Goal: Task Accomplishment & Management: Complete application form

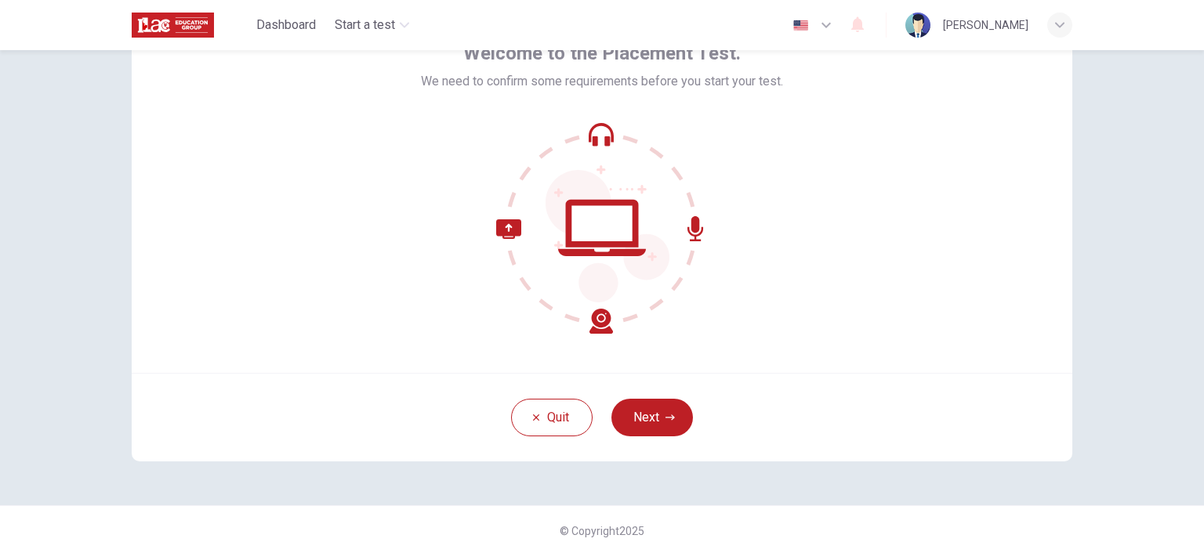
scroll to position [100, 0]
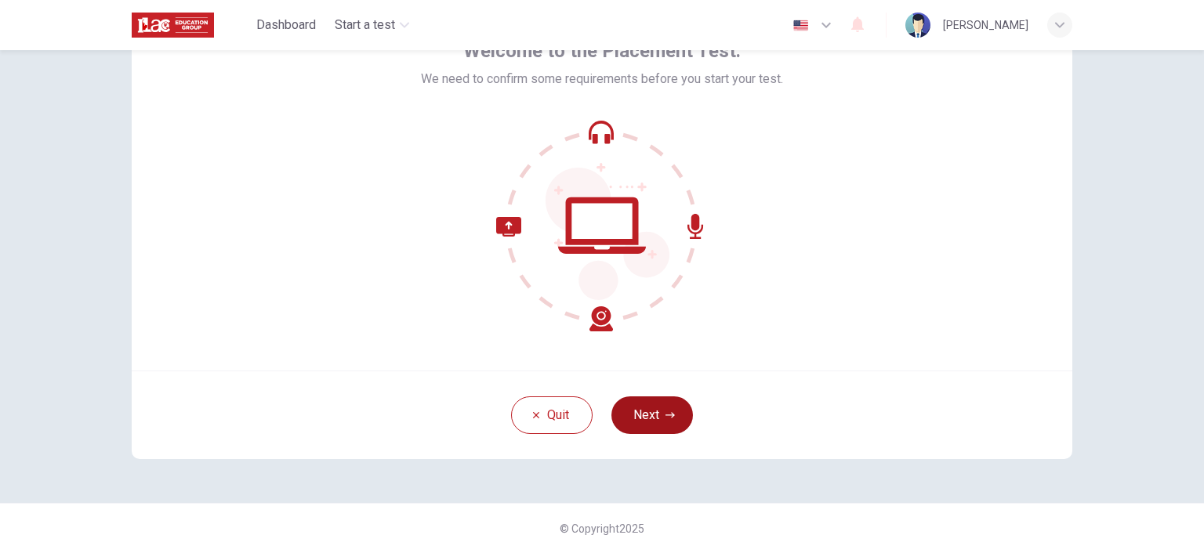
click at [638, 427] on button "Next" at bounding box center [651, 416] width 81 height 38
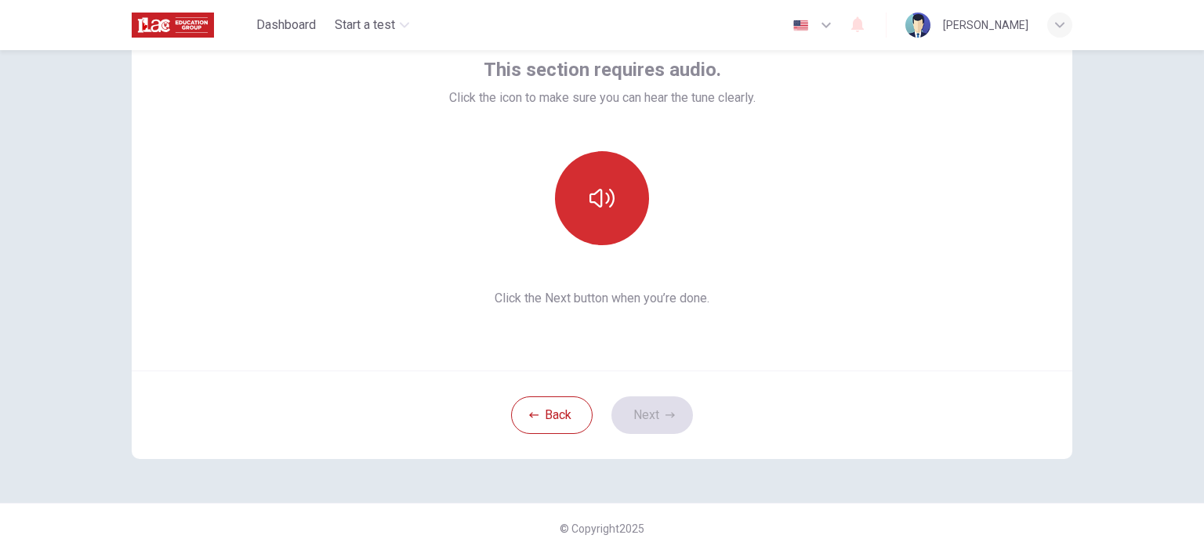
click at [611, 205] on button "button" at bounding box center [602, 198] width 94 height 94
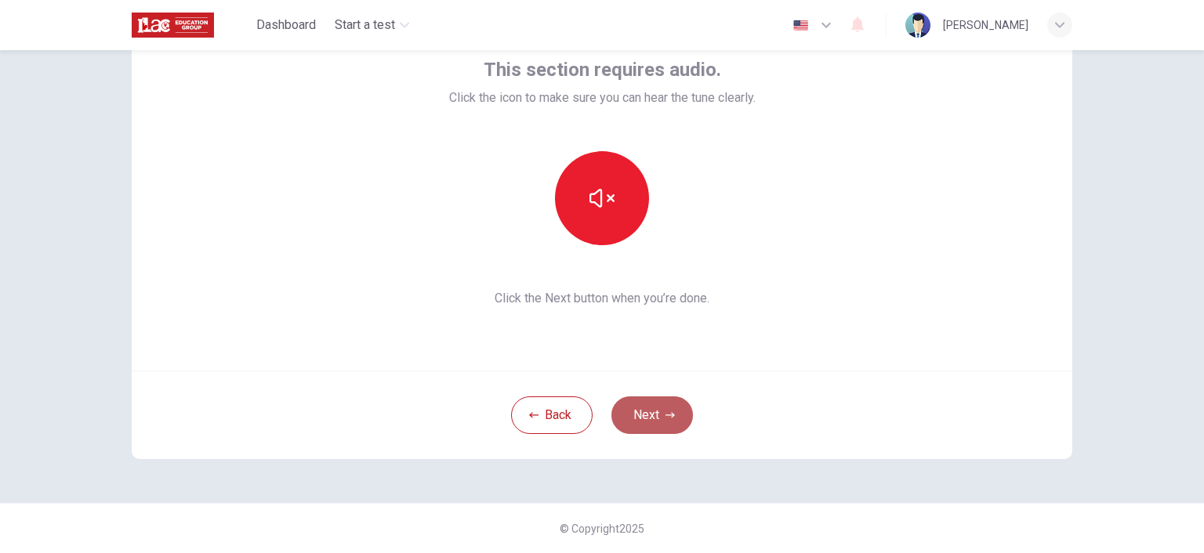
click at [667, 408] on button "Next" at bounding box center [651, 416] width 81 height 38
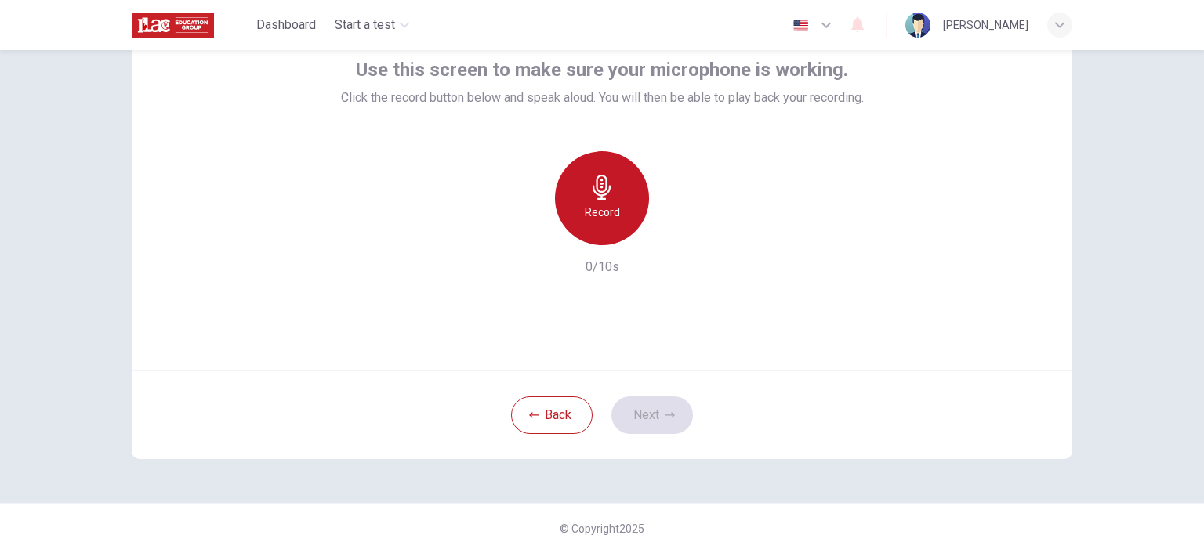
click at [599, 200] on div "Record" at bounding box center [602, 198] width 94 height 94
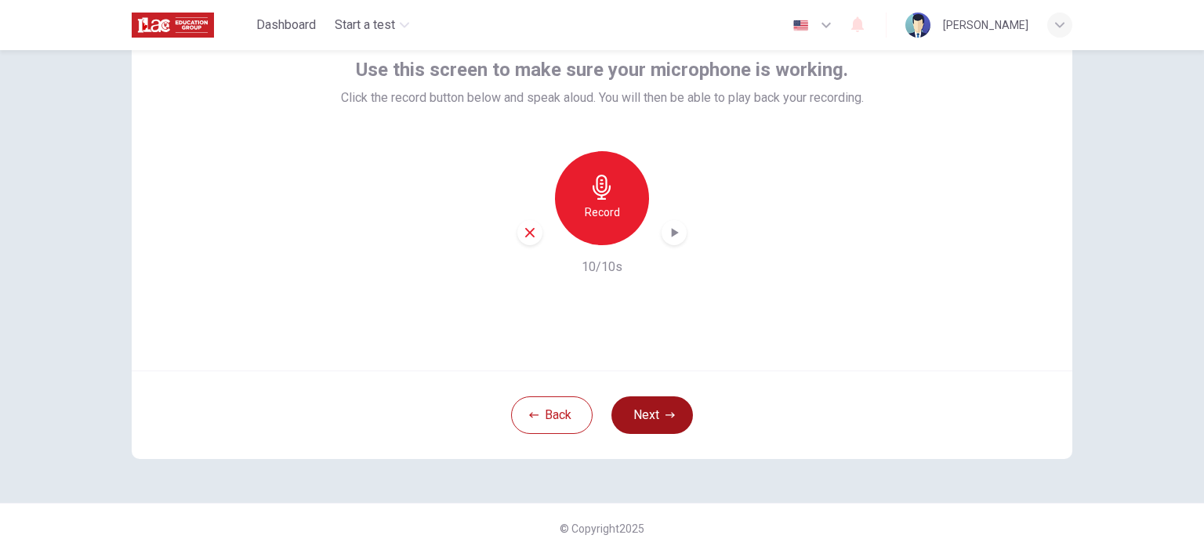
click at [668, 414] on icon "button" at bounding box center [669, 414] width 9 height 5
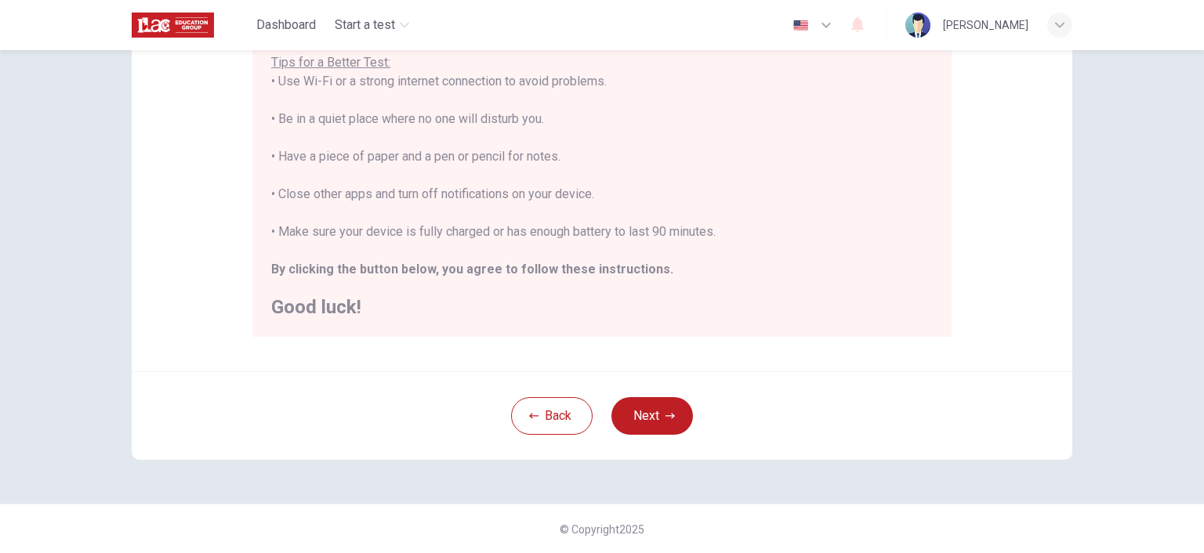
scroll to position [318, 0]
click at [561, 401] on button "Back" at bounding box center [551, 416] width 81 height 38
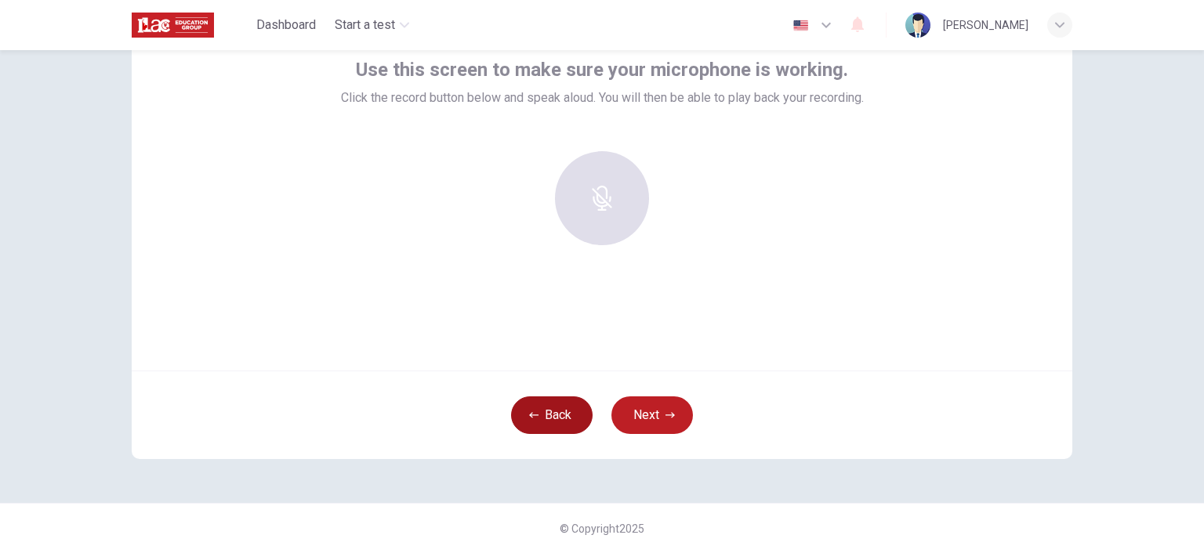
scroll to position [100, 0]
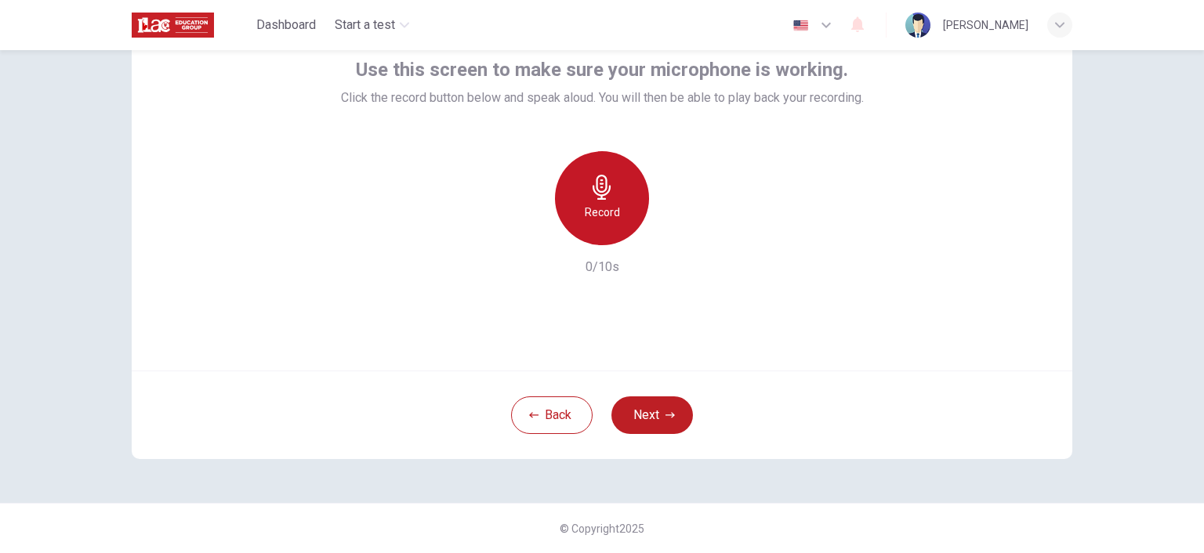
click at [603, 195] on icon "button" at bounding box center [601, 187] width 25 height 25
click at [671, 237] on icon "button" at bounding box center [674, 233] width 16 height 16
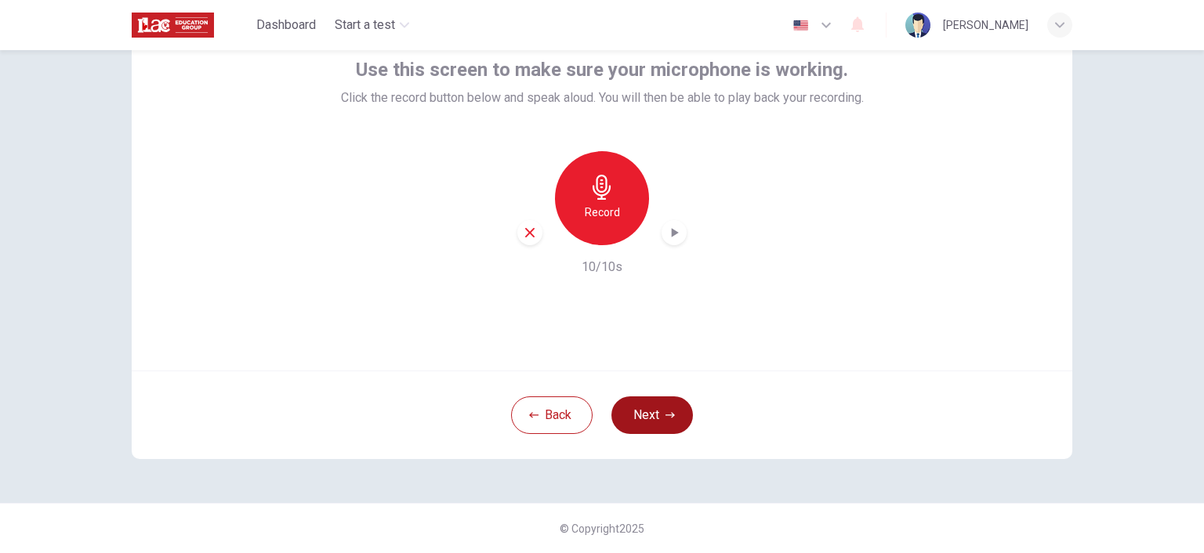
click at [659, 419] on button "Next" at bounding box center [651, 416] width 81 height 38
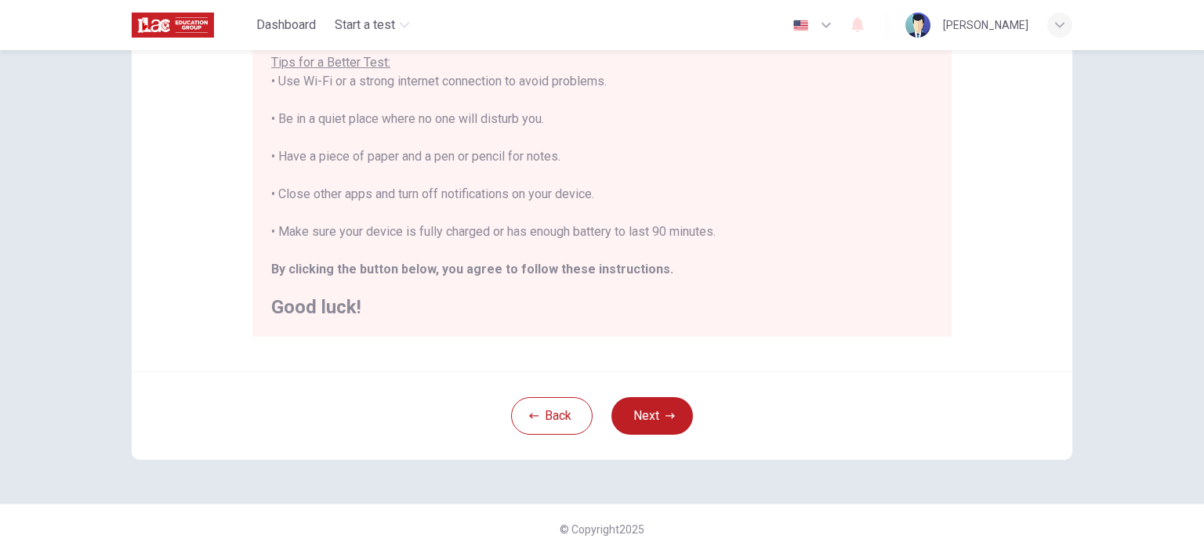
scroll to position [318, 0]
click at [661, 420] on button "Next" at bounding box center [651, 416] width 81 height 38
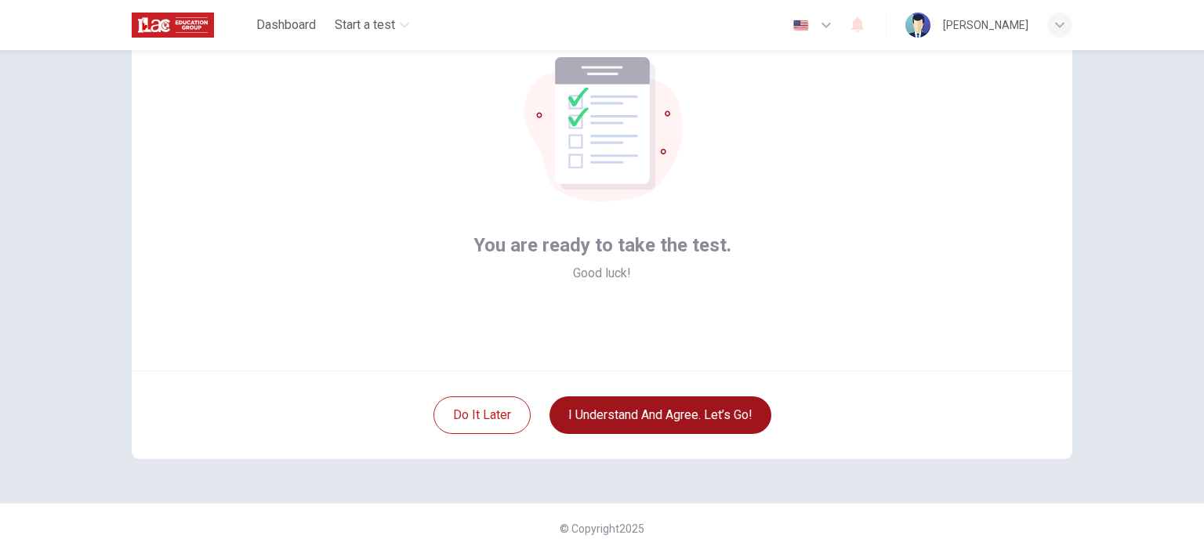
scroll to position [100, 0]
click at [665, 421] on button "I understand and agree. Let’s go!" at bounding box center [660, 416] width 222 height 38
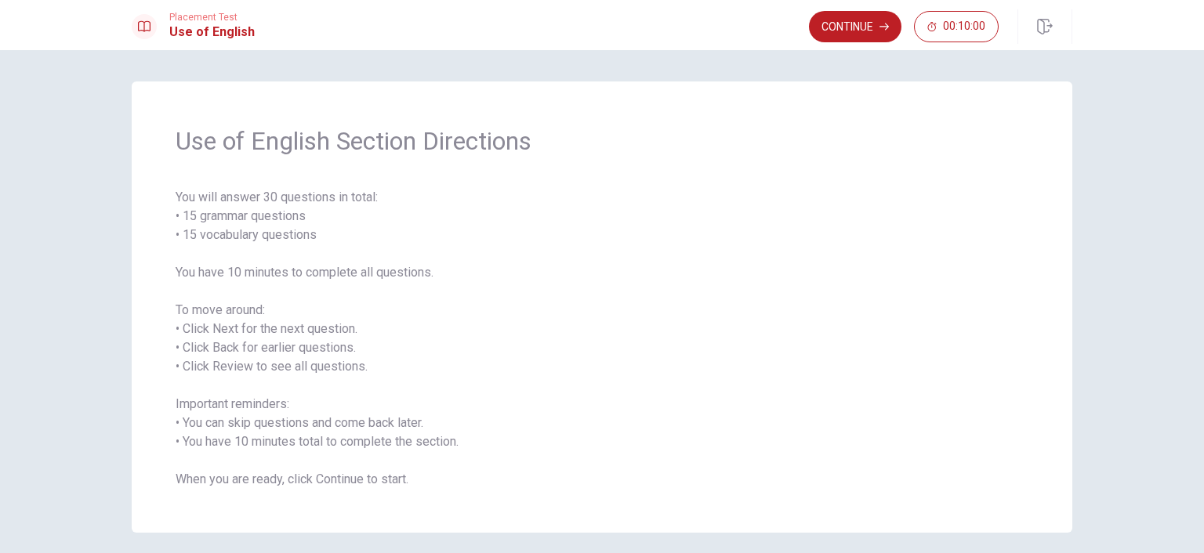
scroll to position [61, 0]
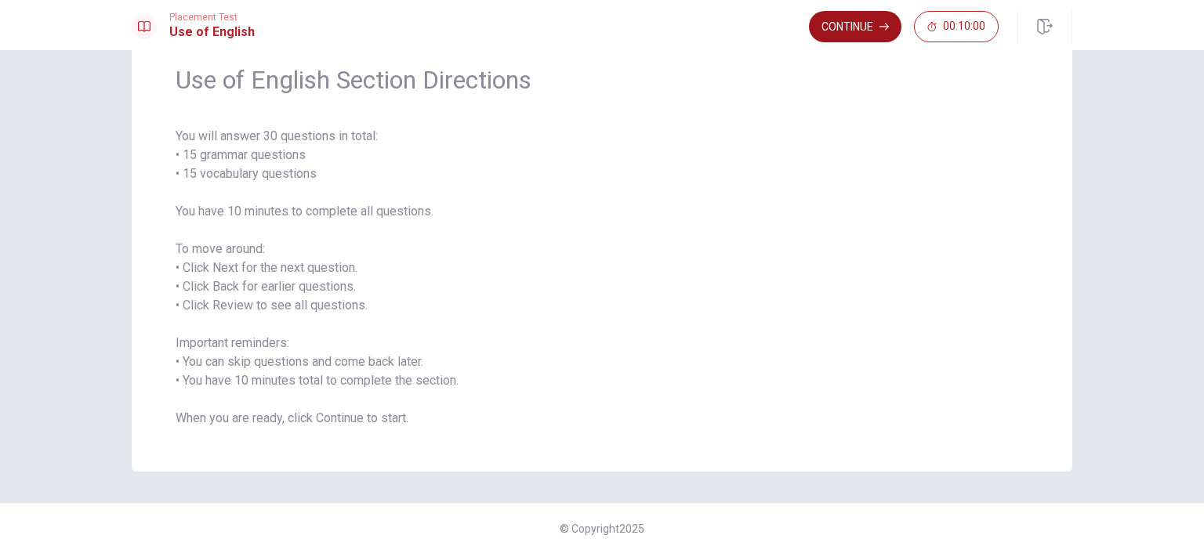
click at [853, 27] on button "Continue" at bounding box center [855, 26] width 92 height 31
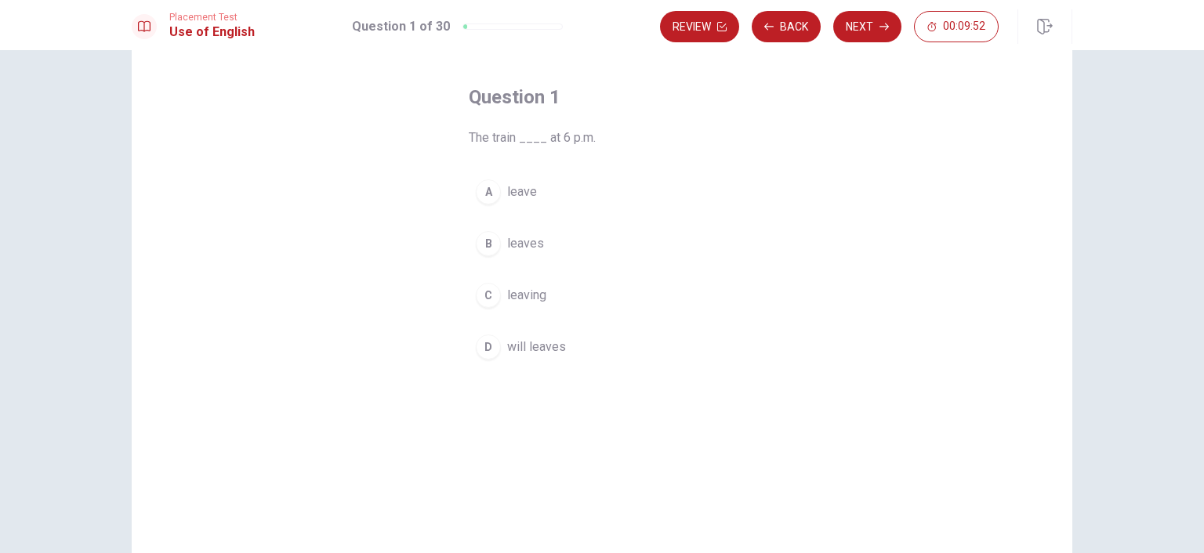
click at [489, 245] on div "B" at bounding box center [488, 243] width 25 height 25
click at [871, 20] on button "Next" at bounding box center [867, 26] width 68 height 31
click at [487, 244] on div "B" at bounding box center [488, 243] width 25 height 25
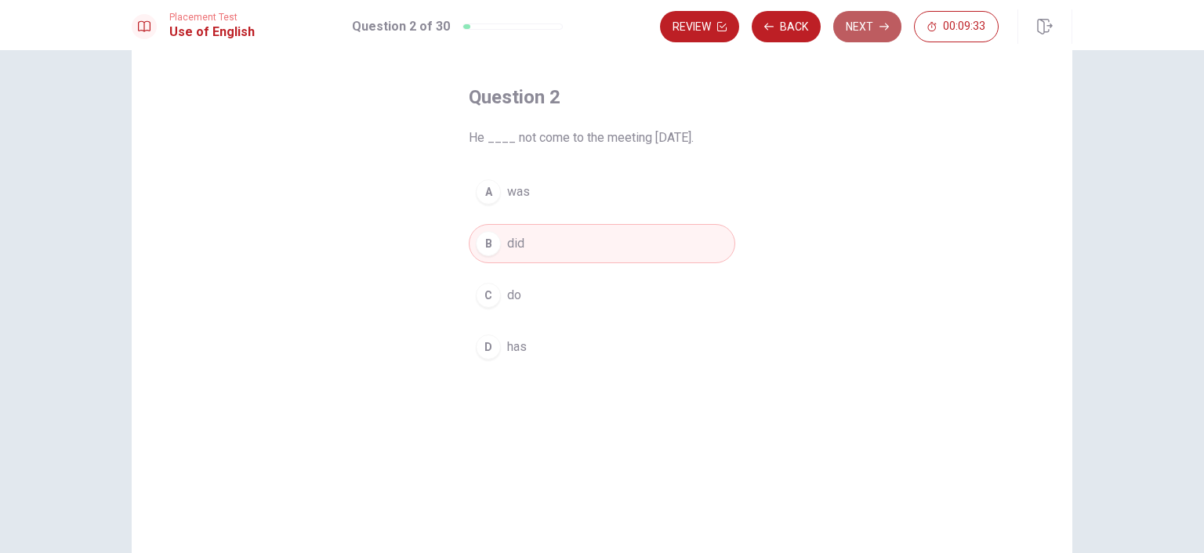
click at [874, 31] on button "Next" at bounding box center [867, 26] width 68 height 31
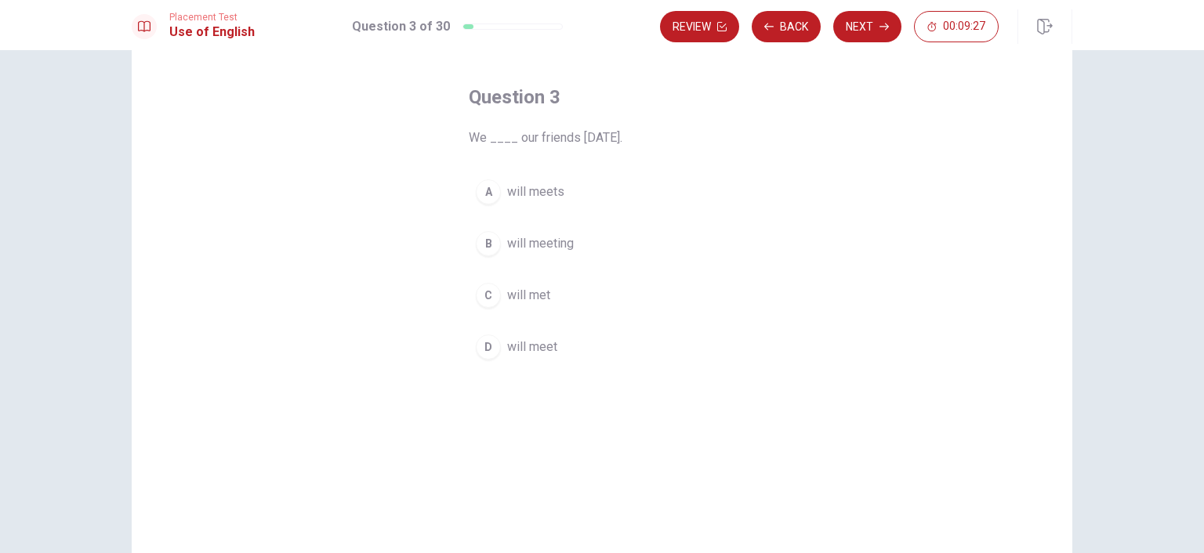
click at [519, 353] on span "will meet" at bounding box center [532, 347] width 50 height 19
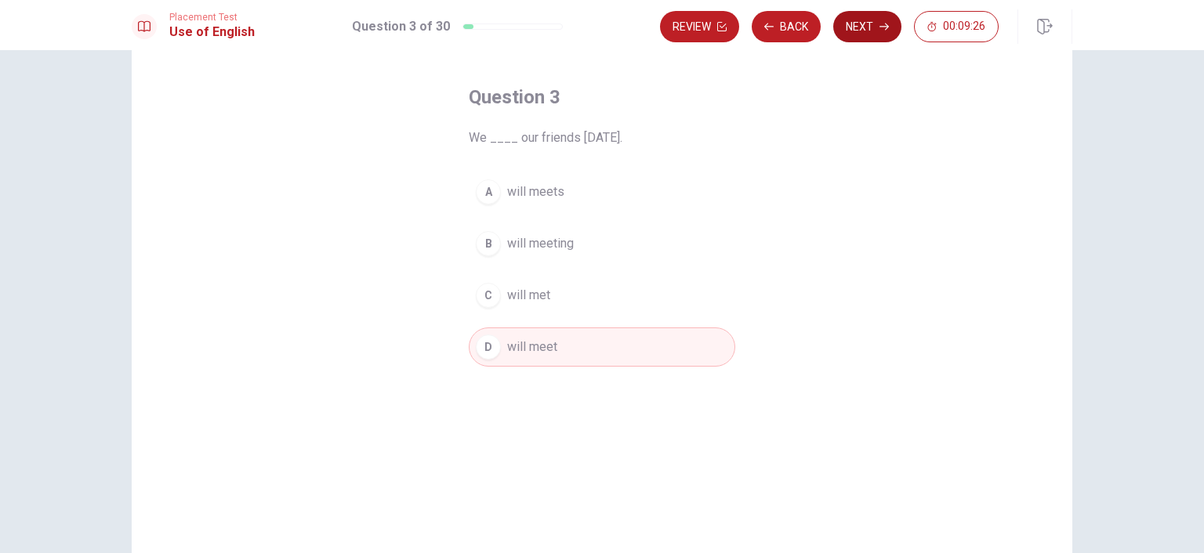
click at [870, 28] on button "Next" at bounding box center [867, 26] width 68 height 31
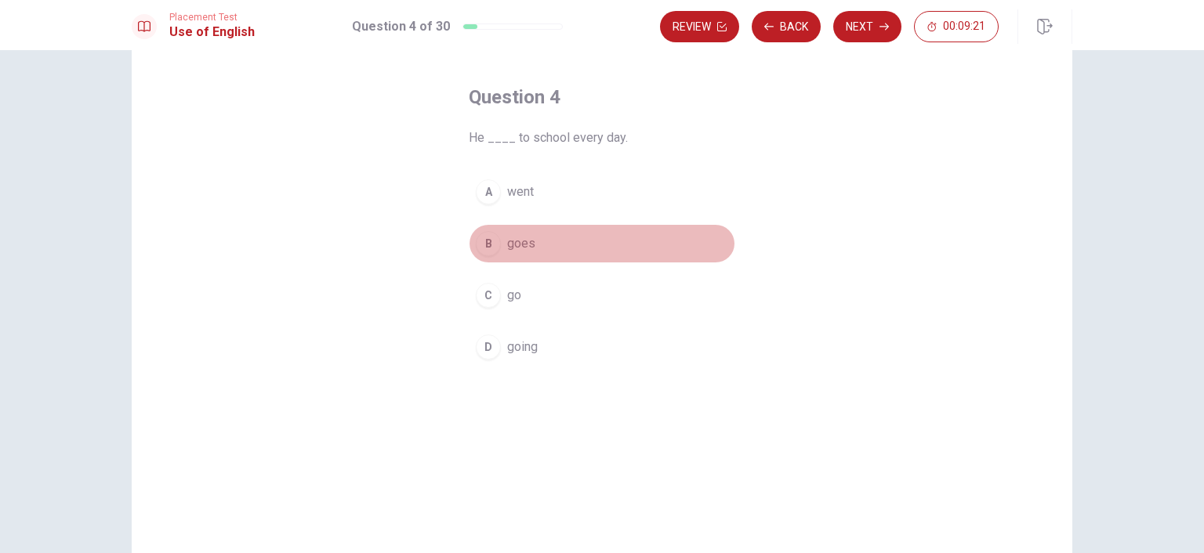
click at [497, 245] on button "B goes" at bounding box center [602, 243] width 266 height 39
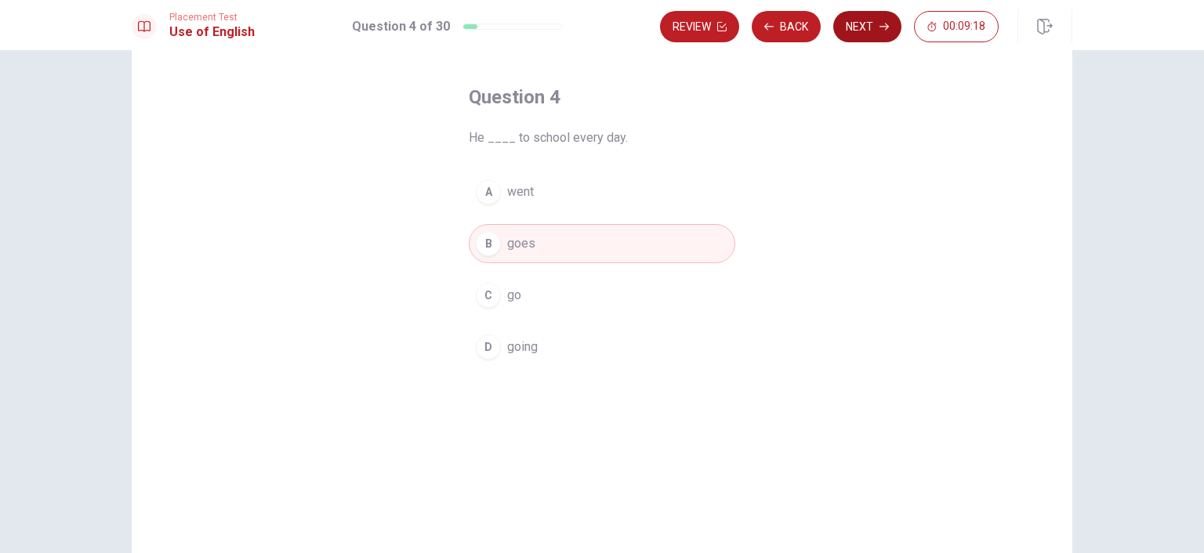
click at [875, 30] on button "Next" at bounding box center [867, 26] width 68 height 31
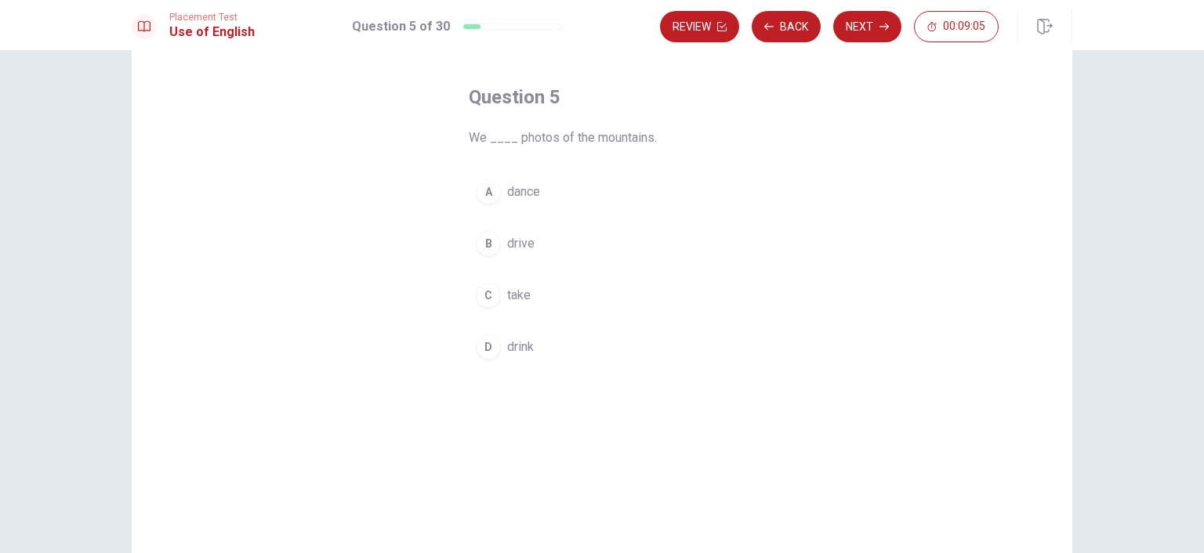
click at [514, 291] on span "take" at bounding box center [519, 295] width 24 height 19
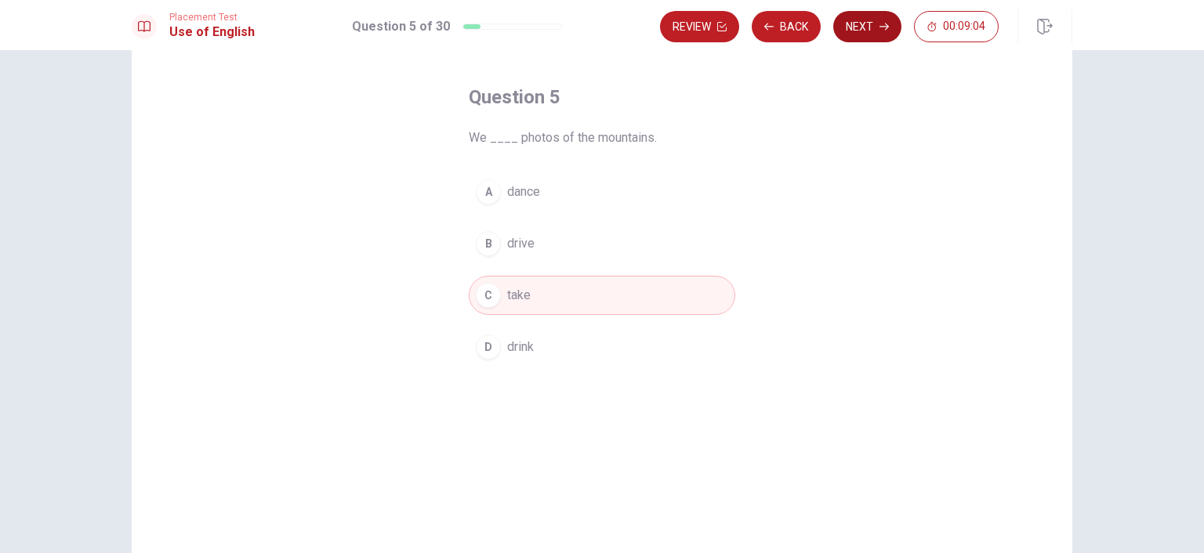
click at [865, 37] on button "Next" at bounding box center [867, 26] width 68 height 31
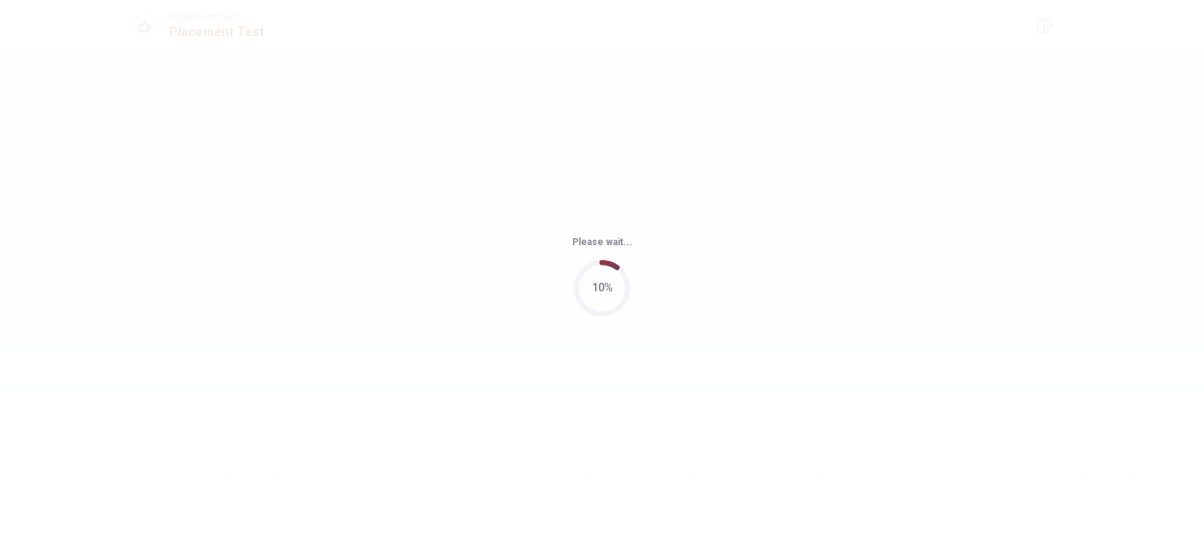
scroll to position [0, 0]
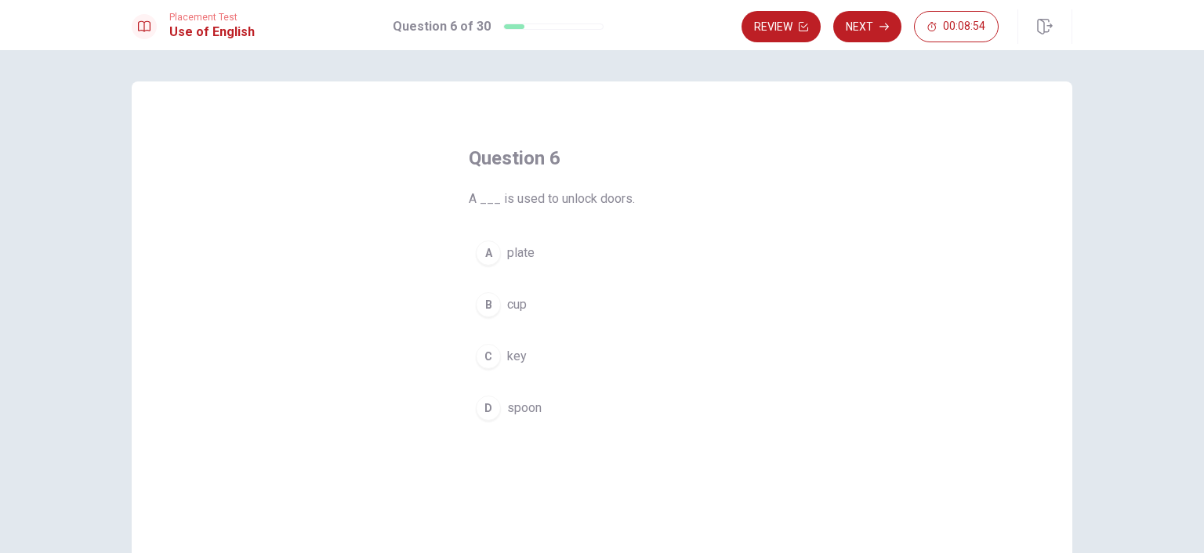
click at [498, 355] on button "C key" at bounding box center [602, 356] width 266 height 39
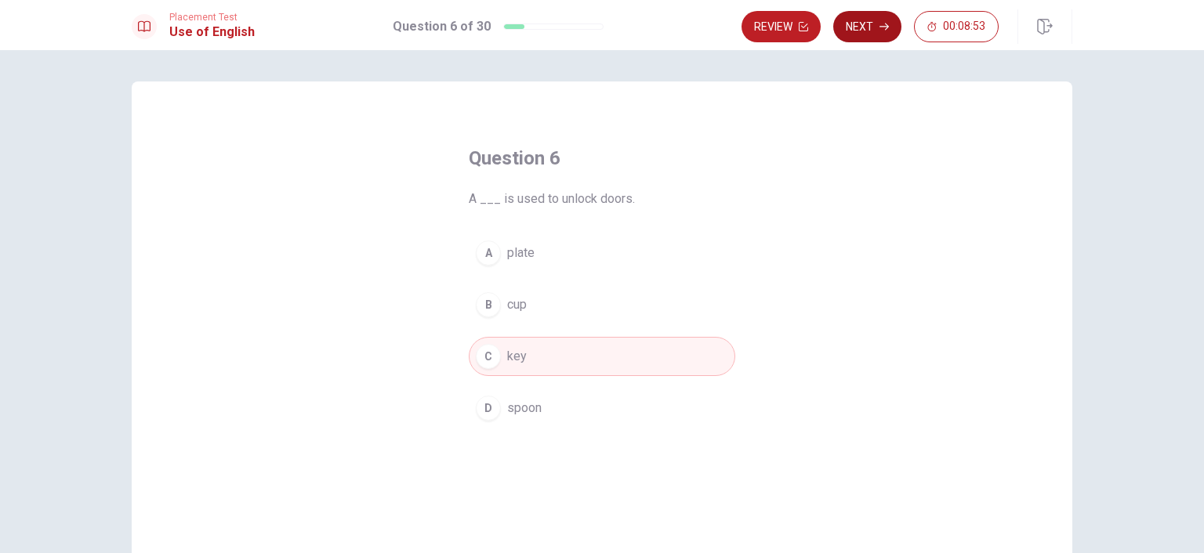
click at [860, 27] on button "Next" at bounding box center [867, 26] width 68 height 31
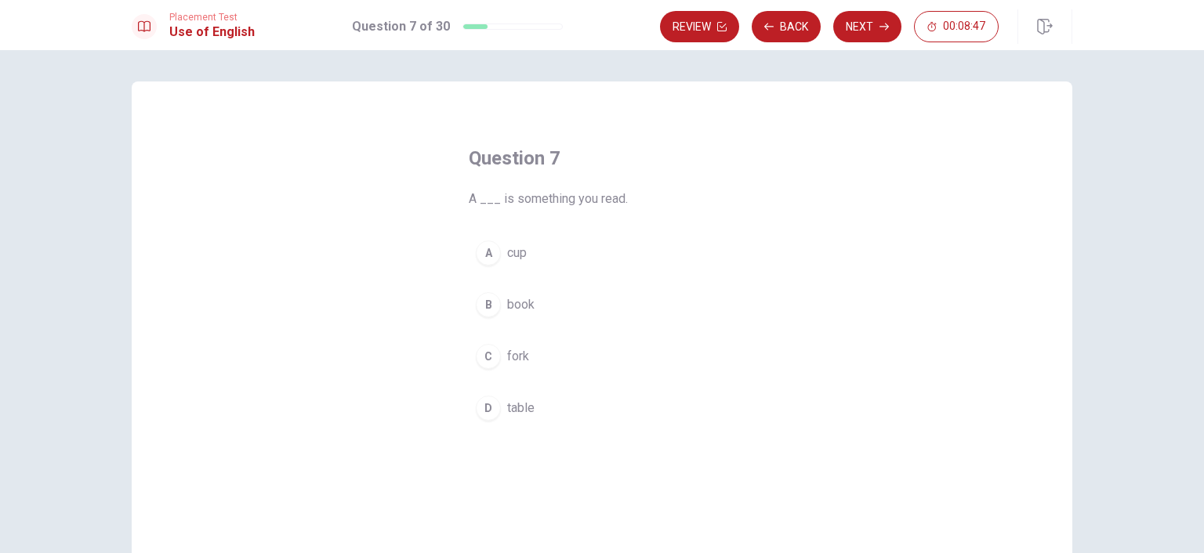
click at [516, 306] on span "book" at bounding box center [520, 304] width 27 height 19
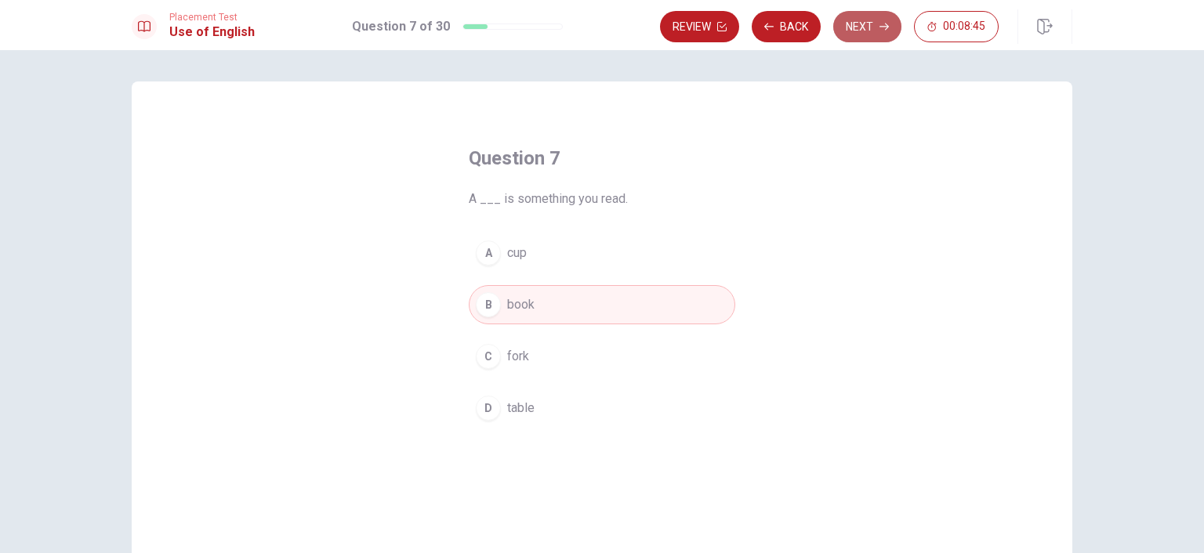
click at [871, 30] on button "Next" at bounding box center [867, 26] width 68 height 31
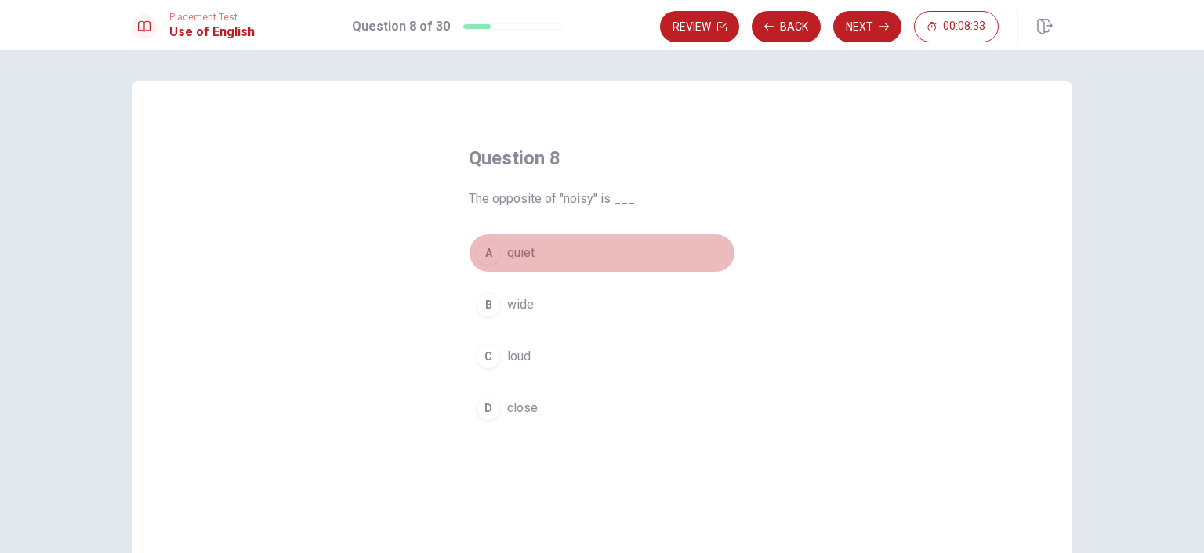
click at [514, 255] on span "quiet" at bounding box center [520, 253] width 27 height 19
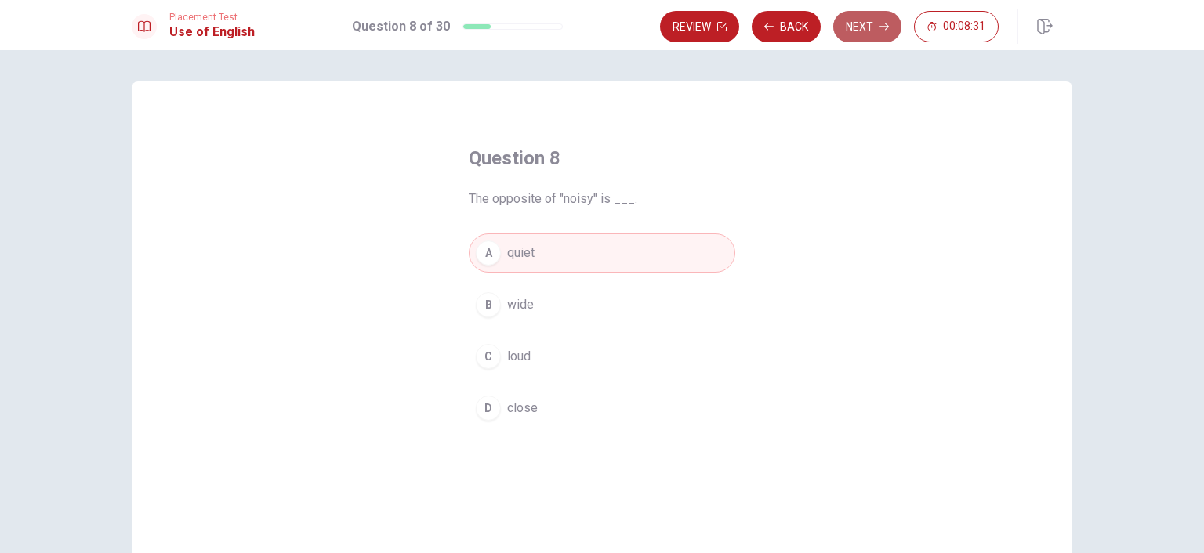
click at [879, 22] on icon "button" at bounding box center [883, 26] width 9 height 9
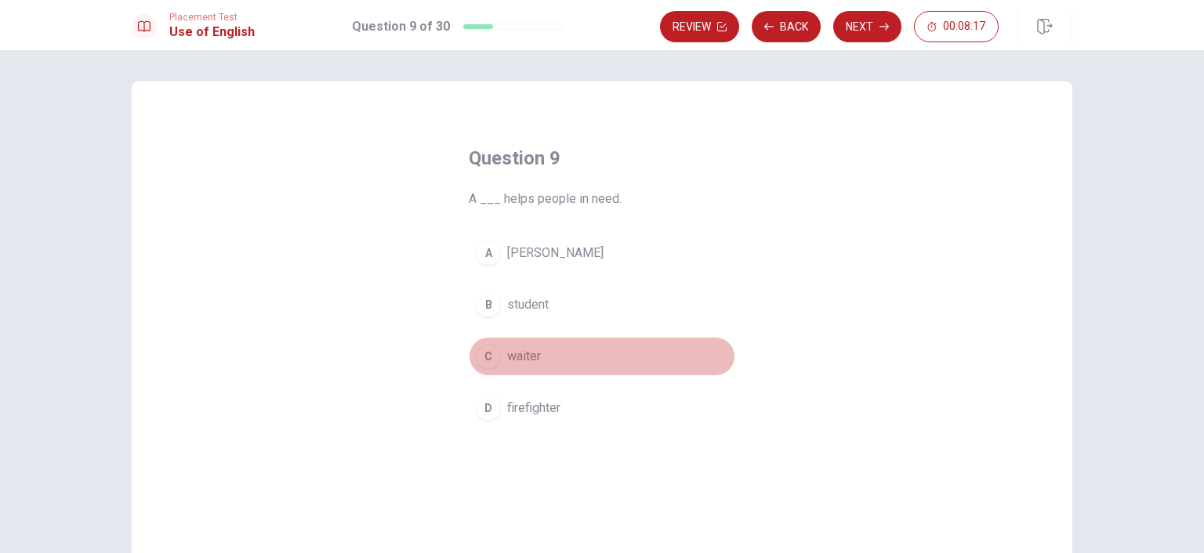
click at [517, 363] on span "waiter" at bounding box center [524, 356] width 34 height 19
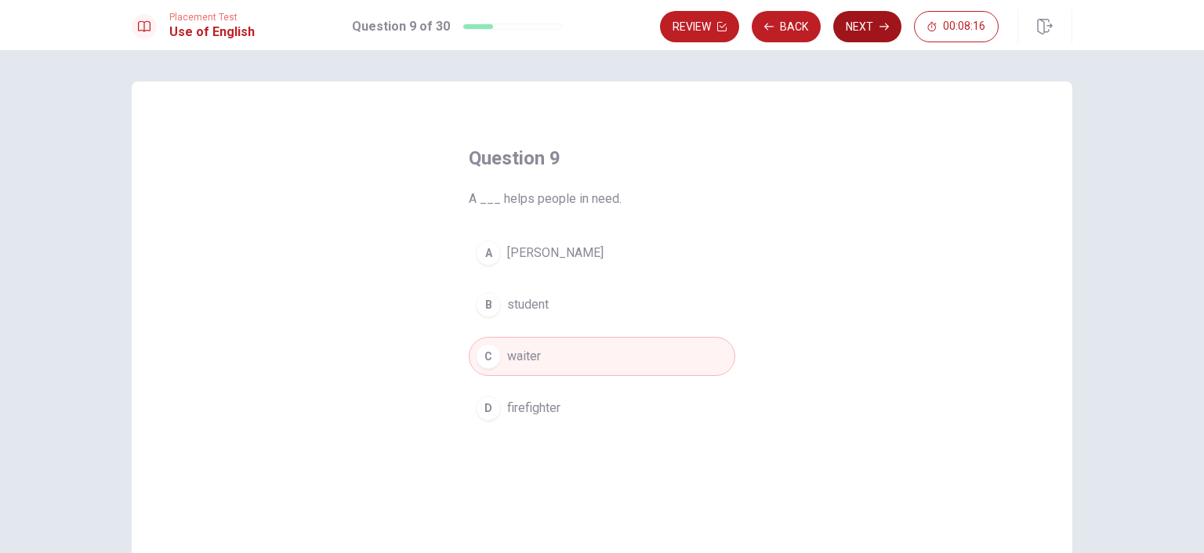
click at [860, 15] on button "Next" at bounding box center [867, 26] width 68 height 31
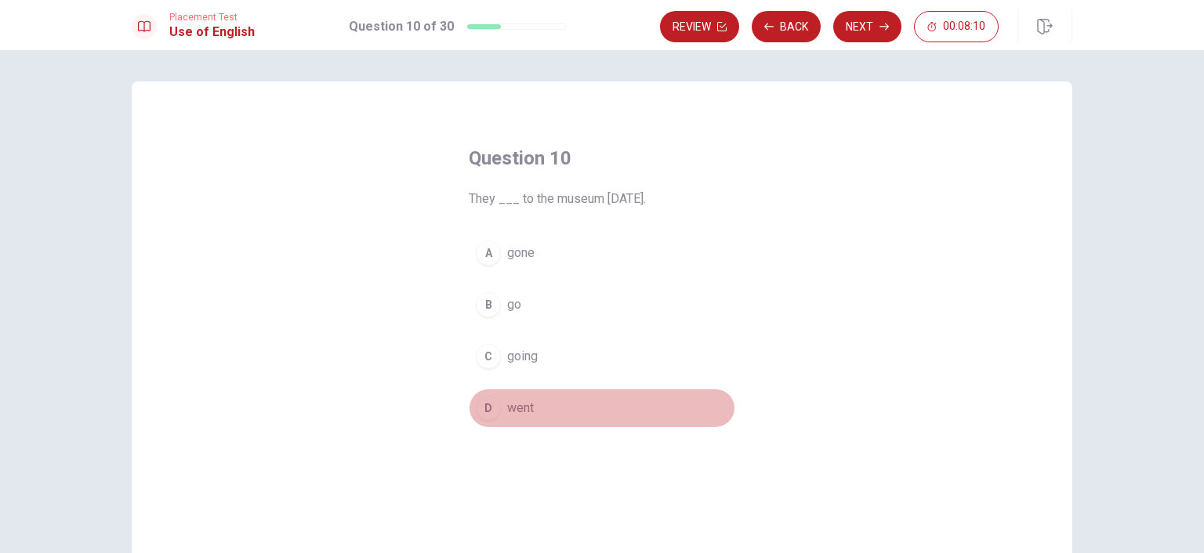
click at [509, 413] on span "went" at bounding box center [520, 408] width 27 height 19
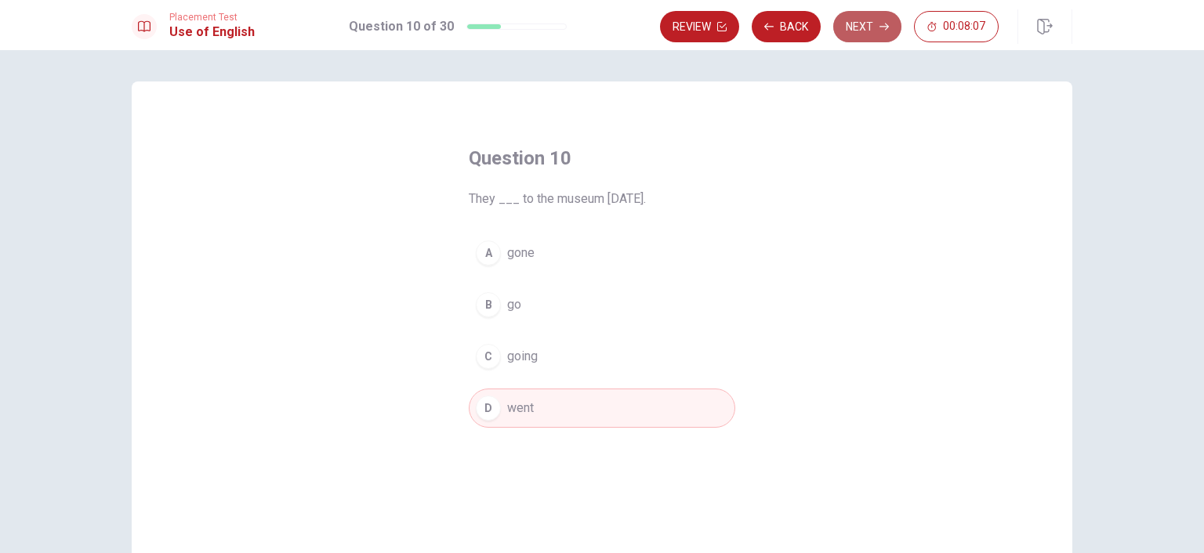
click at [871, 17] on button "Next" at bounding box center [867, 26] width 68 height 31
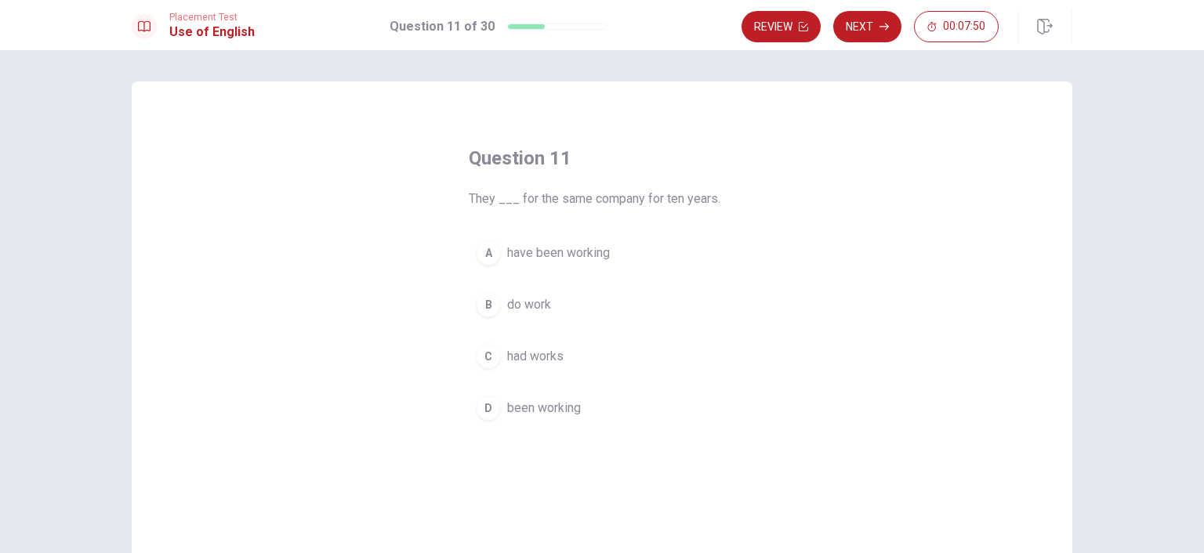
click at [559, 253] on span "have been working" at bounding box center [558, 253] width 103 height 19
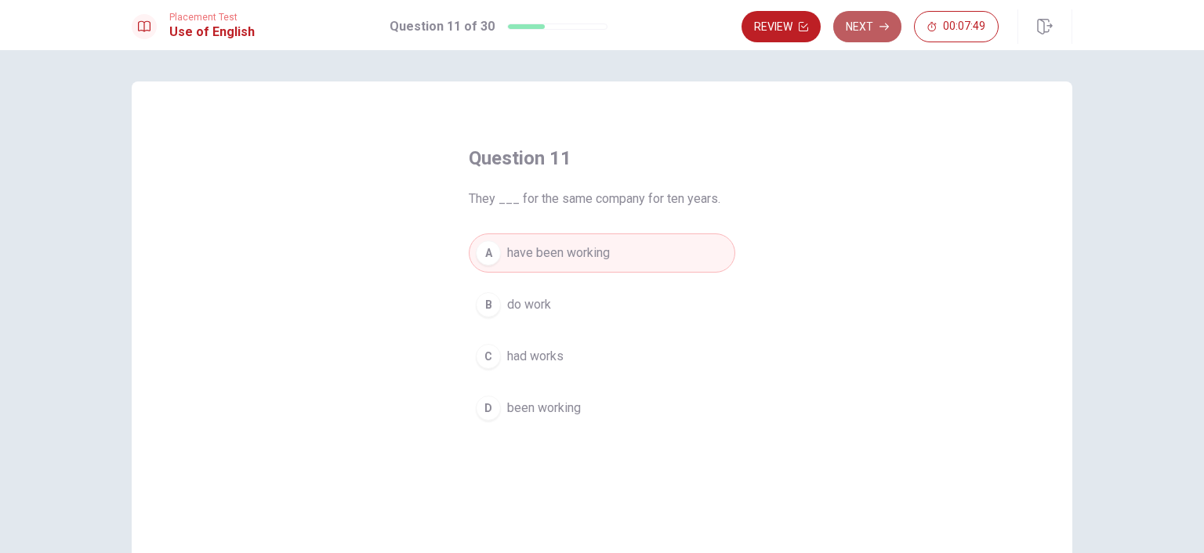
click at [865, 21] on button "Next" at bounding box center [867, 26] width 68 height 31
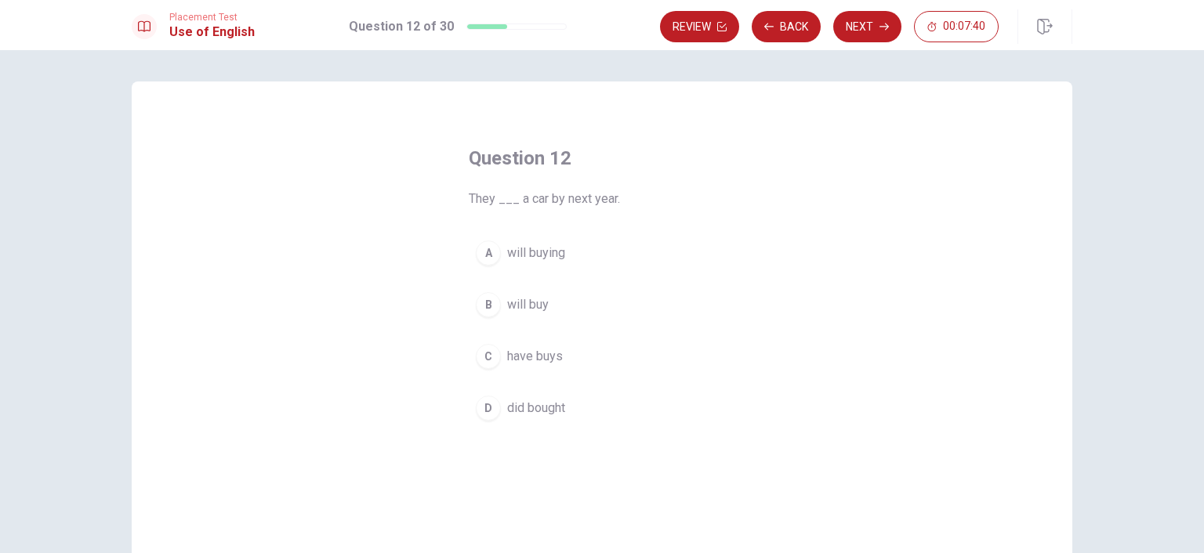
click at [531, 306] on span "will buy" at bounding box center [528, 304] width 42 height 19
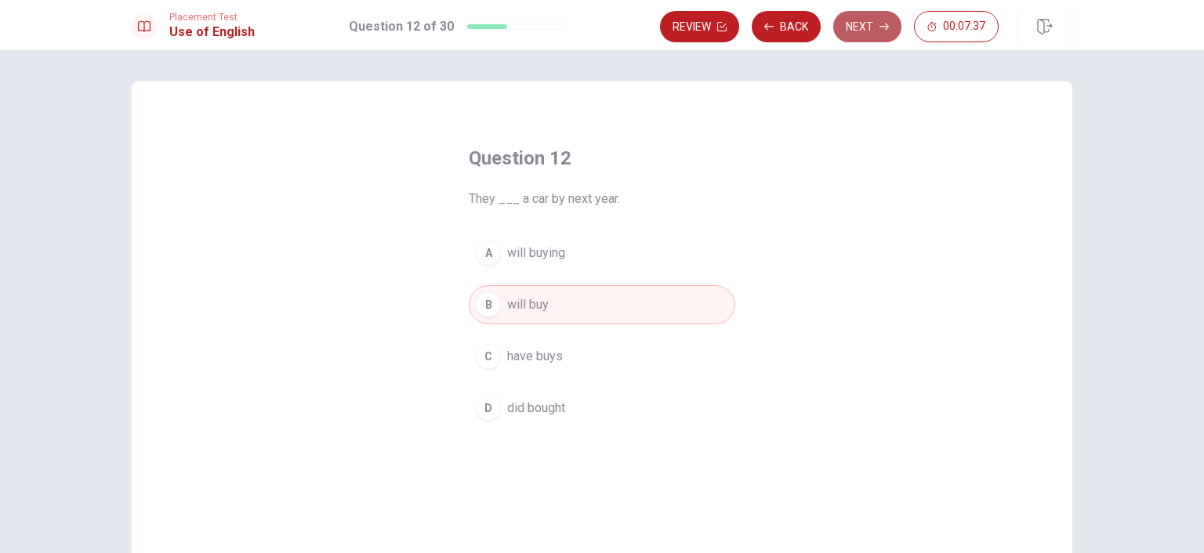
click at [882, 21] on button "Next" at bounding box center [867, 26] width 68 height 31
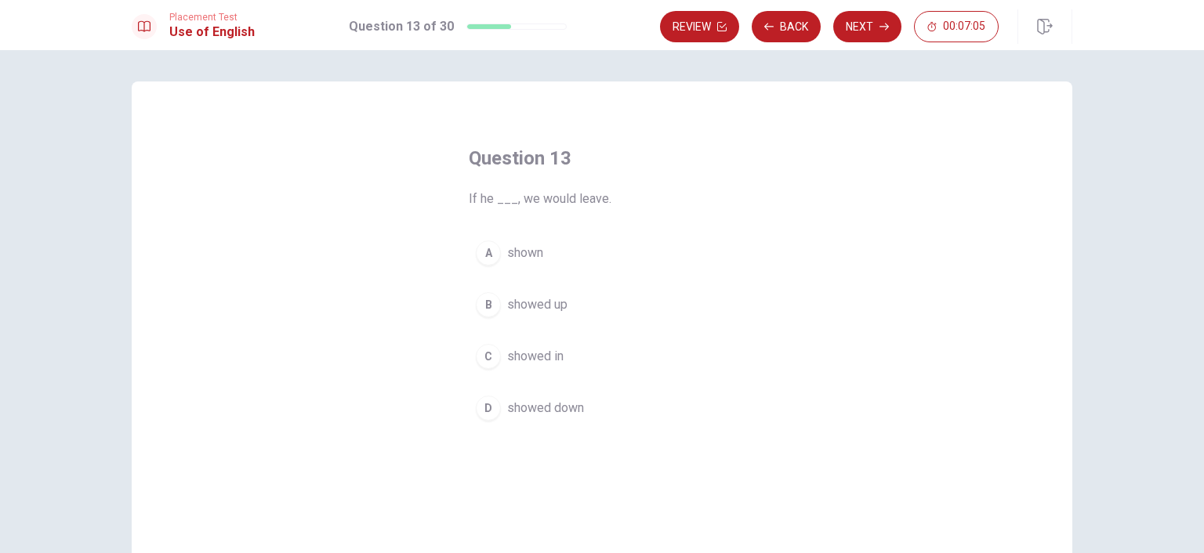
click at [512, 309] on span "showed up" at bounding box center [537, 304] width 60 height 19
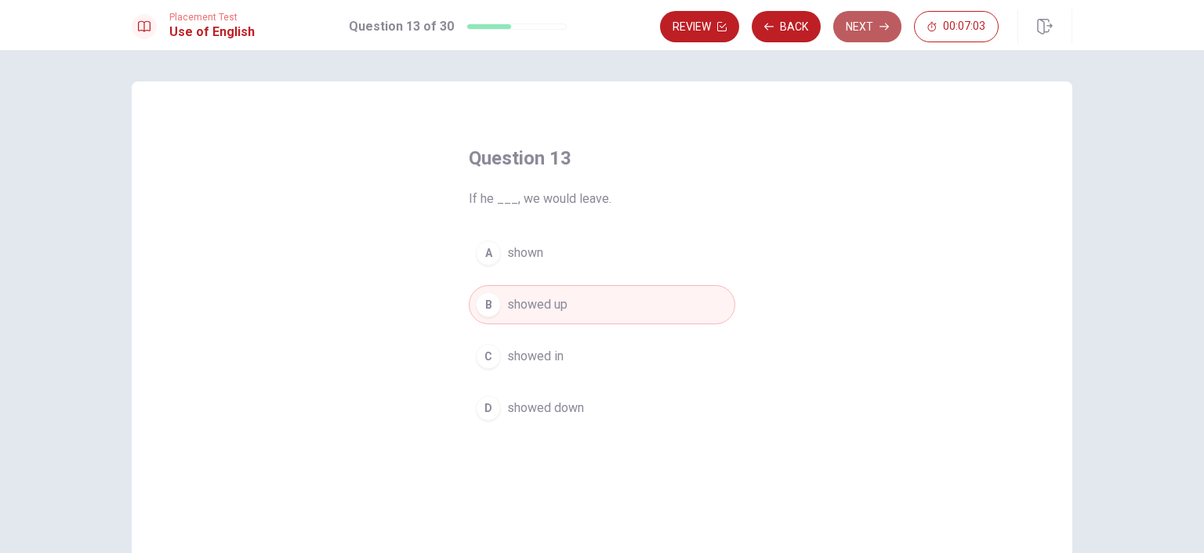
click at [868, 24] on button "Next" at bounding box center [867, 26] width 68 height 31
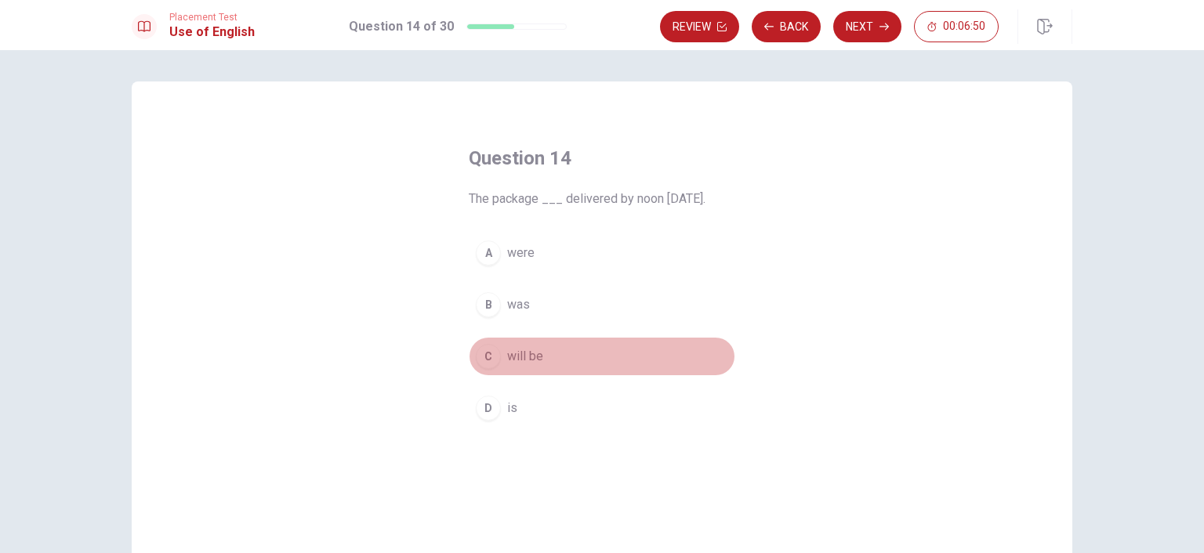
click at [521, 358] on span "will be" at bounding box center [525, 356] width 36 height 19
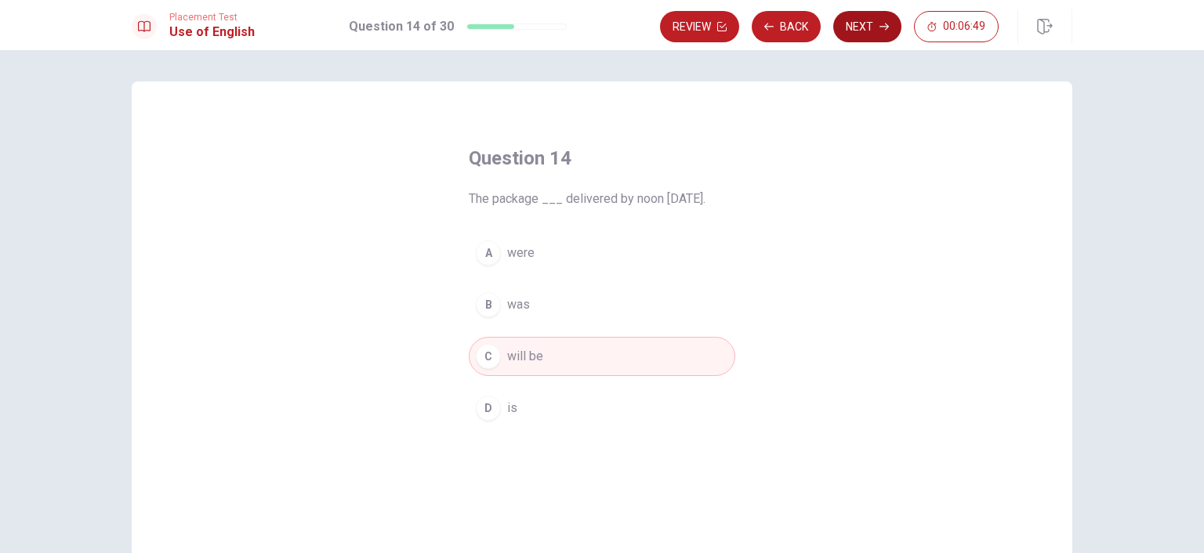
click at [865, 18] on button "Next" at bounding box center [867, 26] width 68 height 31
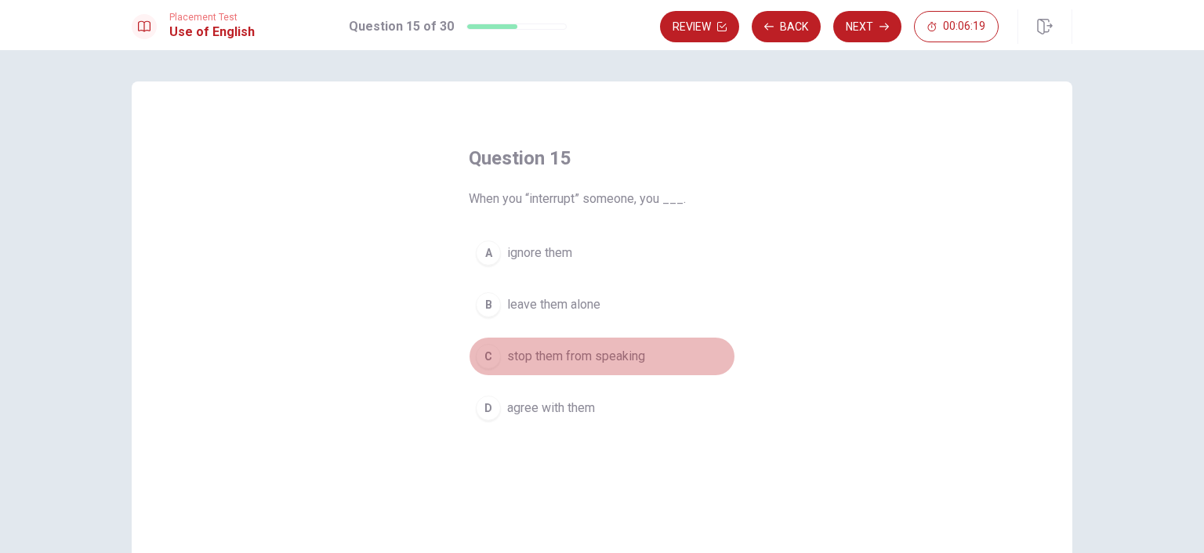
click at [540, 352] on span "stop them from speaking" at bounding box center [576, 356] width 138 height 19
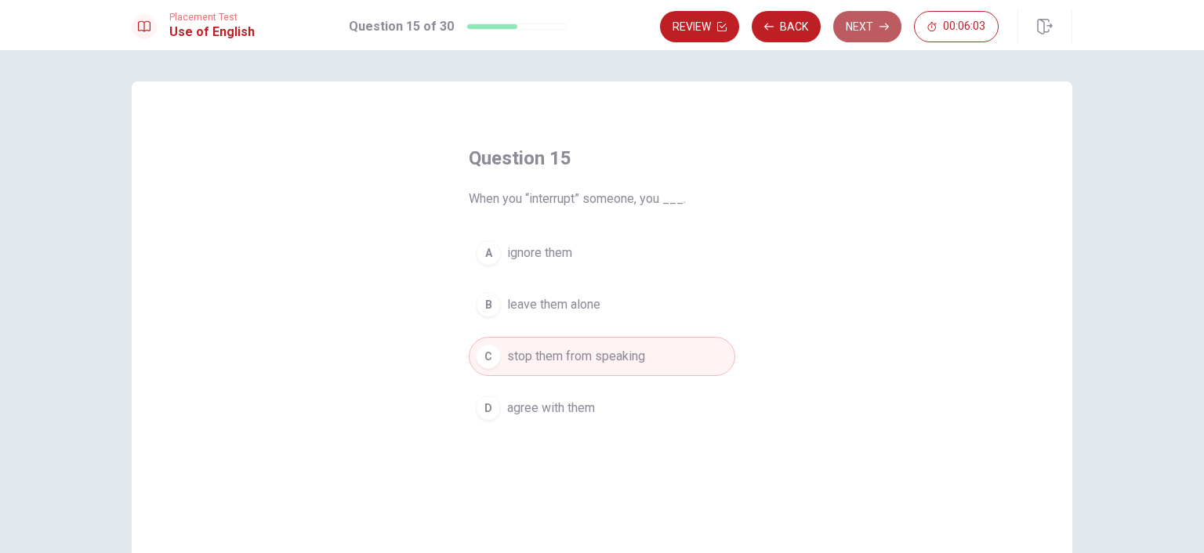
click at [881, 30] on icon "button" at bounding box center [883, 26] width 9 height 9
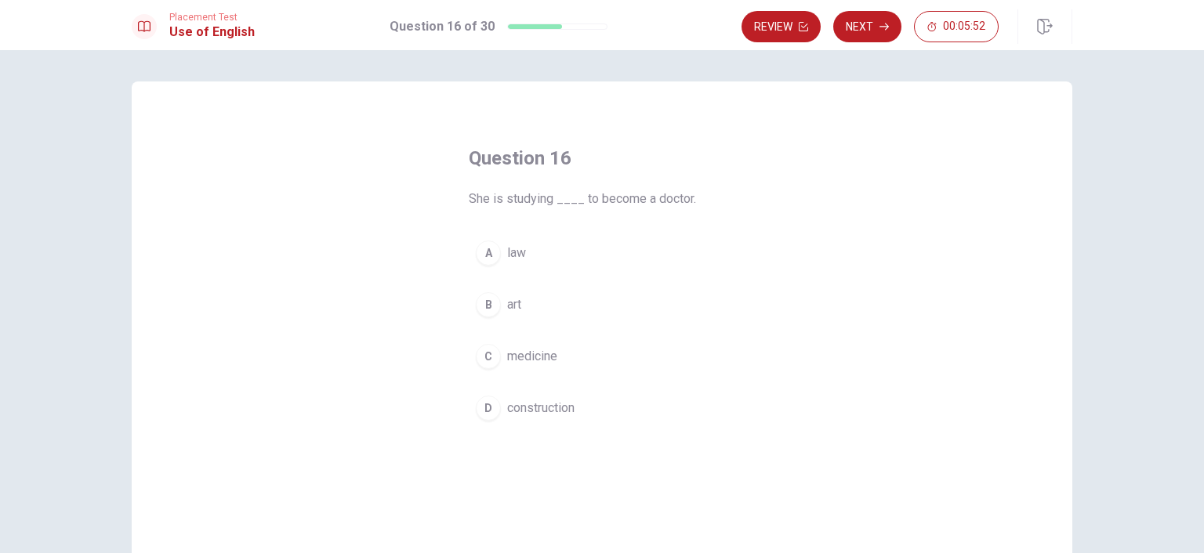
click at [508, 357] on span "medicine" at bounding box center [532, 356] width 50 height 19
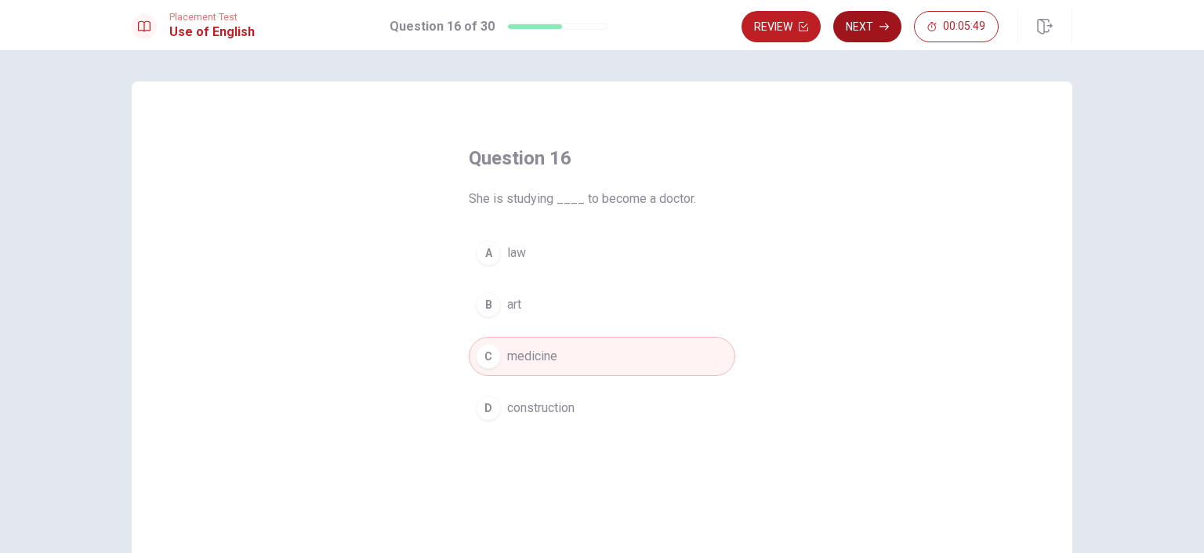
click at [881, 29] on icon "button" at bounding box center [883, 26] width 9 height 9
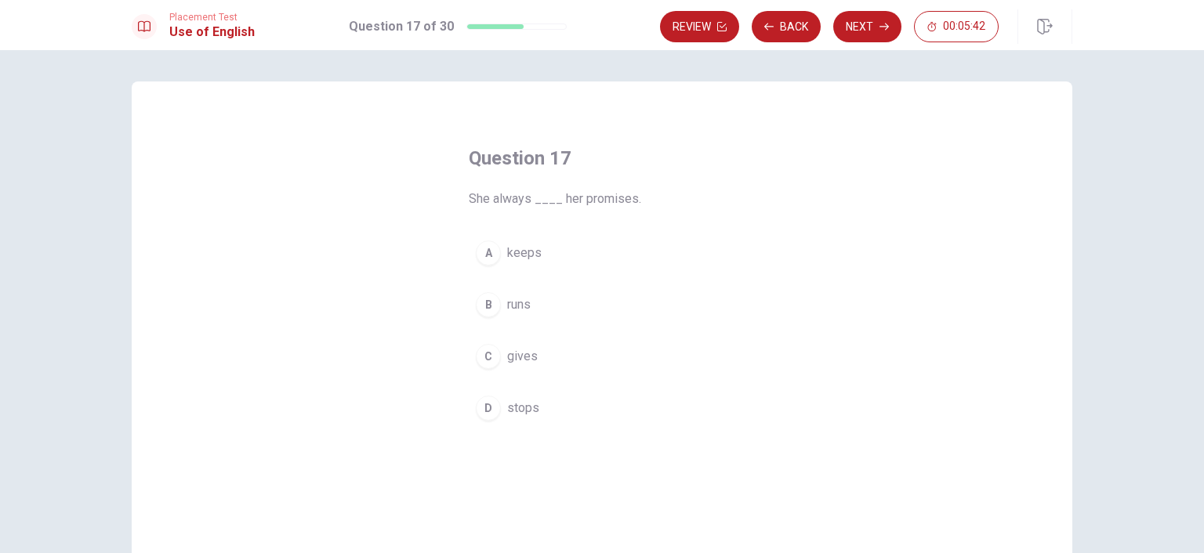
click at [523, 255] on span "keeps" at bounding box center [524, 253] width 34 height 19
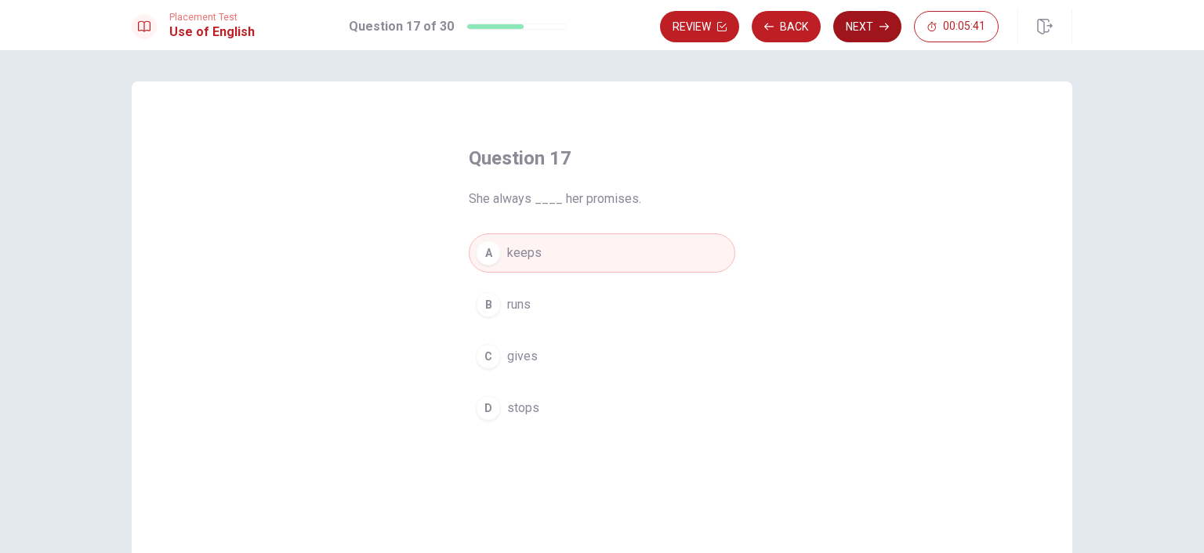
click at [884, 27] on icon "button" at bounding box center [883, 26] width 9 height 9
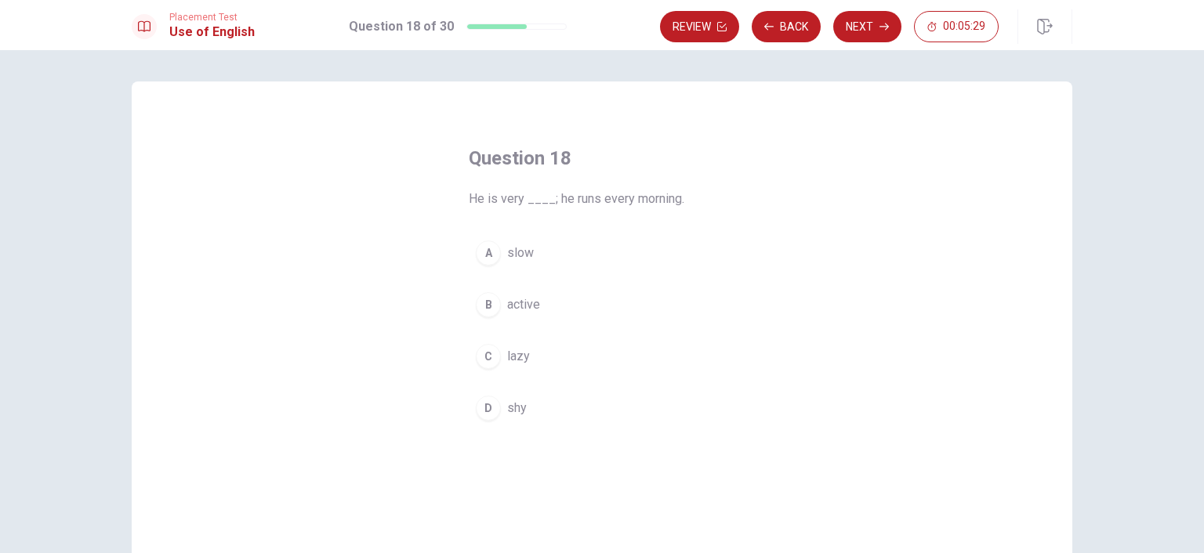
click at [518, 307] on span "active" at bounding box center [523, 304] width 33 height 19
click at [878, 25] on button "Next" at bounding box center [867, 26] width 68 height 31
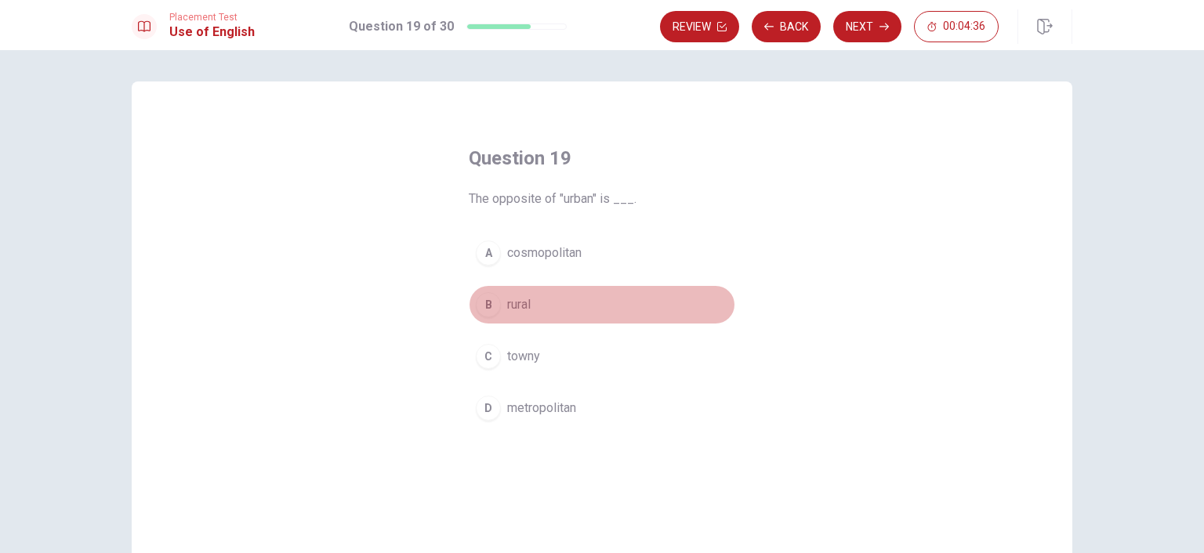
click at [498, 303] on button "B rural" at bounding box center [602, 304] width 266 height 39
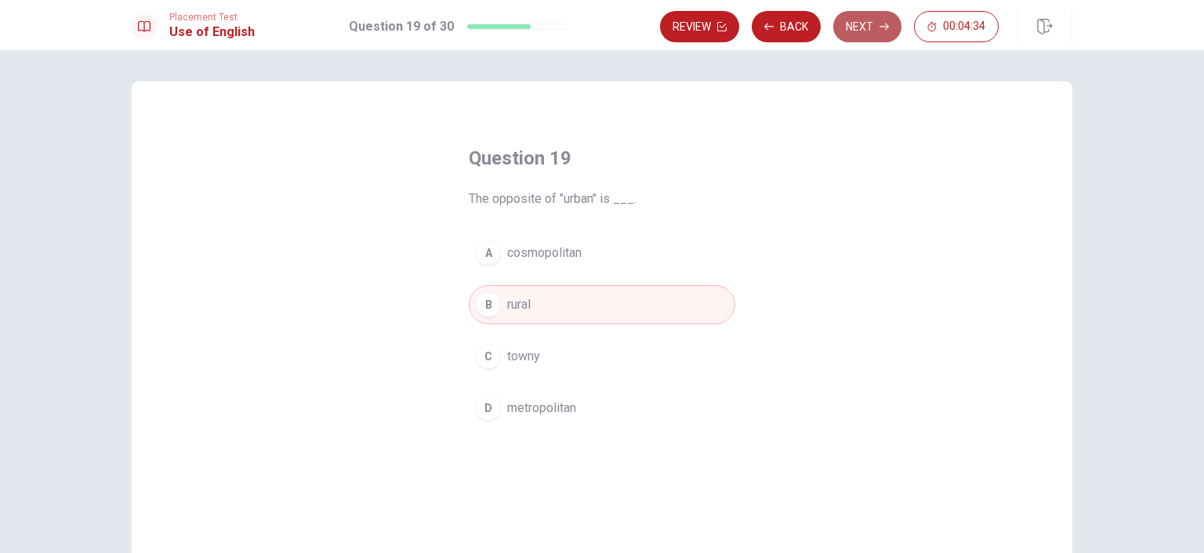
click at [859, 25] on button "Next" at bounding box center [867, 26] width 68 height 31
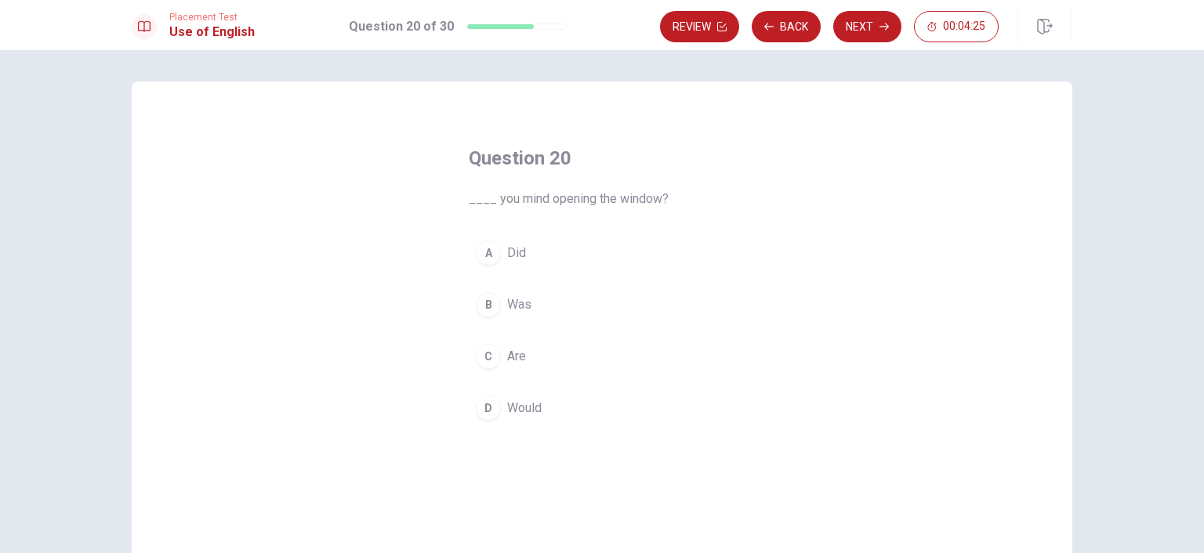
click at [527, 413] on span "Would" at bounding box center [524, 408] width 34 height 19
click at [876, 27] on button "Next" at bounding box center [867, 26] width 68 height 31
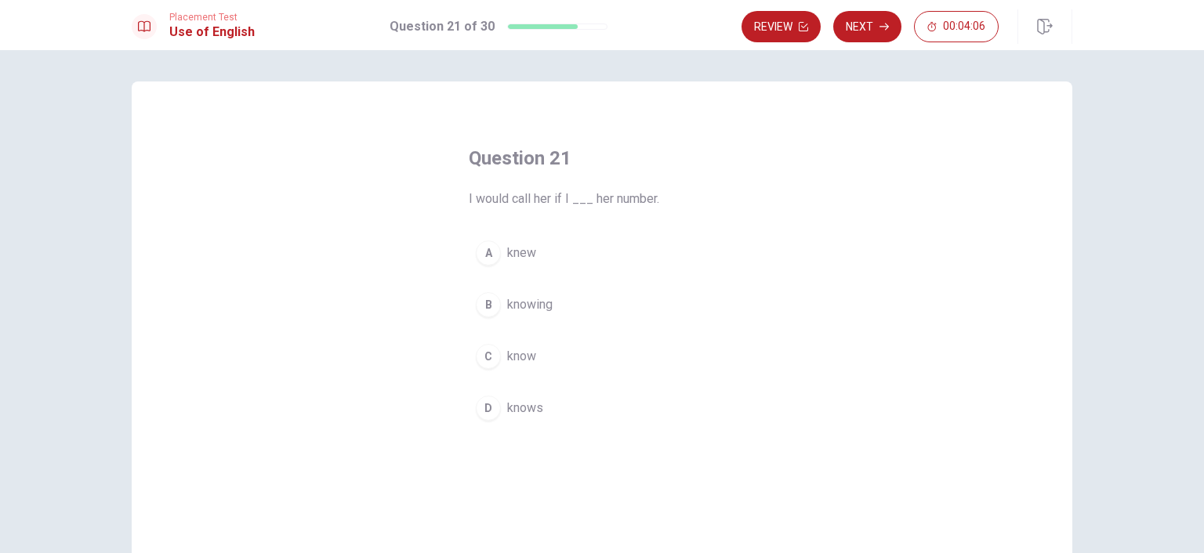
click at [518, 358] on span "know" at bounding box center [521, 356] width 29 height 19
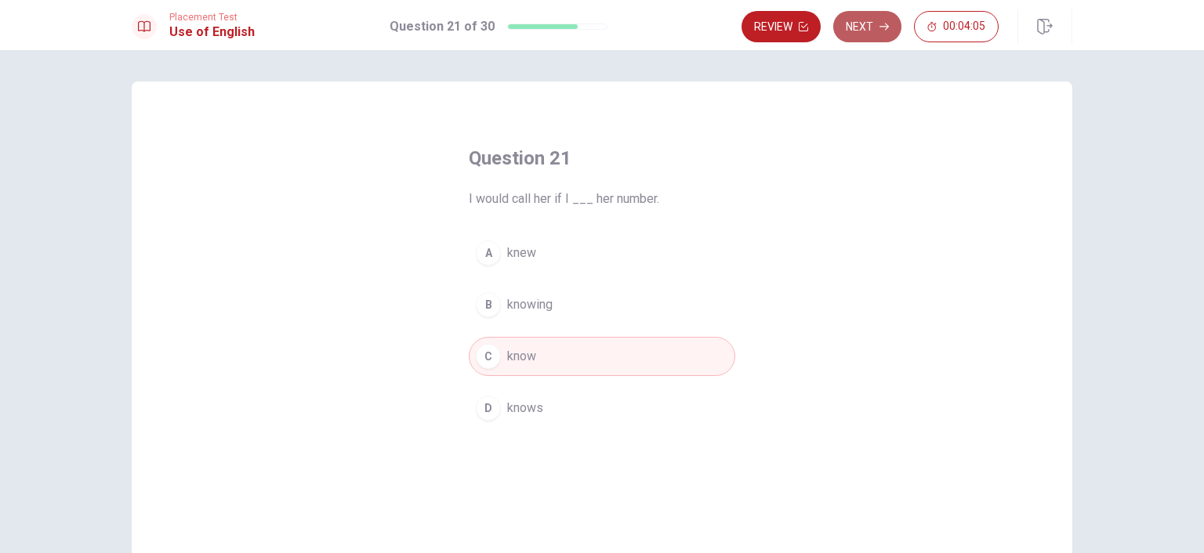
click at [871, 27] on button "Next" at bounding box center [867, 26] width 68 height 31
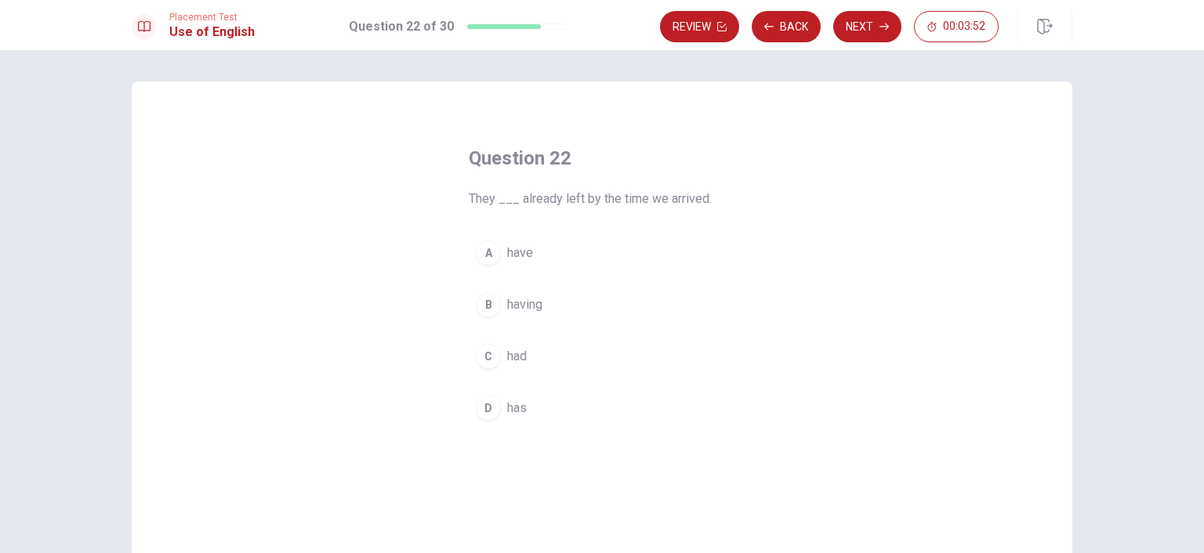
click at [496, 357] on button "C had" at bounding box center [602, 356] width 266 height 39
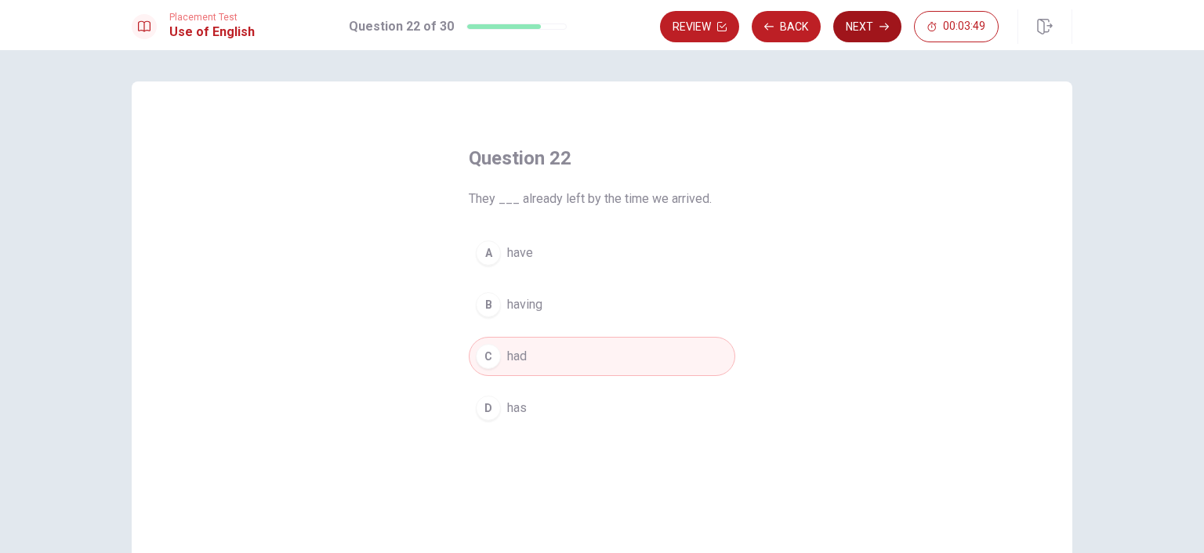
click at [871, 26] on button "Next" at bounding box center [867, 26] width 68 height 31
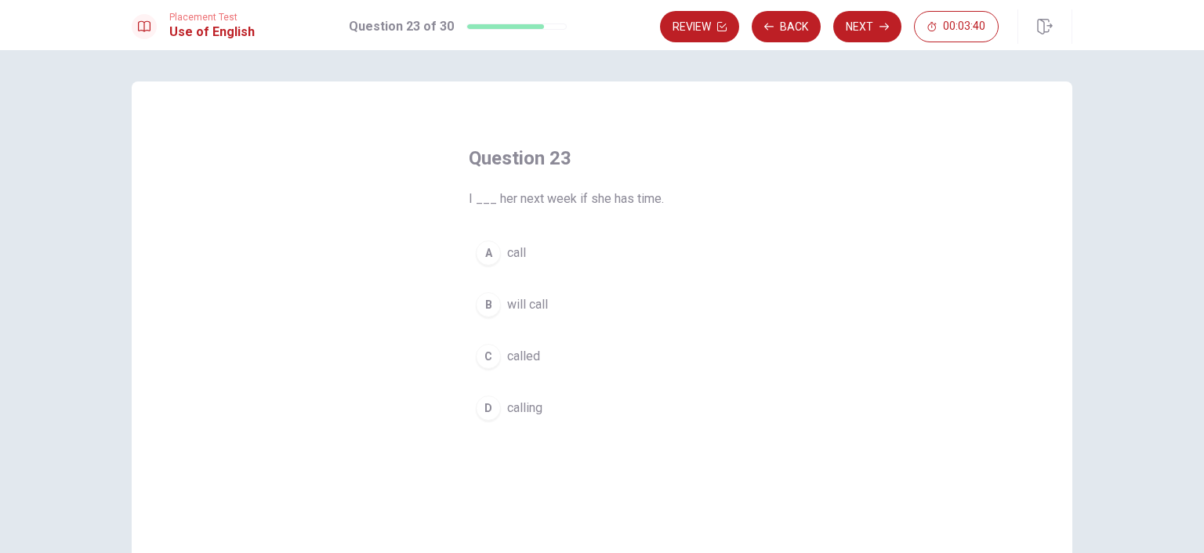
click at [517, 303] on span "will call" at bounding box center [527, 304] width 41 height 19
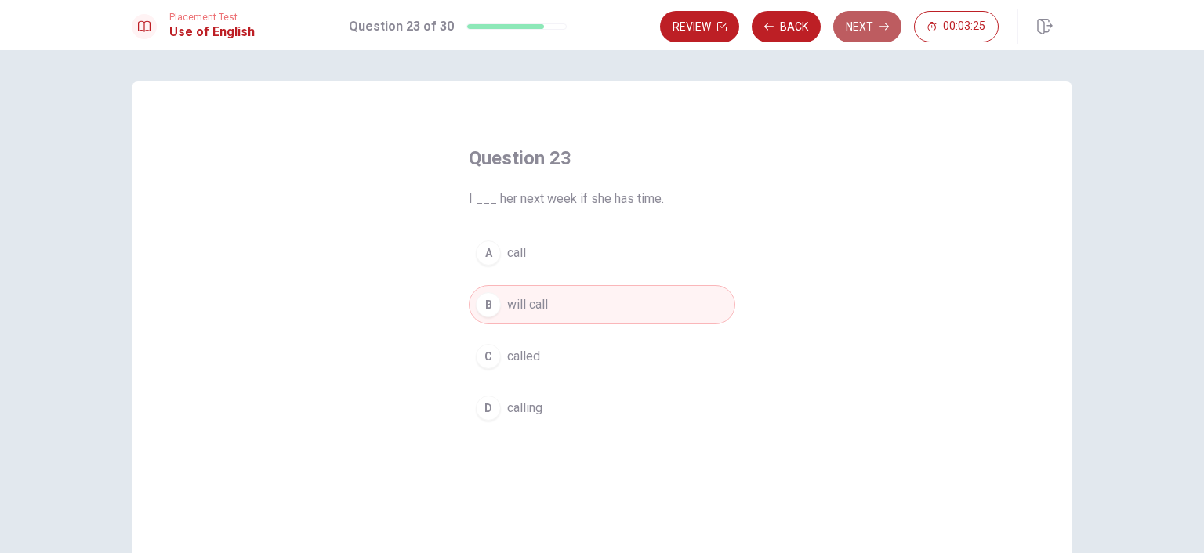
click at [881, 21] on button "Next" at bounding box center [867, 26] width 68 height 31
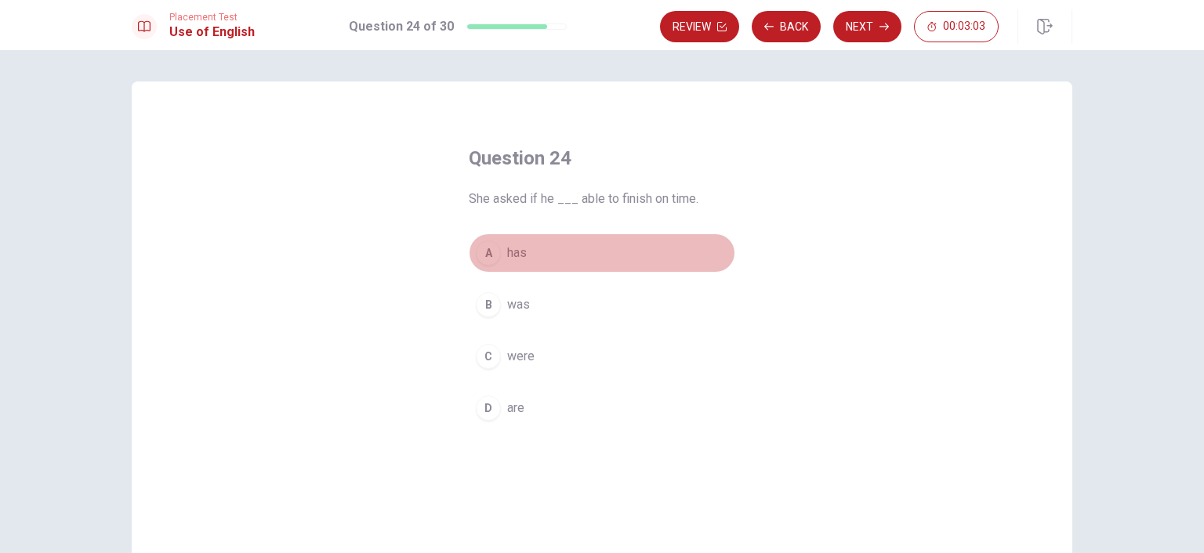
click at [511, 257] on span "has" at bounding box center [517, 253] width 20 height 19
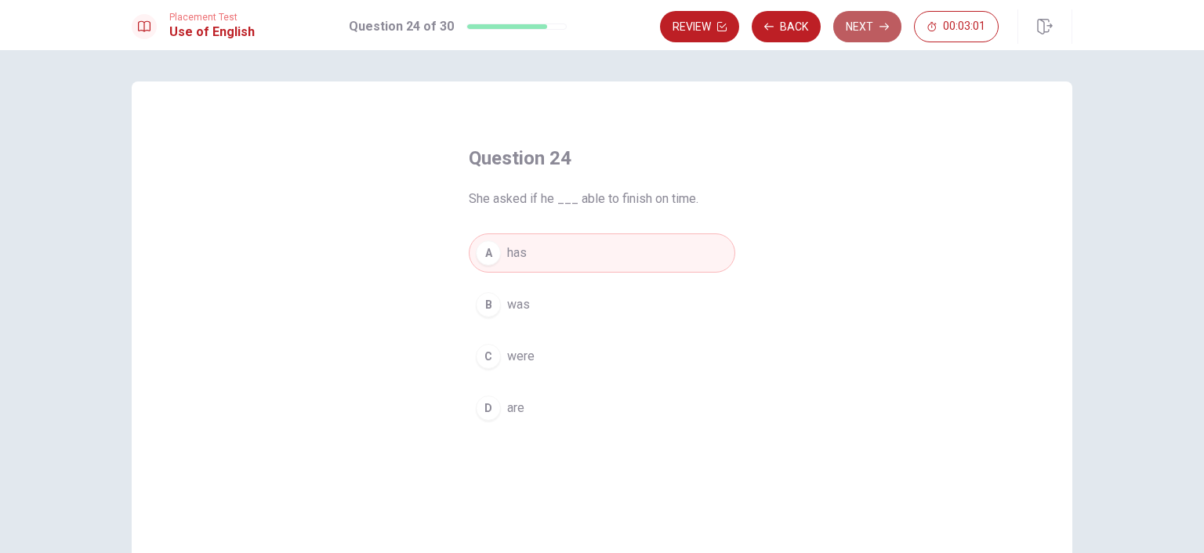
click at [871, 27] on button "Next" at bounding box center [867, 26] width 68 height 31
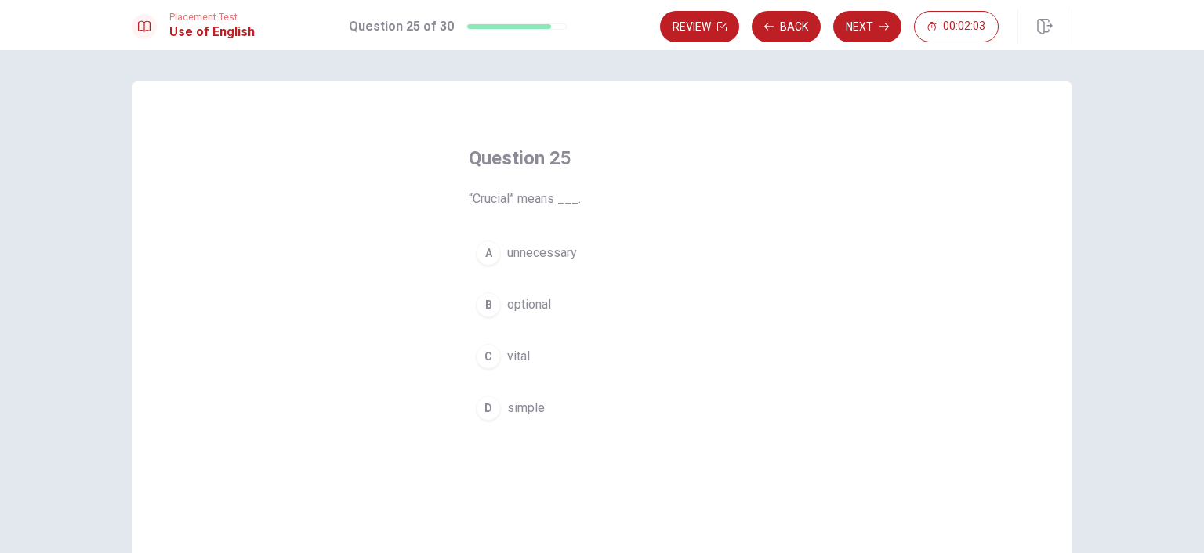
click at [530, 255] on span "unnecessary" at bounding box center [542, 253] width 70 height 19
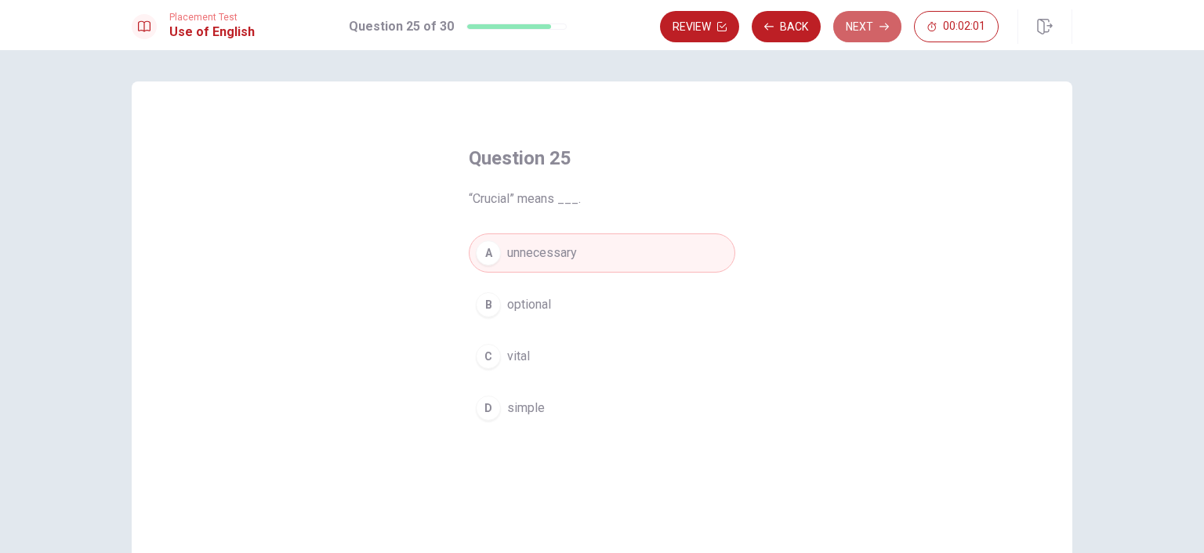
click at [878, 29] on button "Next" at bounding box center [867, 26] width 68 height 31
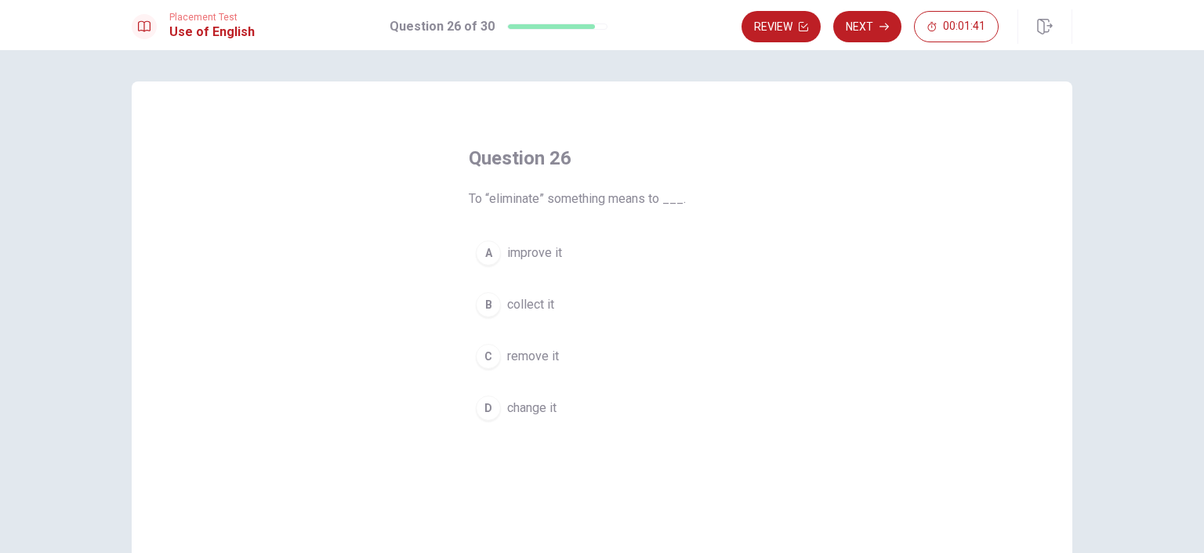
click at [521, 357] on span "remove it" at bounding box center [533, 356] width 52 height 19
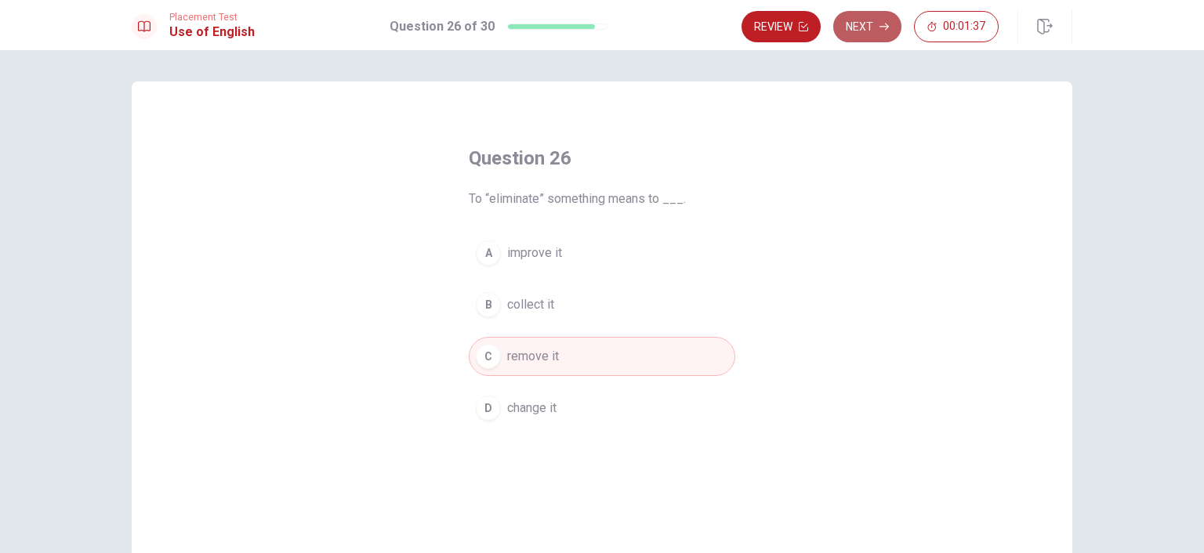
click at [859, 34] on button "Next" at bounding box center [867, 26] width 68 height 31
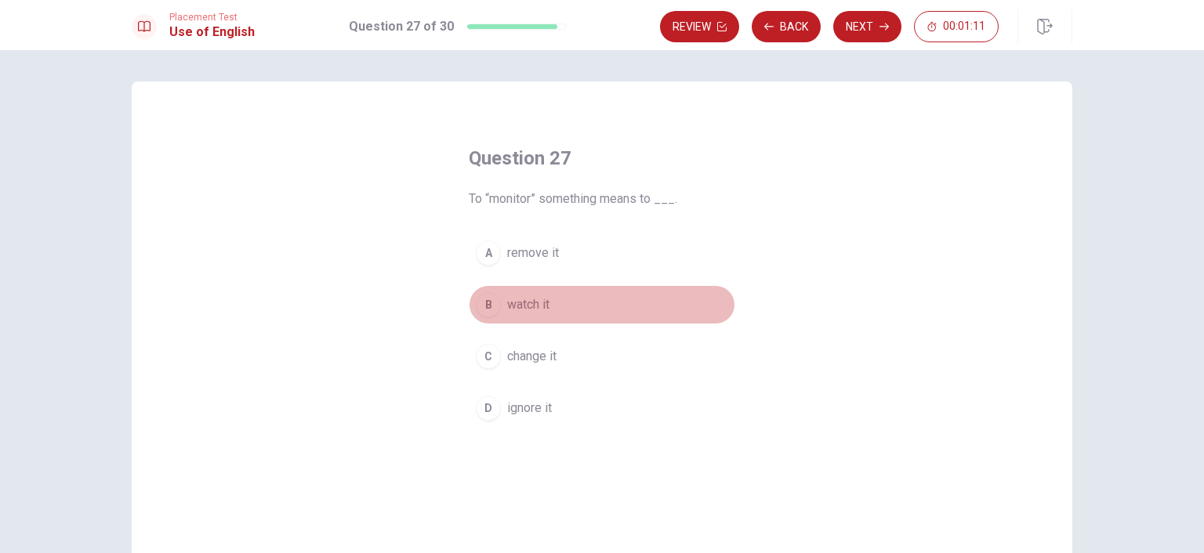
click at [525, 313] on span "watch it" at bounding box center [528, 304] width 42 height 19
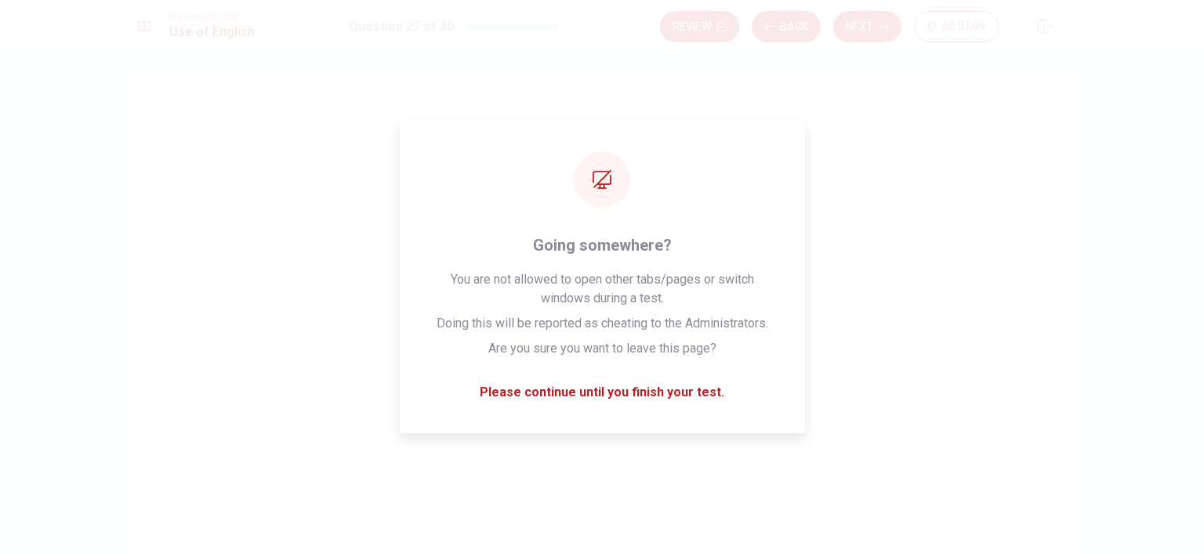
click at [878, 13] on button "Next" at bounding box center [867, 26] width 68 height 31
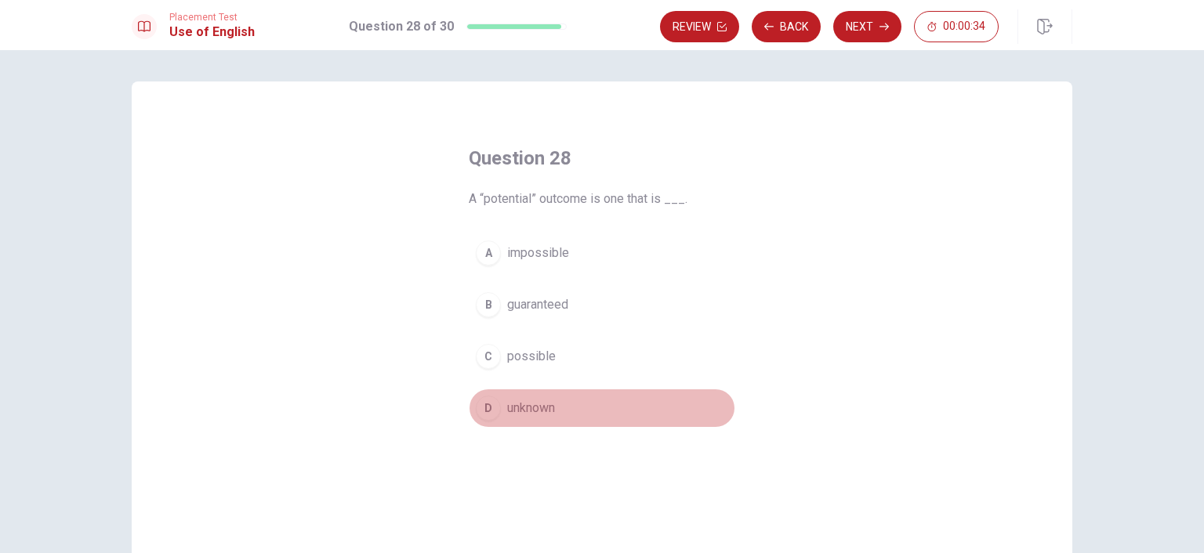
click at [534, 407] on span "unknown" at bounding box center [531, 408] width 48 height 19
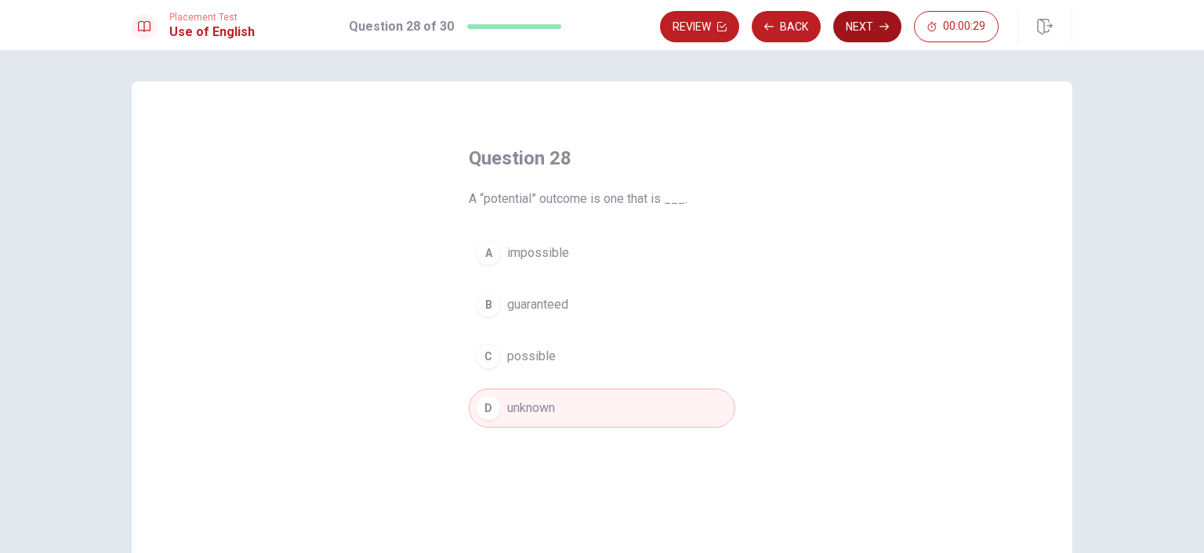
click at [878, 23] on button "Next" at bounding box center [867, 26] width 68 height 31
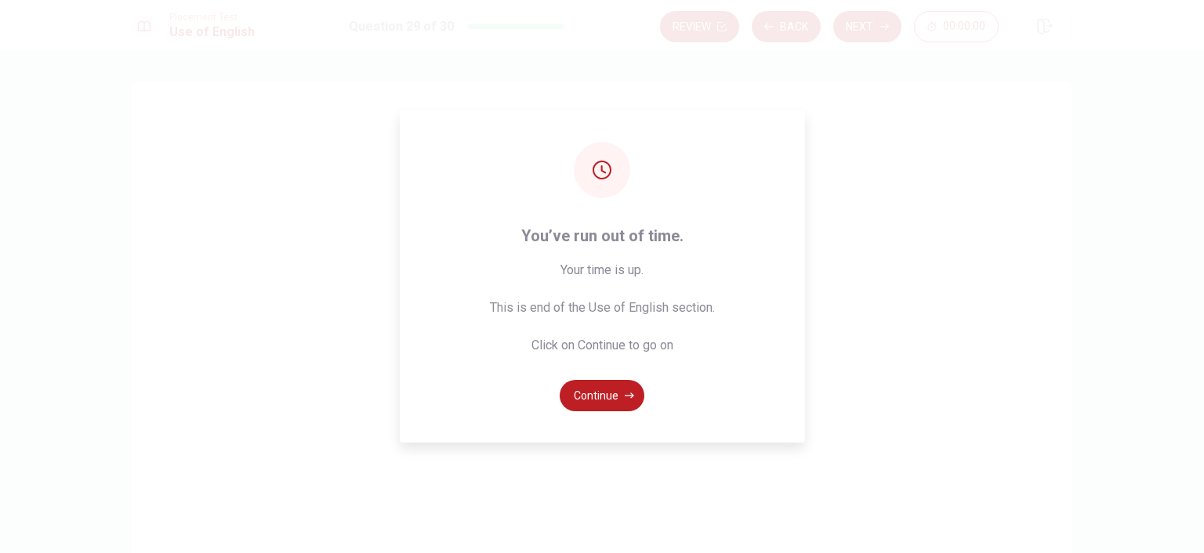
click at [603, 389] on button "Continue" at bounding box center [601, 395] width 85 height 31
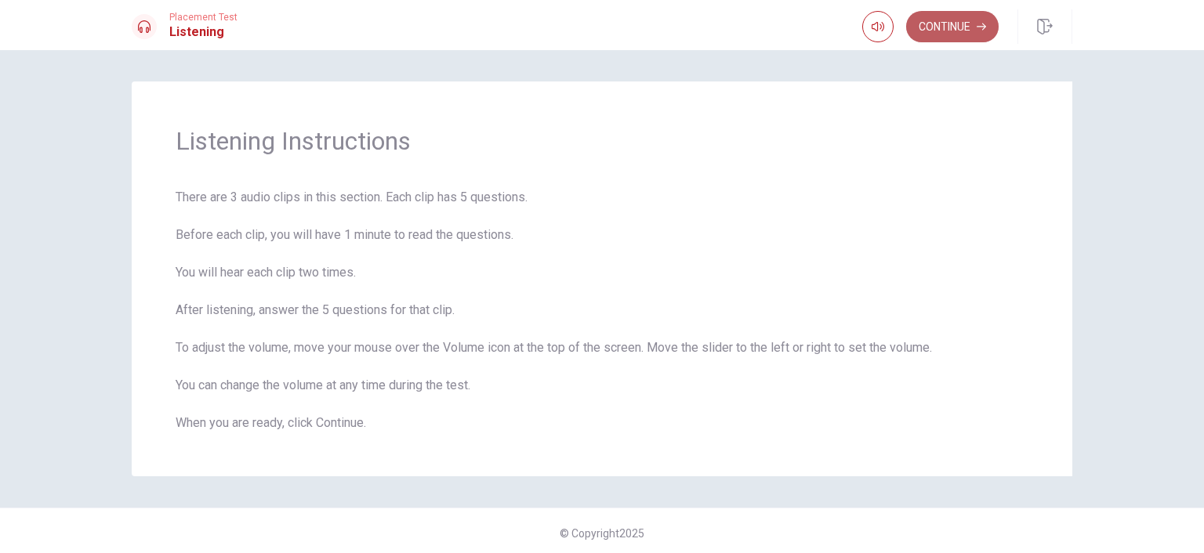
click at [964, 24] on button "Continue" at bounding box center [952, 26] width 92 height 31
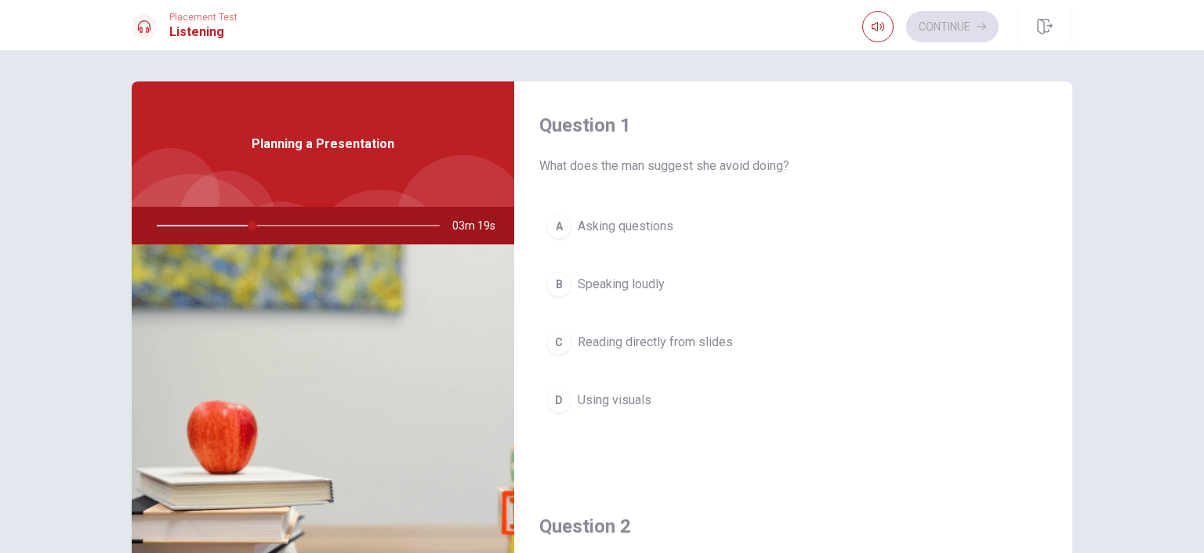
click at [588, 342] on span "Reading directly from slides" at bounding box center [655, 342] width 155 height 19
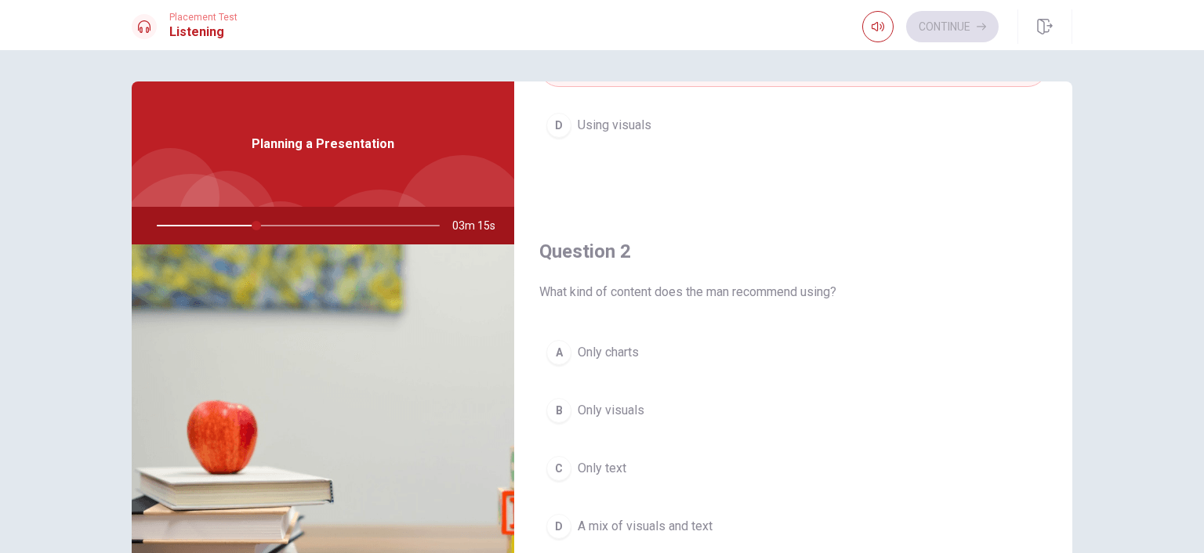
scroll to position [313, 0]
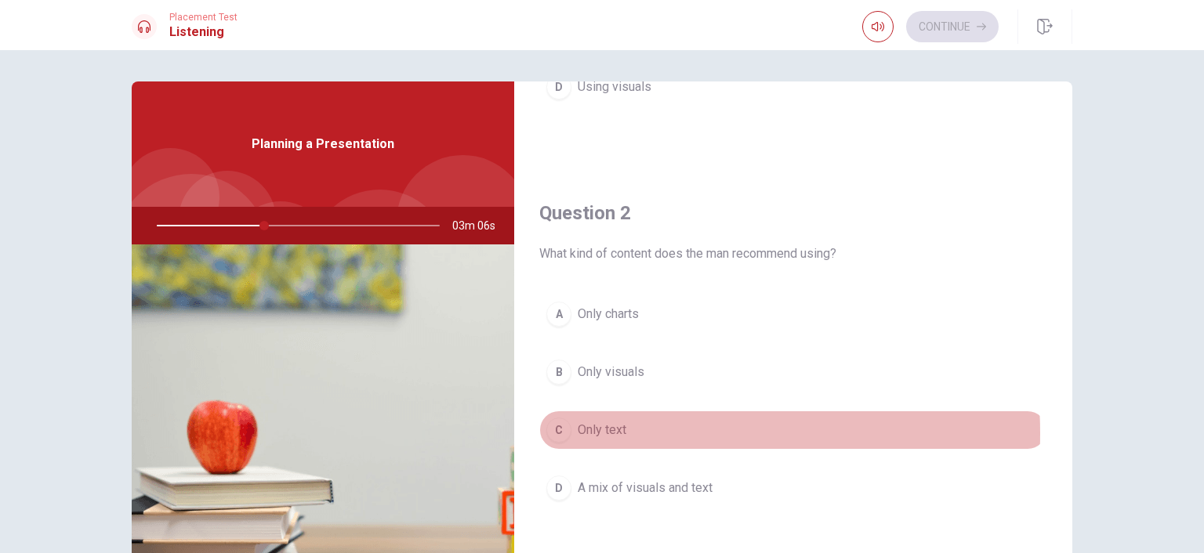
click at [607, 431] on span "Only text" at bounding box center [602, 430] width 49 height 19
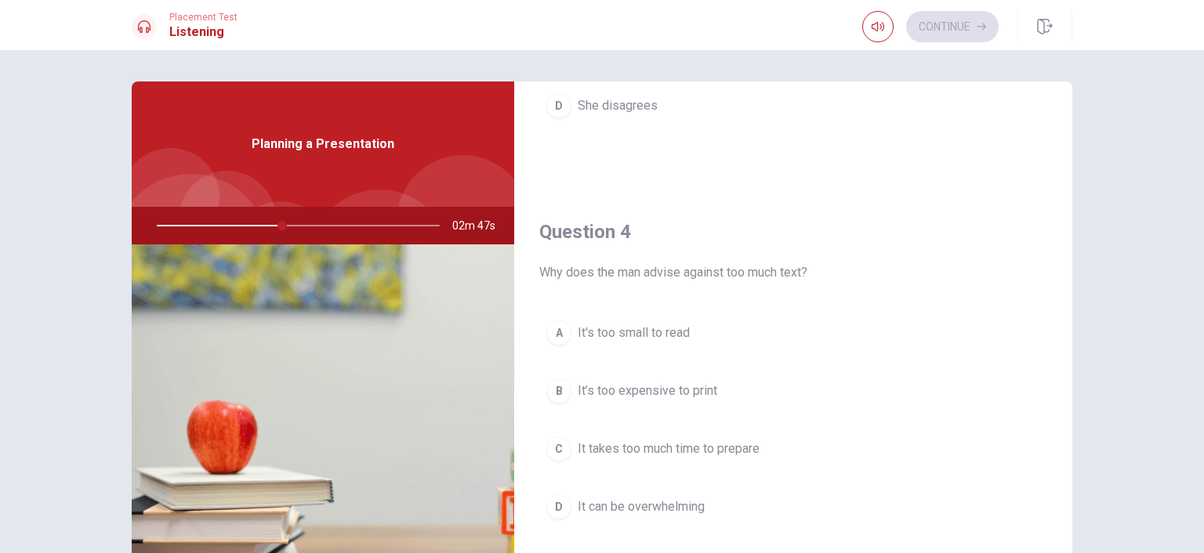
scroll to position [1175, 0]
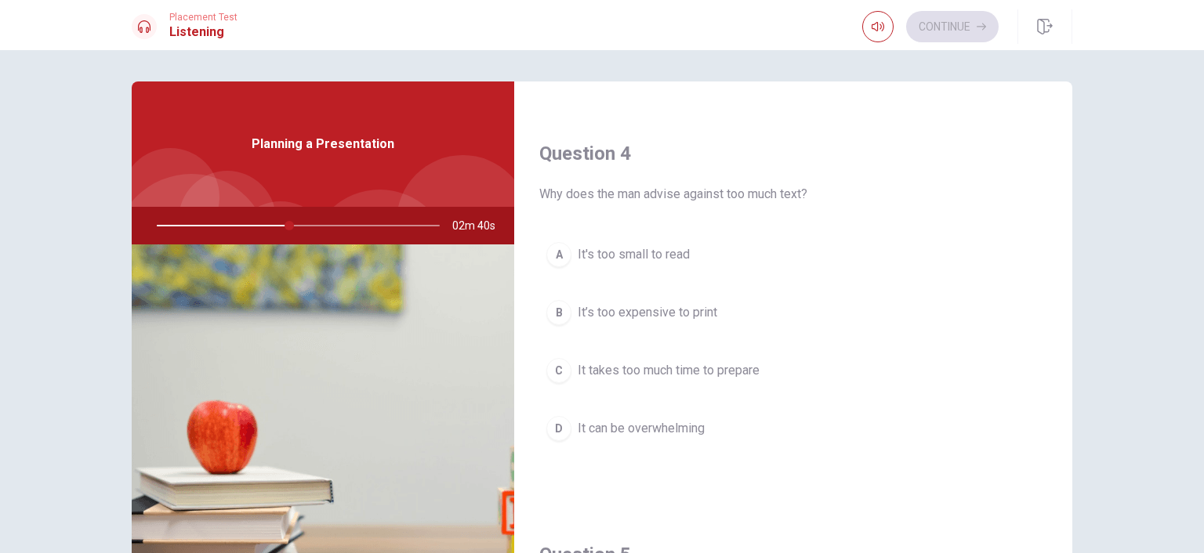
click at [641, 314] on span "It’s too expensive to print" at bounding box center [647, 312] width 139 height 19
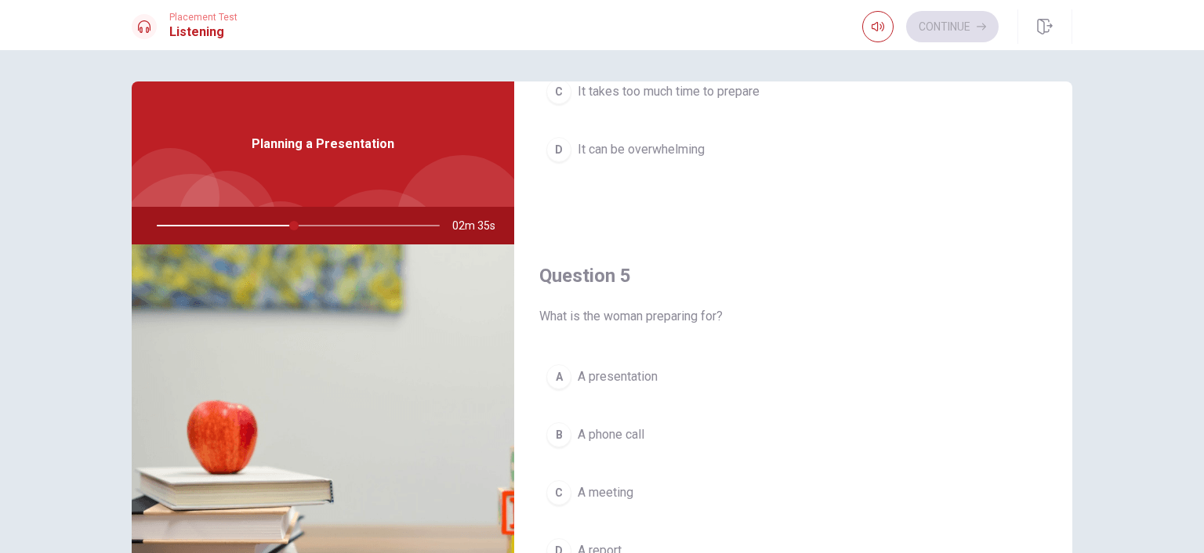
scroll to position [78, 0]
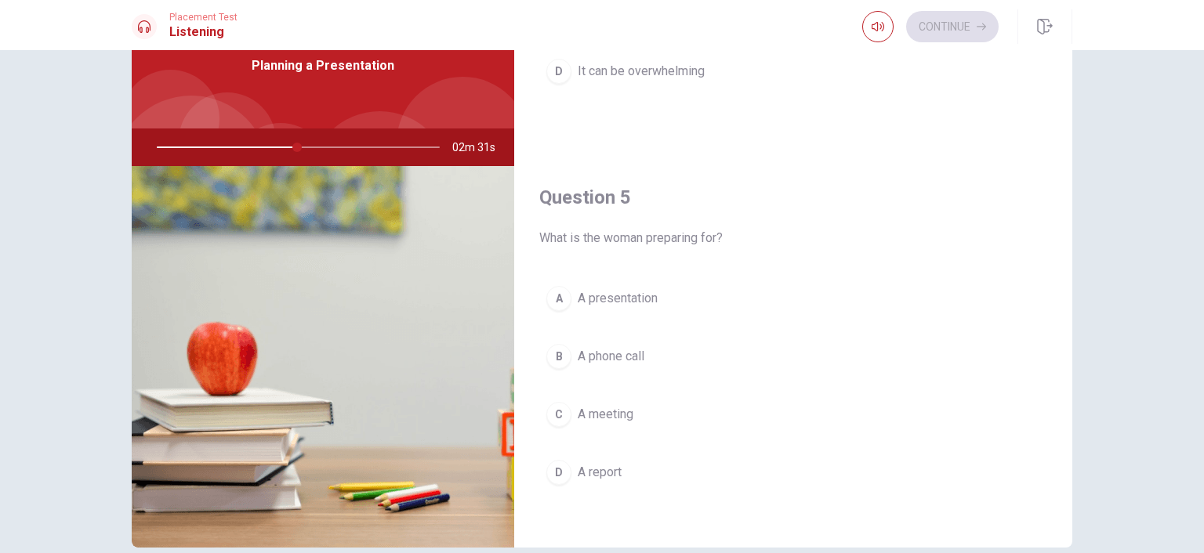
click at [630, 298] on span "A presentation" at bounding box center [618, 298] width 80 height 19
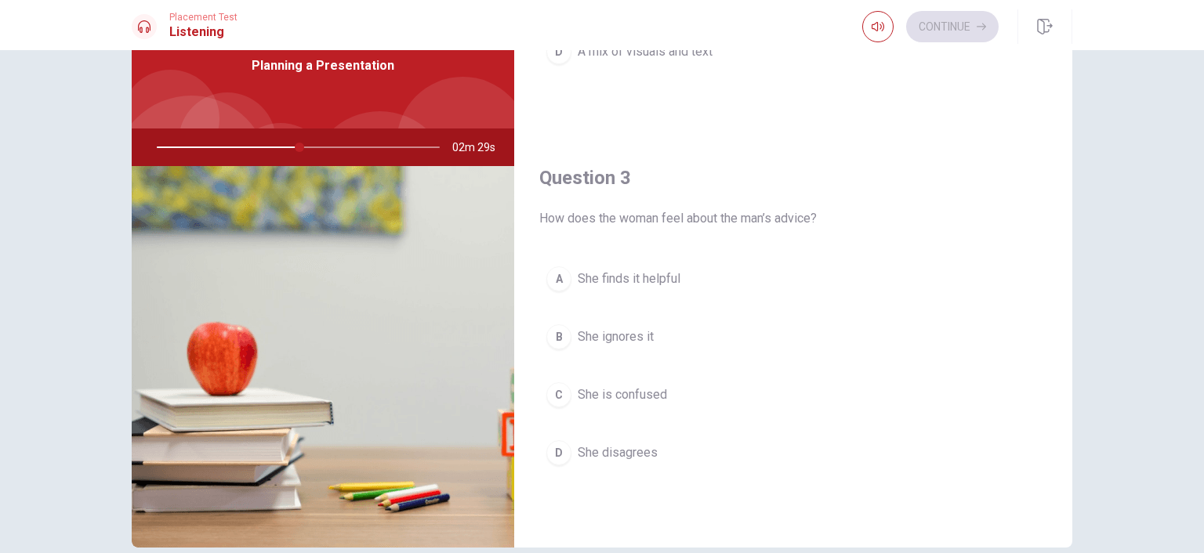
scroll to position [671, 0]
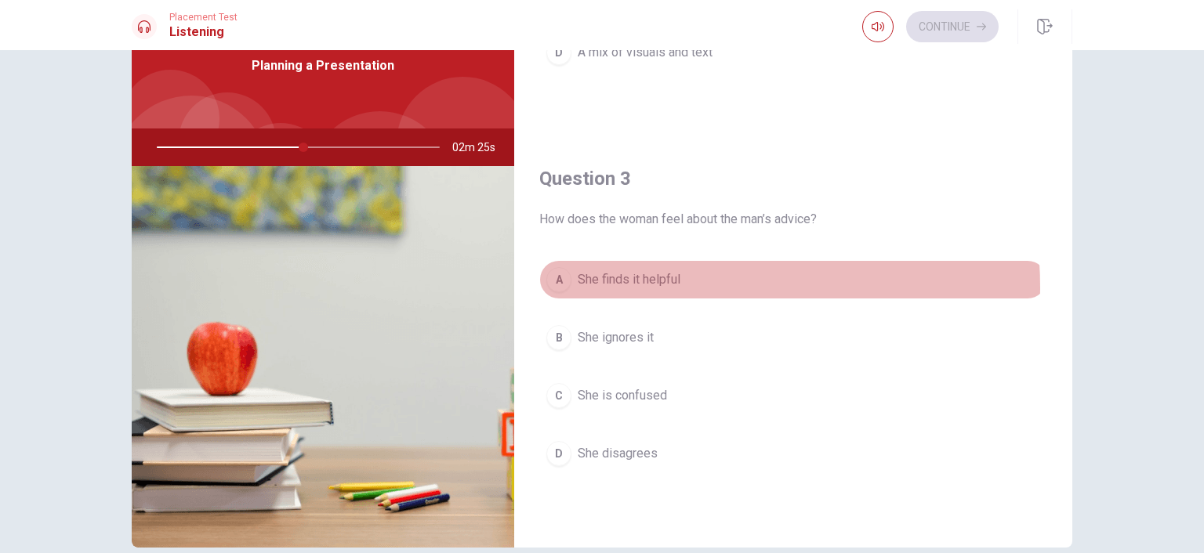
click at [649, 284] on span "She finds it helpful" at bounding box center [629, 279] width 103 height 19
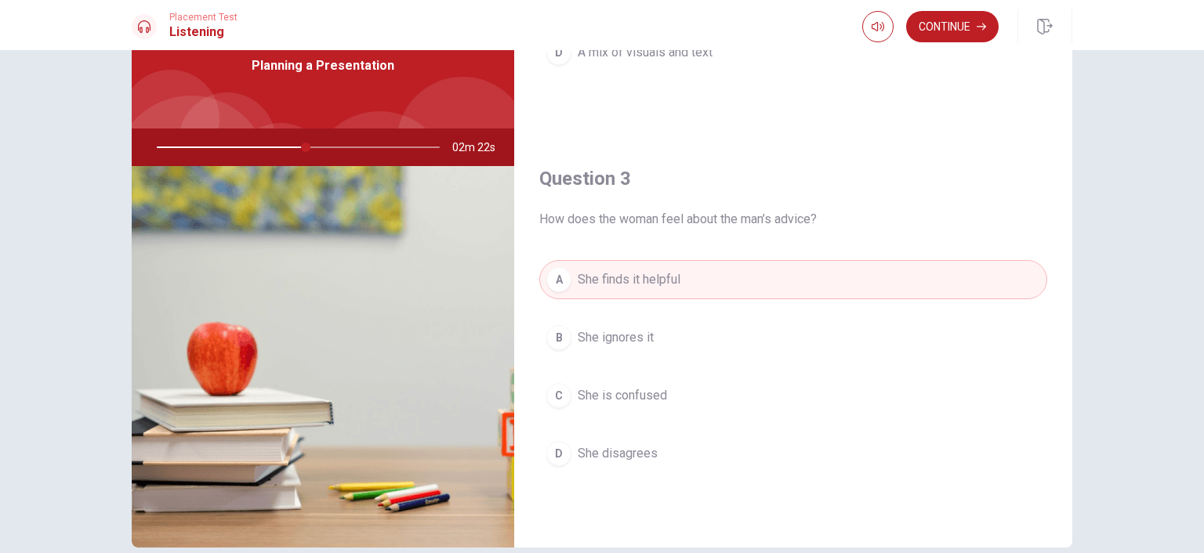
scroll to position [357, 0]
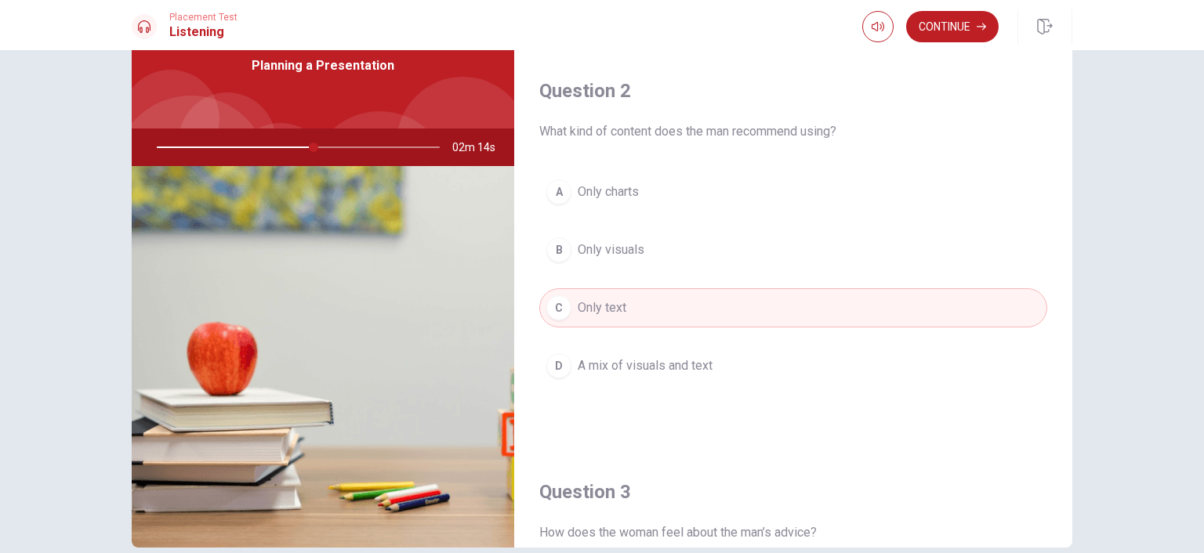
click at [328, 150] on div at bounding box center [295, 148] width 314 height 38
click at [345, 146] on div at bounding box center [295, 148] width 314 height 38
click at [965, 32] on button "Continue" at bounding box center [952, 26] width 92 height 31
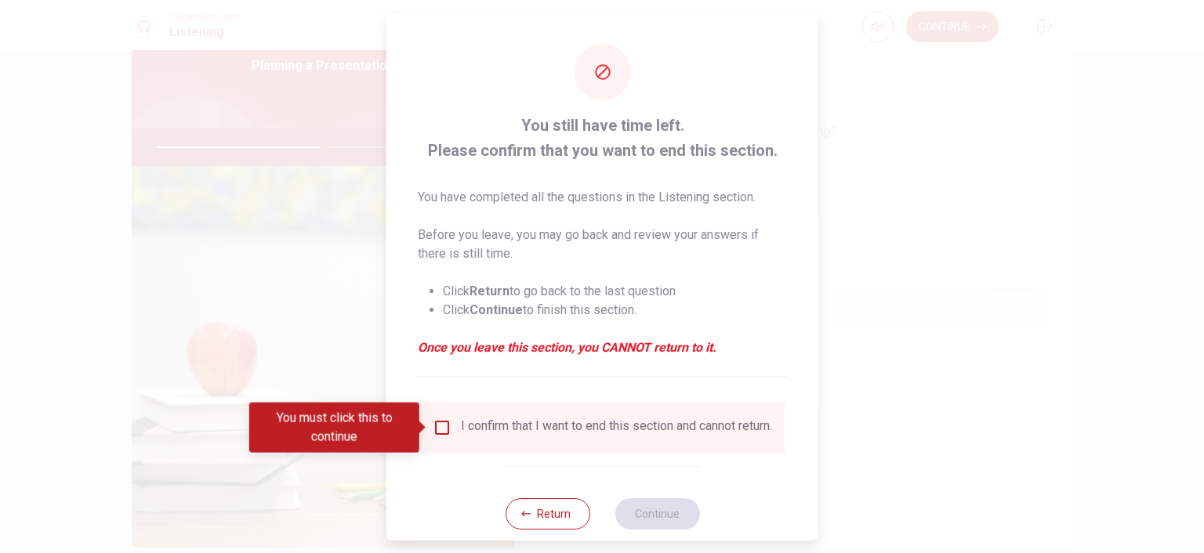
click at [445, 430] on input "You must click this to continue" at bounding box center [442, 427] width 19 height 19
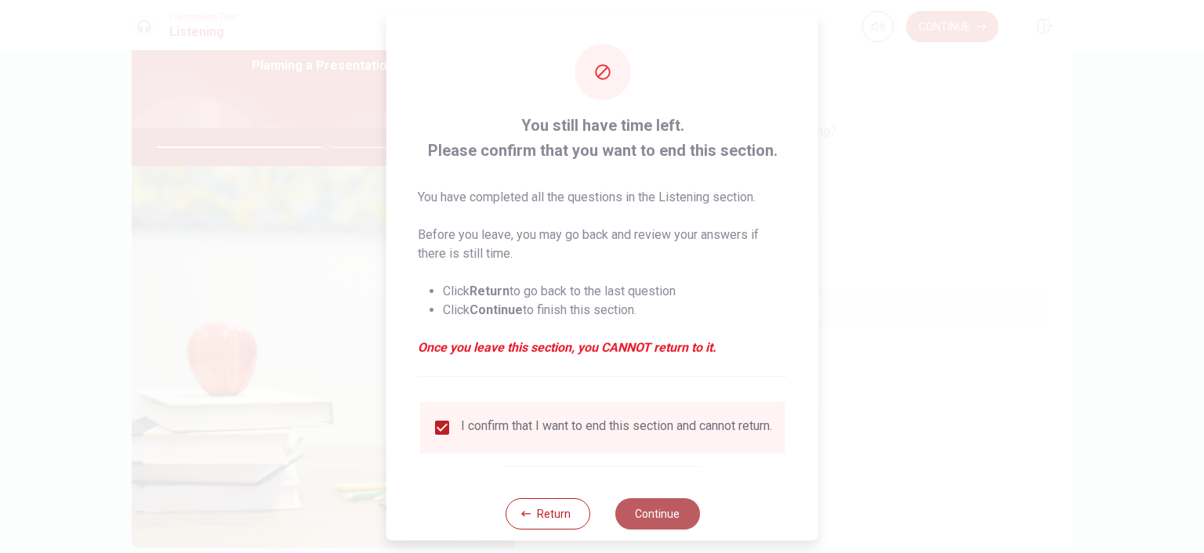
click at [649, 516] on button "Continue" at bounding box center [656, 513] width 85 height 31
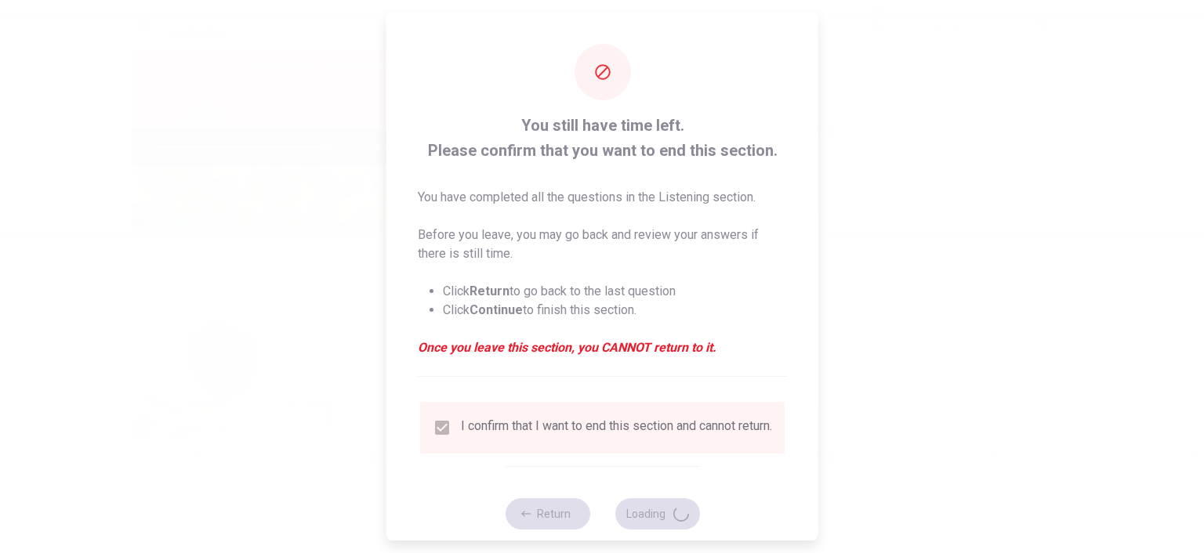
type input "61"
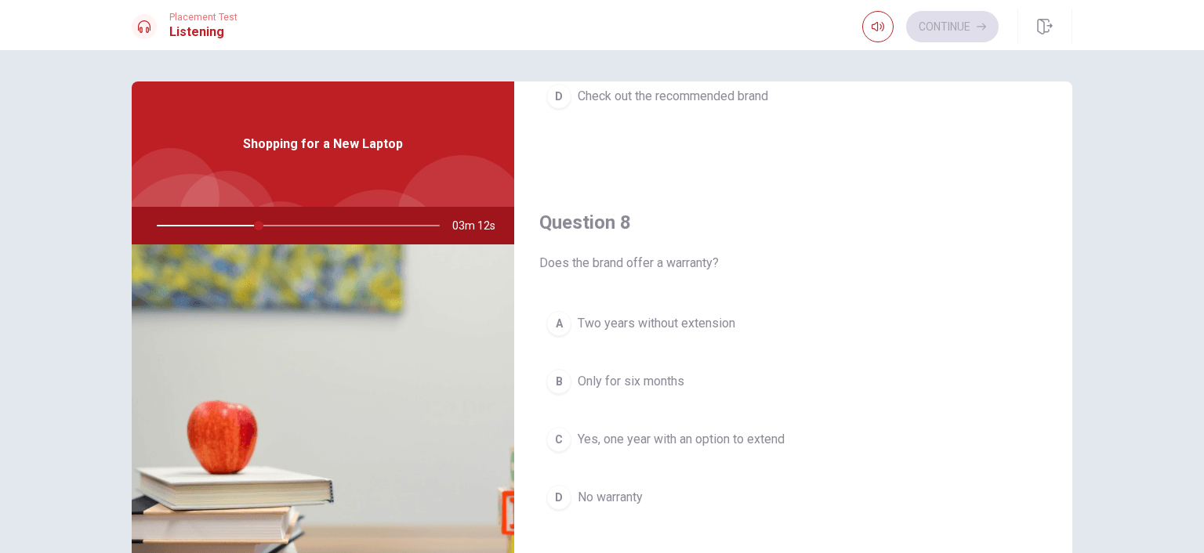
scroll to position [784, 0]
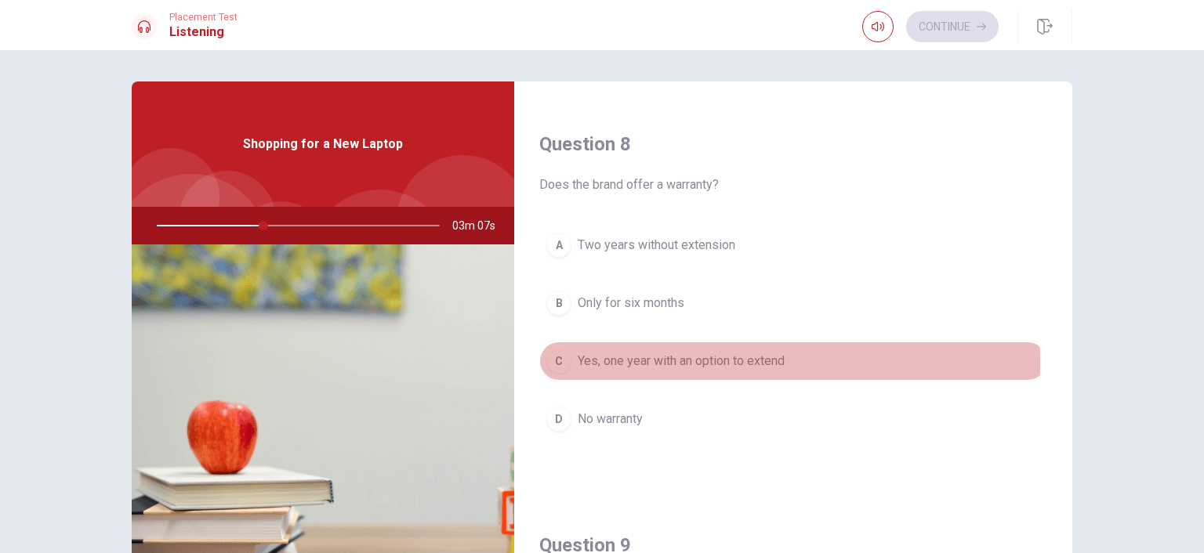
click at [562, 360] on div "C" at bounding box center [558, 361] width 25 height 25
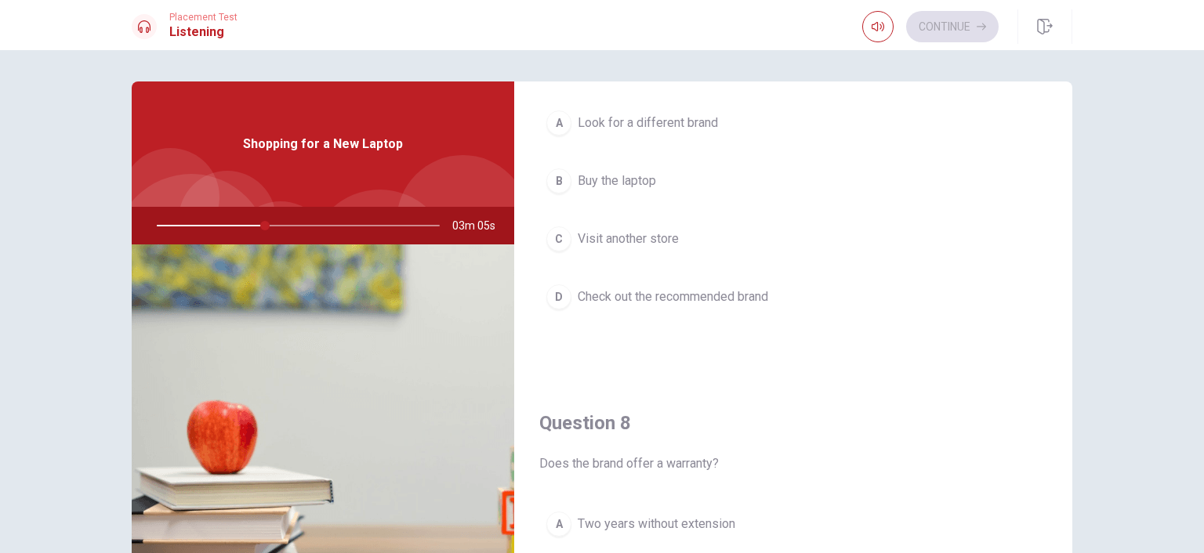
scroll to position [470, 0]
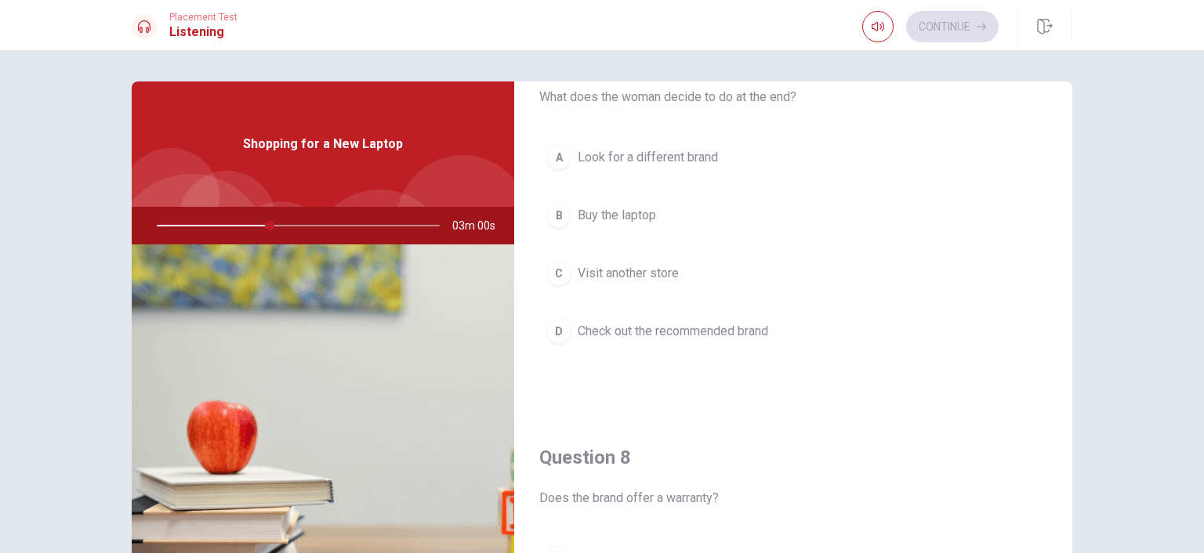
click at [610, 215] on span "Buy the laptop" at bounding box center [617, 215] width 78 height 19
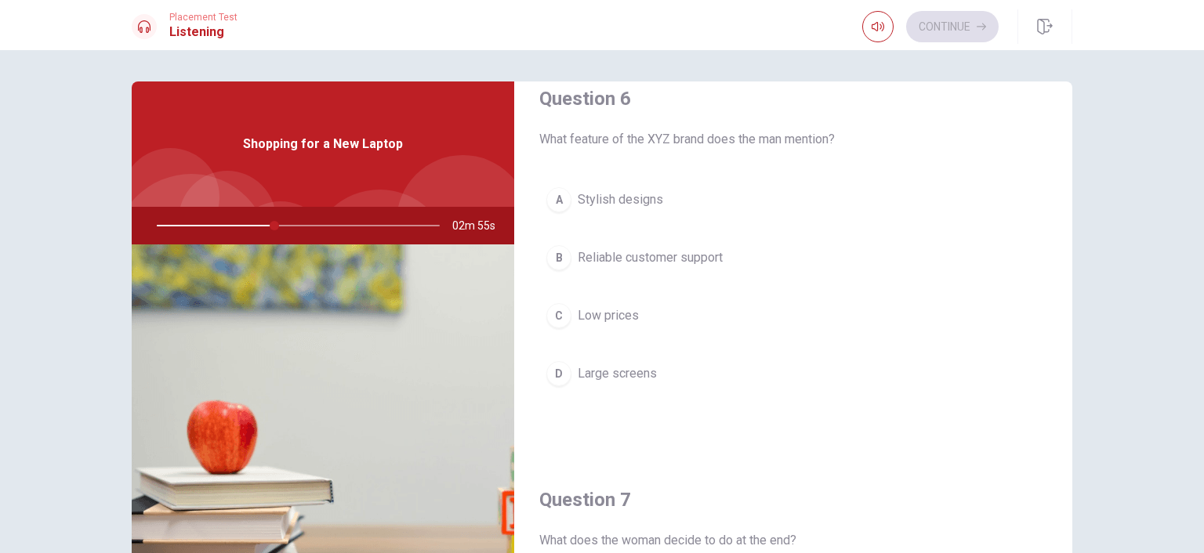
scroll to position [0, 0]
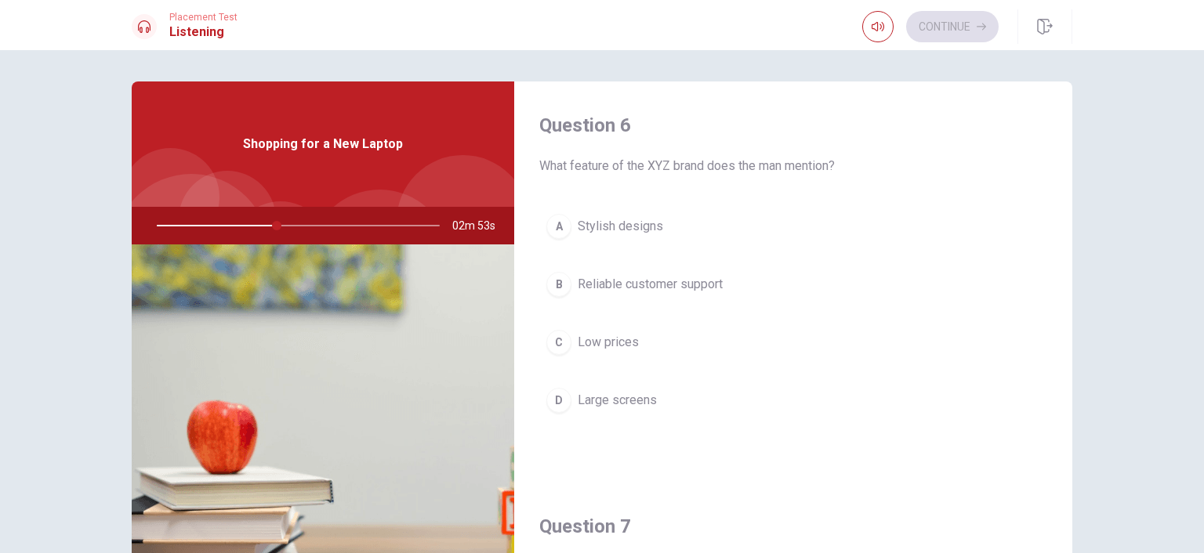
click at [605, 287] on span "Reliable customer support" at bounding box center [650, 284] width 145 height 19
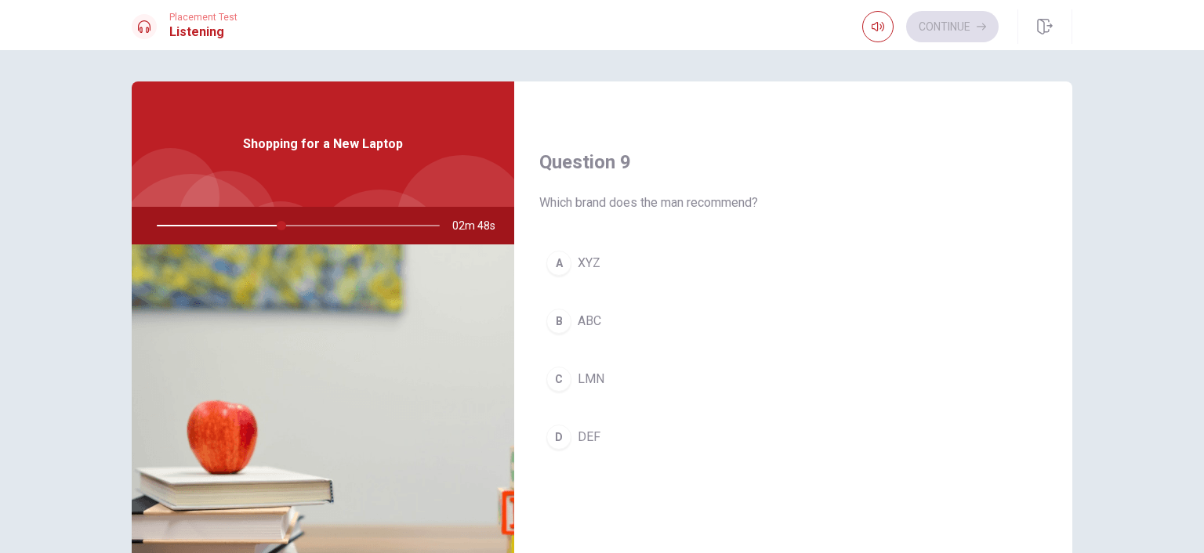
scroll to position [1175, 0]
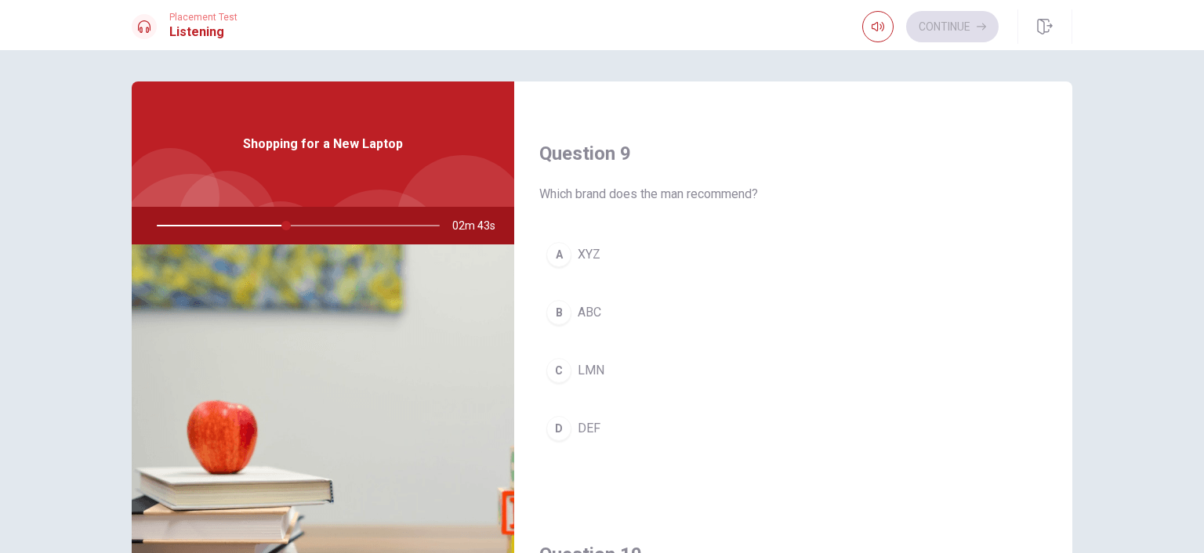
click at [586, 247] on span "XYZ" at bounding box center [589, 254] width 23 height 19
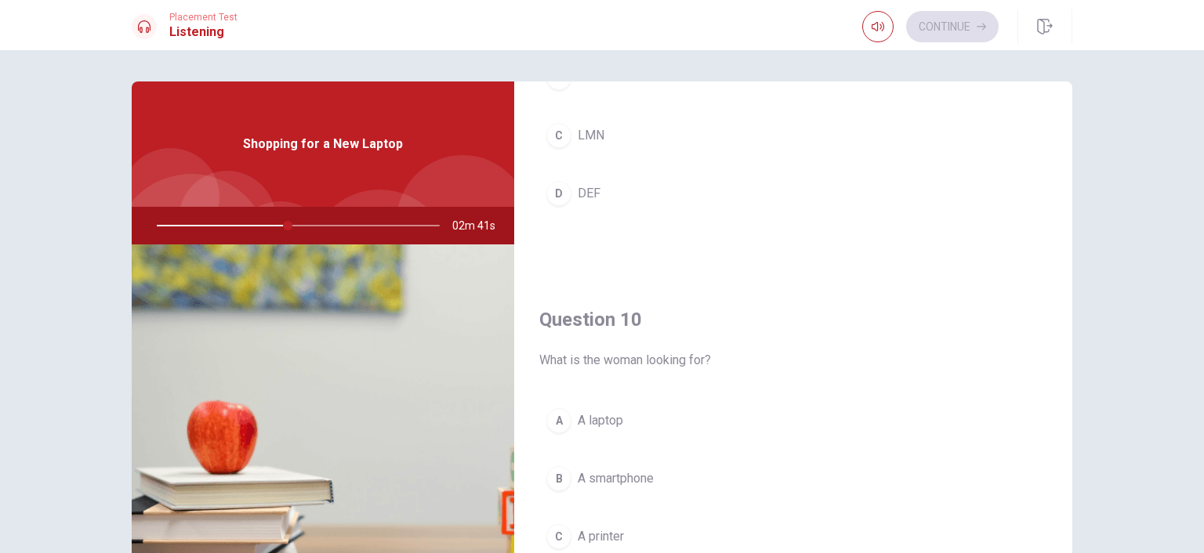
scroll to position [1454, 0]
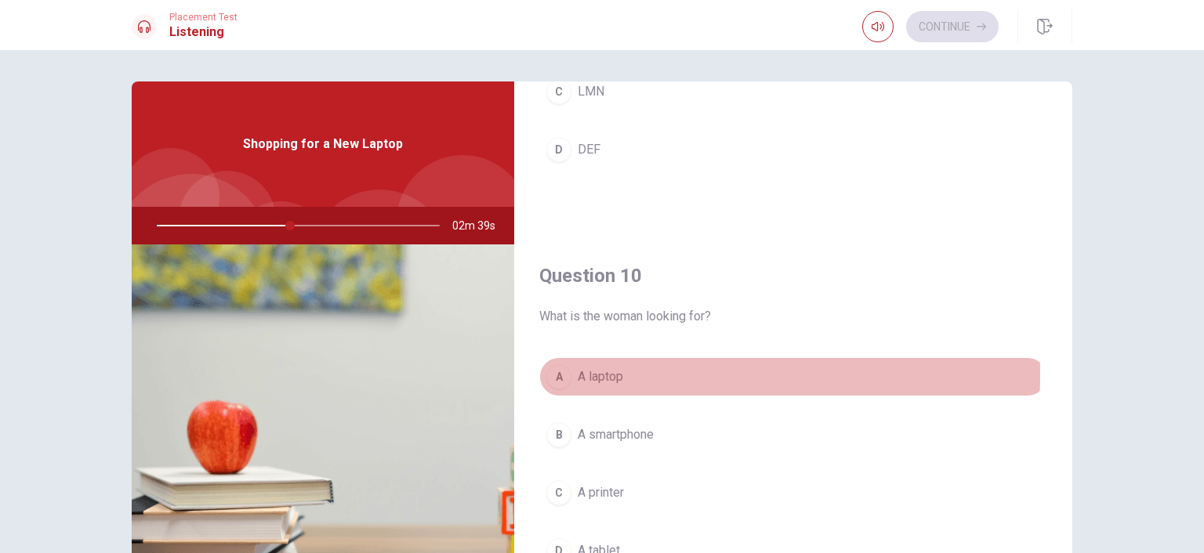
click at [606, 368] on span "A laptop" at bounding box center [600, 377] width 45 height 19
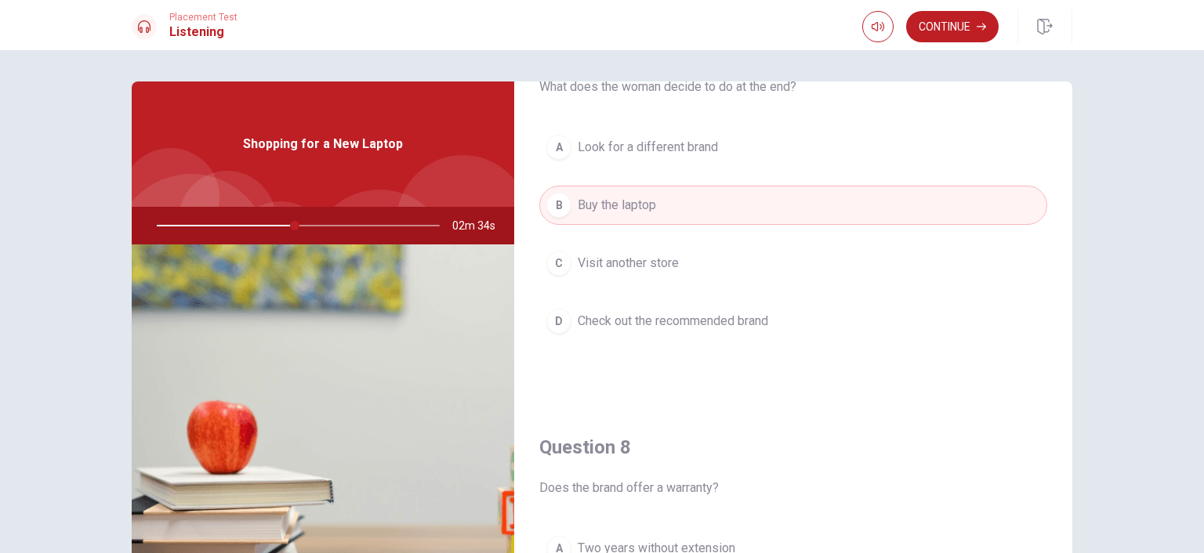
scroll to position [436, 0]
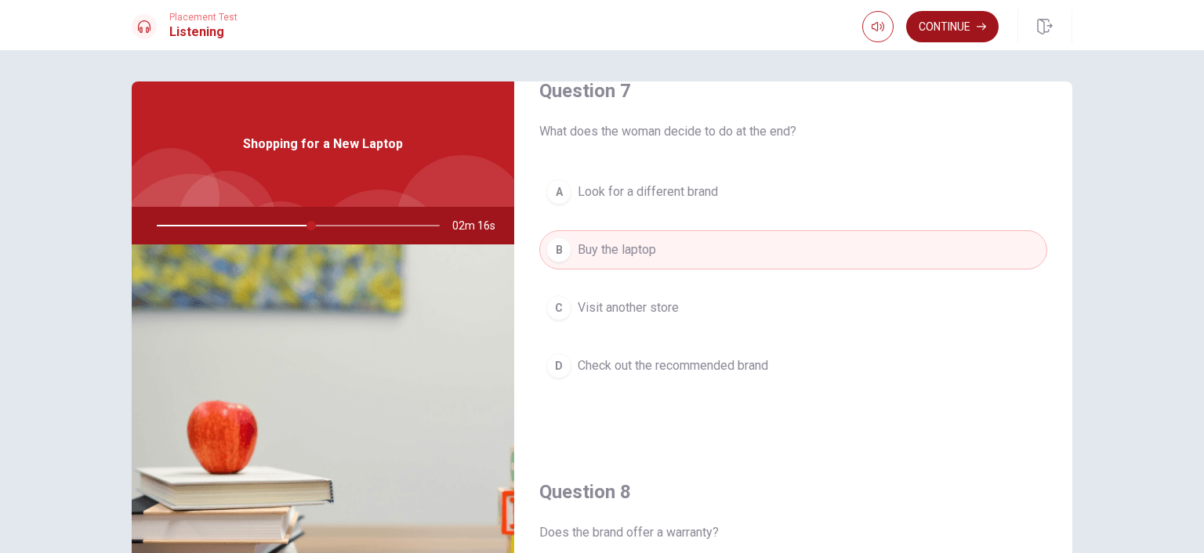
click at [976, 27] on button "Continue" at bounding box center [952, 26] width 92 height 31
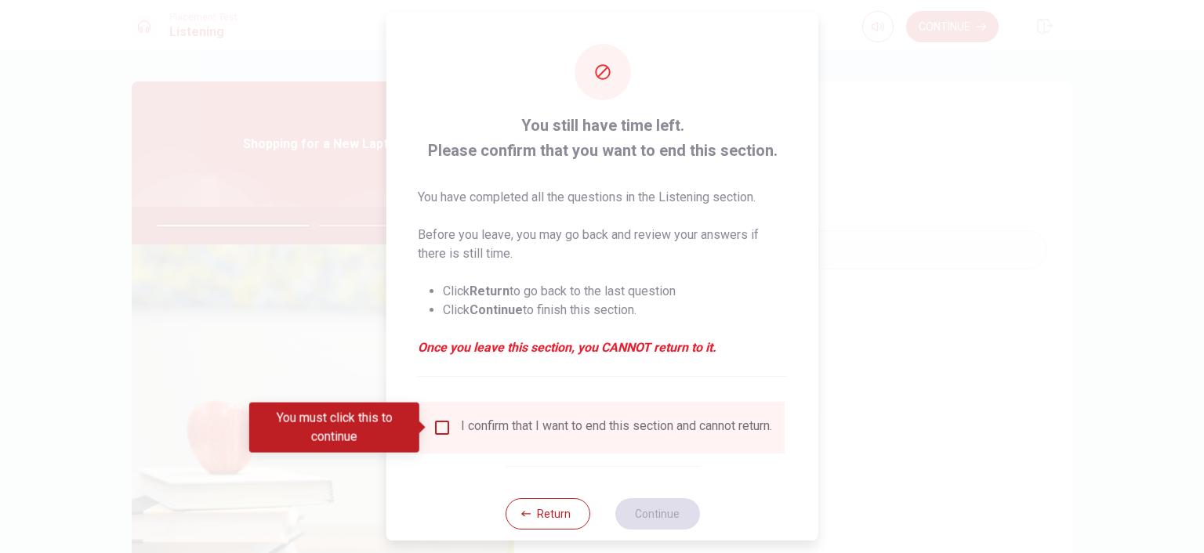
click at [437, 424] on input "You must click this to continue" at bounding box center [442, 427] width 19 height 19
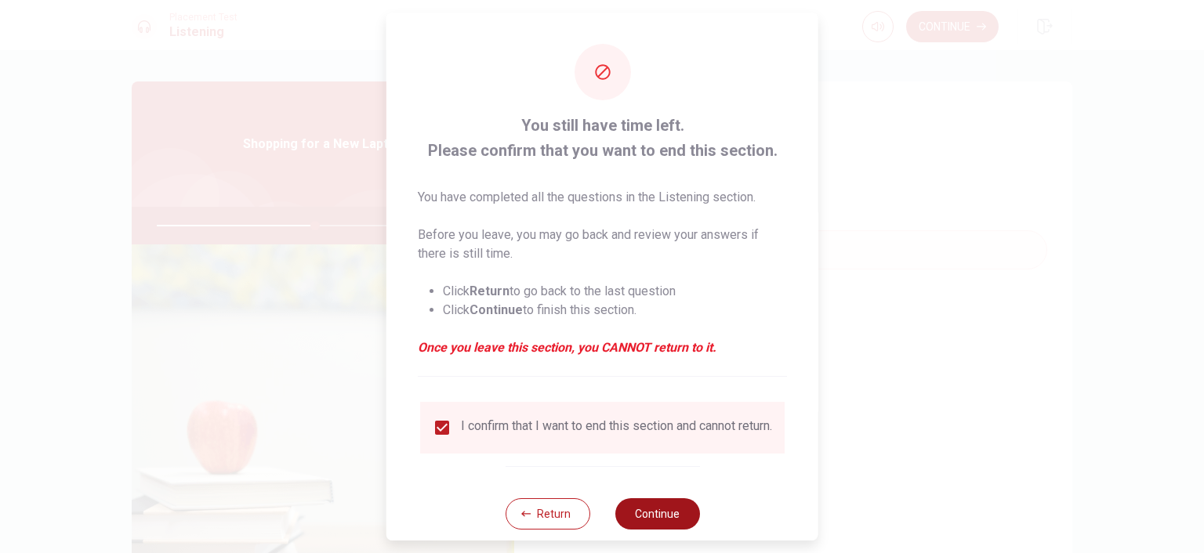
click at [655, 527] on button "Continue" at bounding box center [656, 513] width 85 height 31
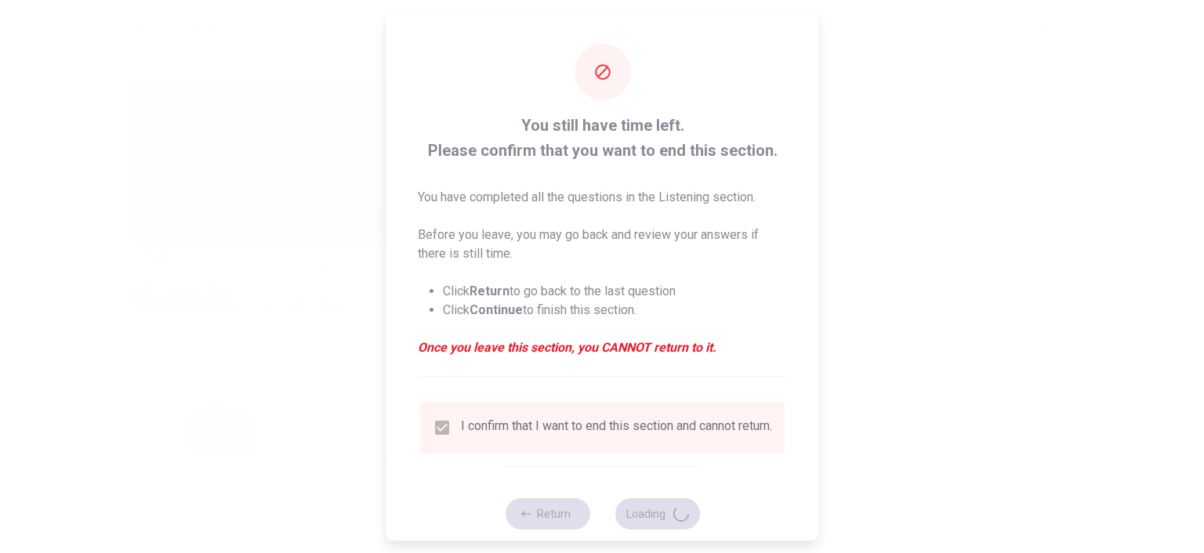
type input "57"
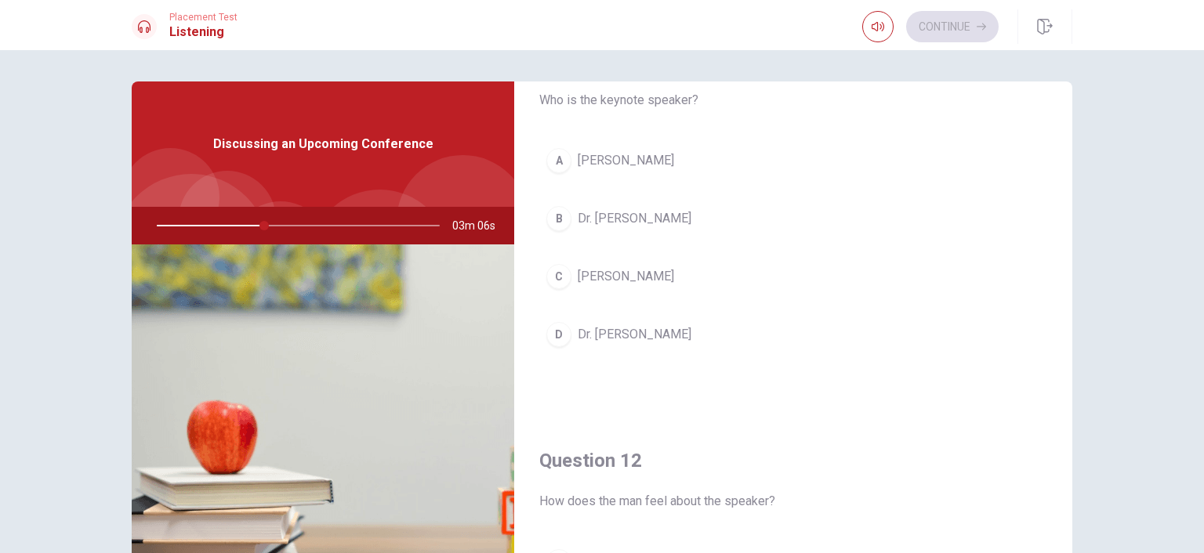
scroll to position [0, 0]
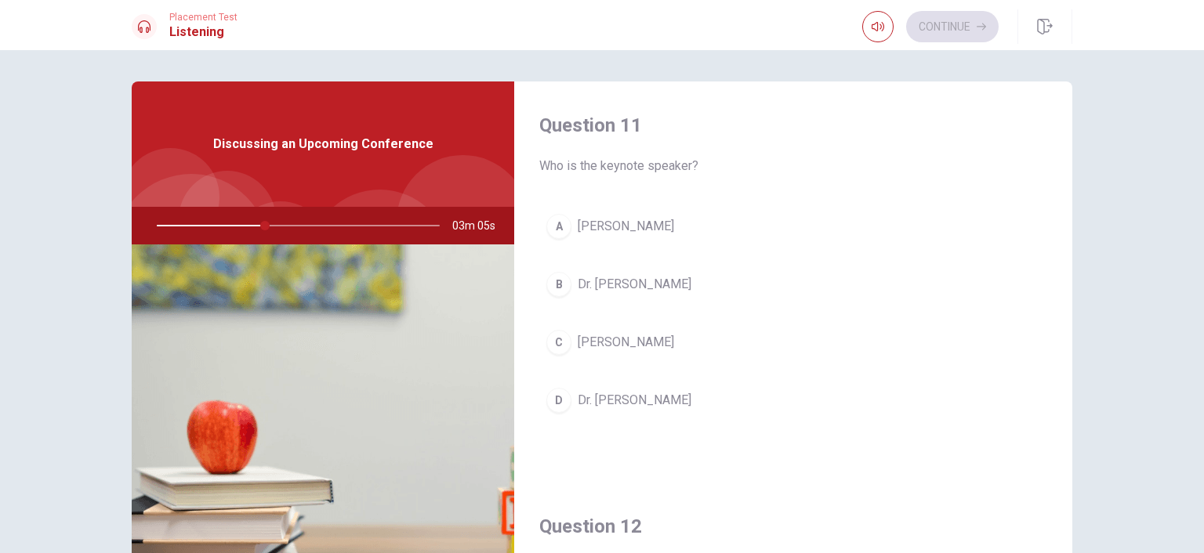
click at [591, 230] on span "[PERSON_NAME]" at bounding box center [626, 226] width 96 height 19
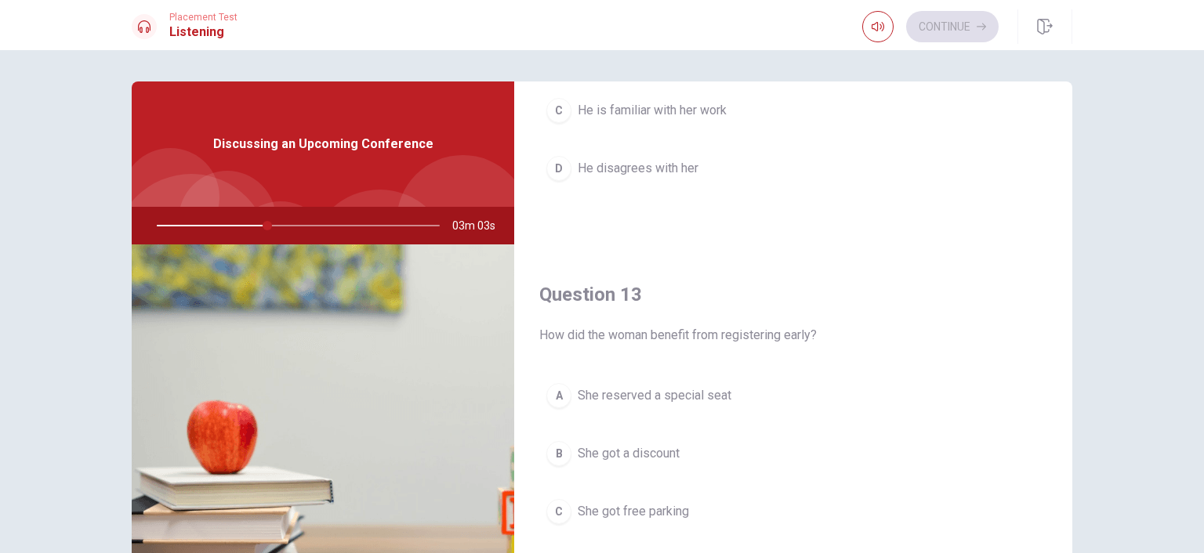
scroll to position [705, 0]
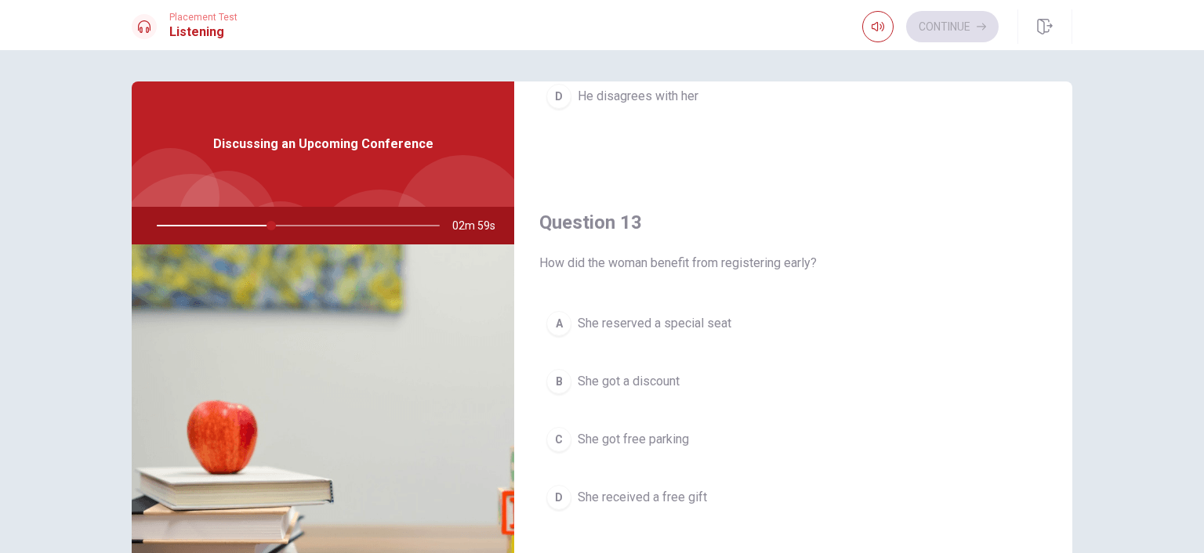
click at [644, 378] on span "She got a discount" at bounding box center [629, 381] width 102 height 19
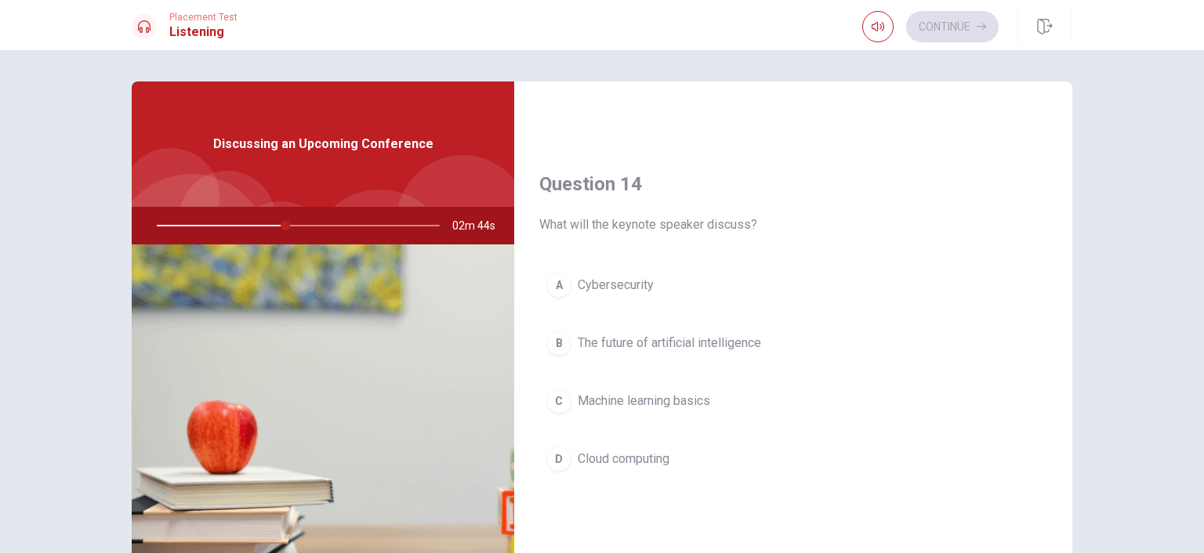
scroll to position [1175, 0]
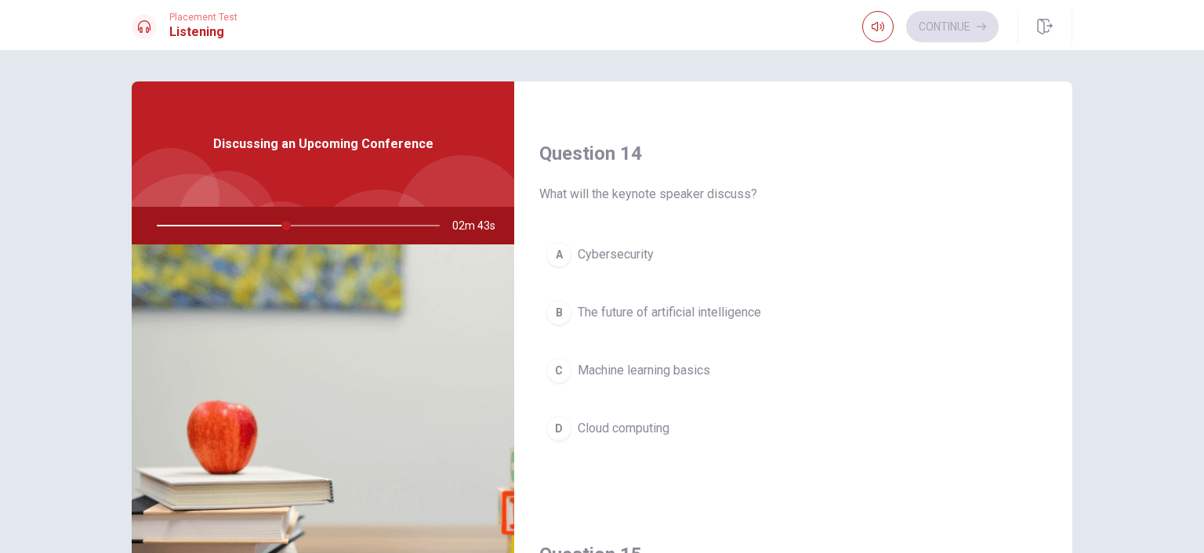
click at [633, 310] on span "The future of artificial intelligence" at bounding box center [669, 312] width 183 height 19
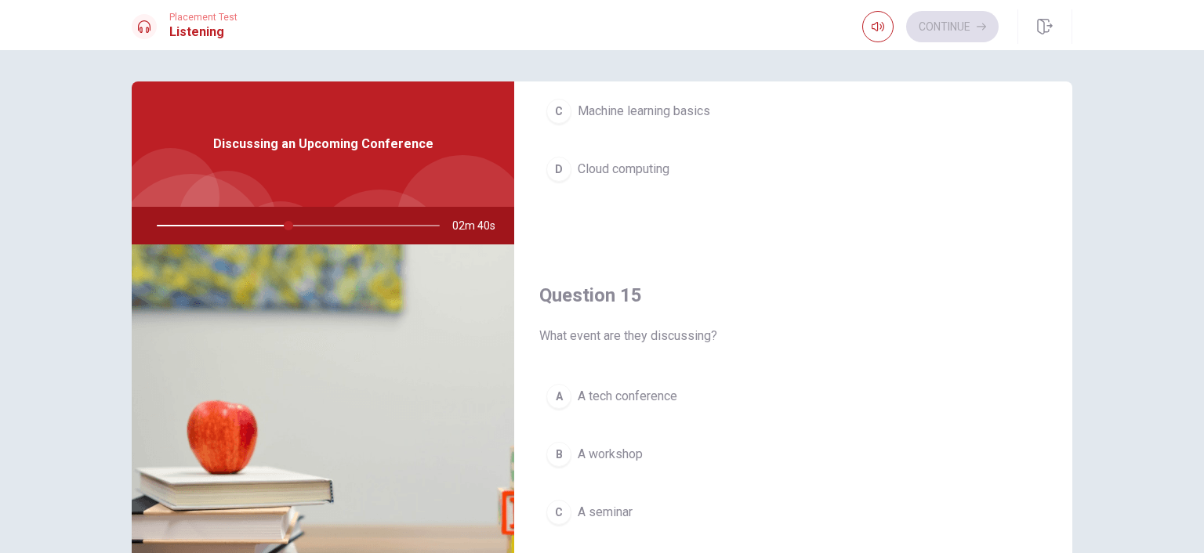
scroll to position [1454, 0]
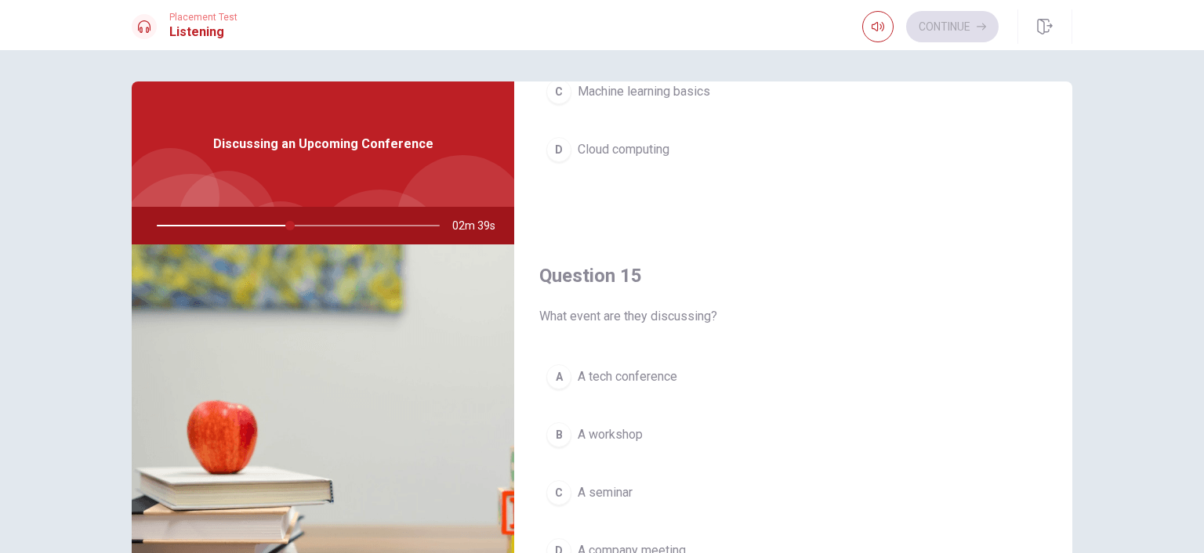
click at [633, 370] on span "A tech conference" at bounding box center [628, 377] width 100 height 19
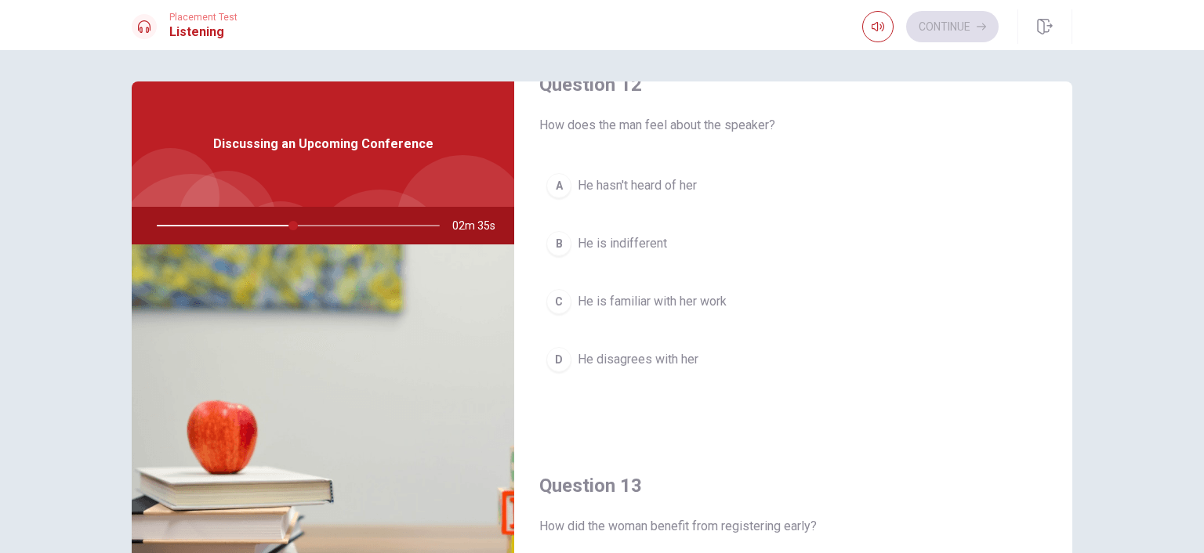
scroll to position [436, 0]
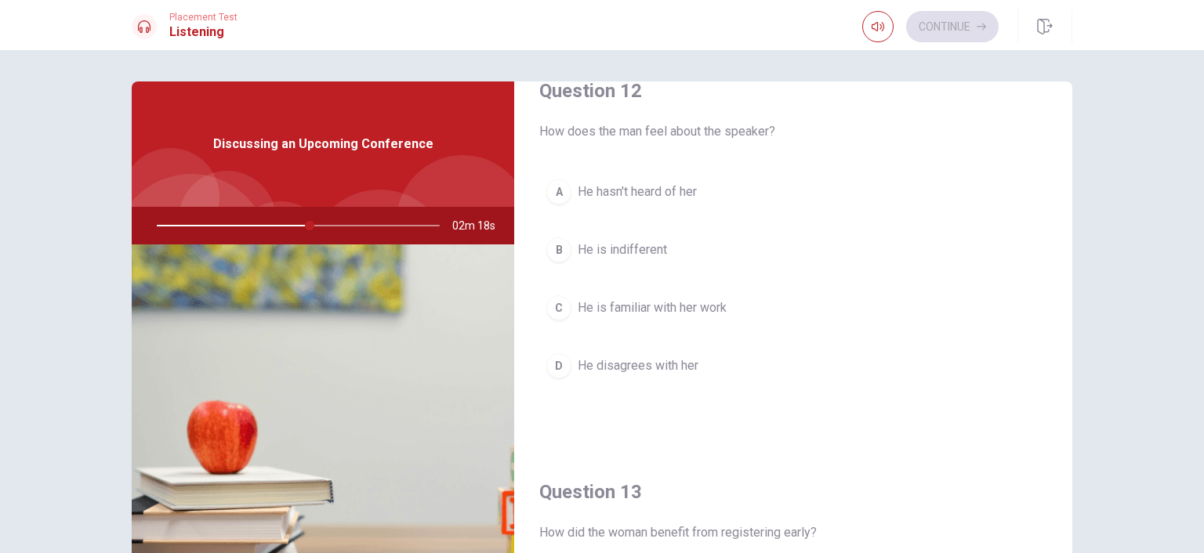
click at [629, 310] on span "He is familiar with her work" at bounding box center [652, 308] width 149 height 19
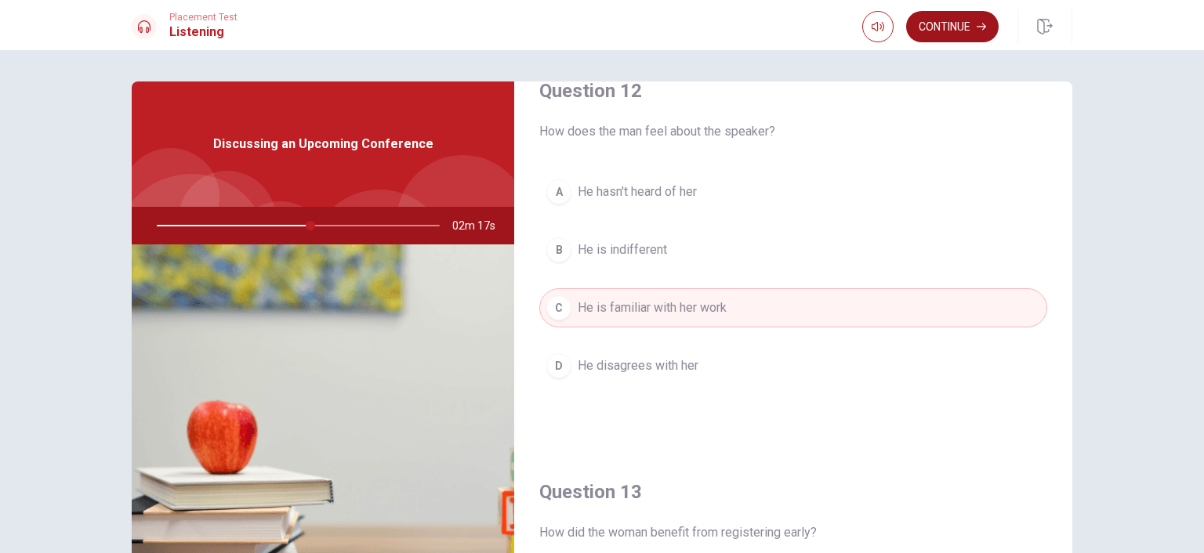
click at [951, 31] on button "Continue" at bounding box center [952, 26] width 92 height 31
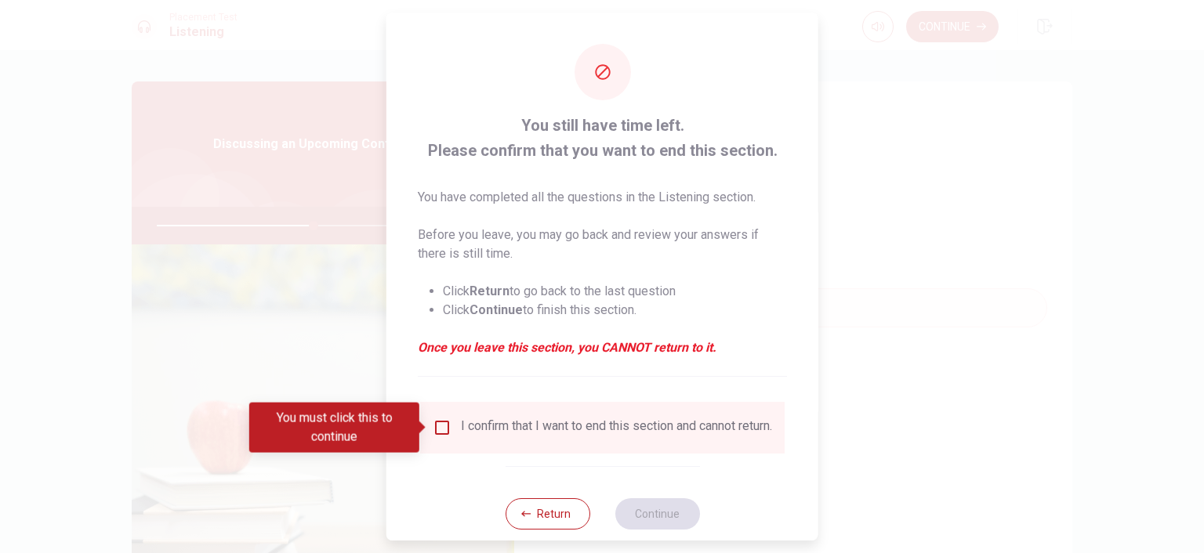
click at [447, 433] on input "You must click this to continue" at bounding box center [442, 427] width 19 height 19
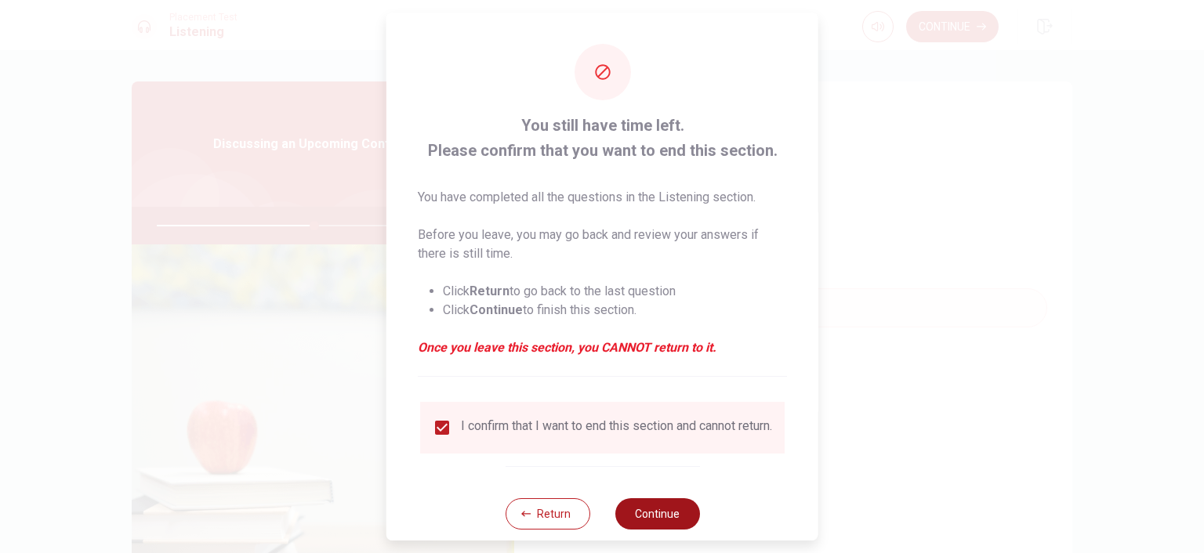
click at [657, 523] on button "Continue" at bounding box center [656, 513] width 85 height 31
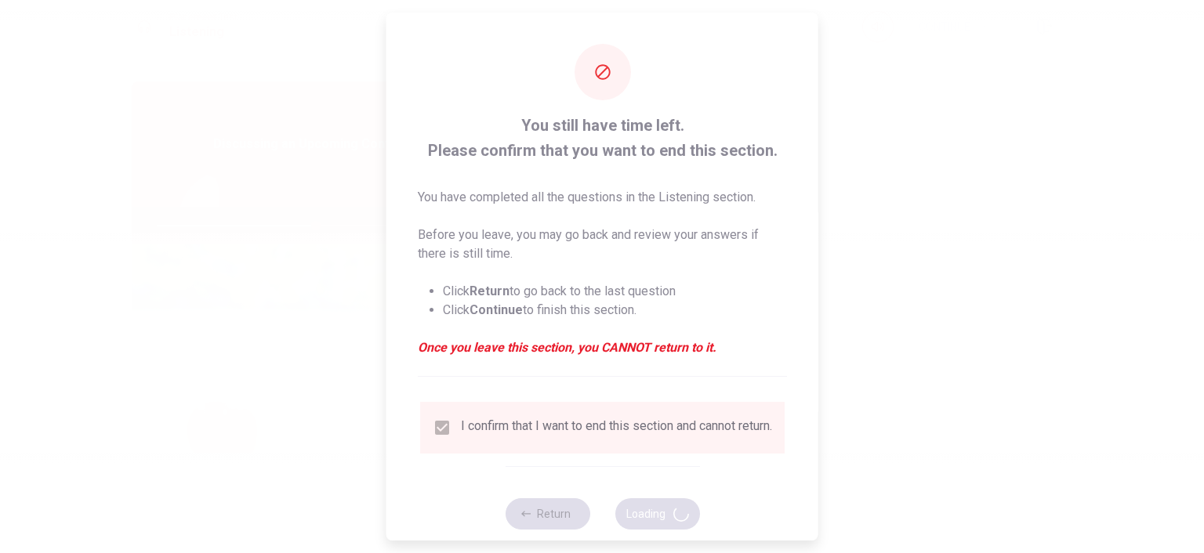
type input "57"
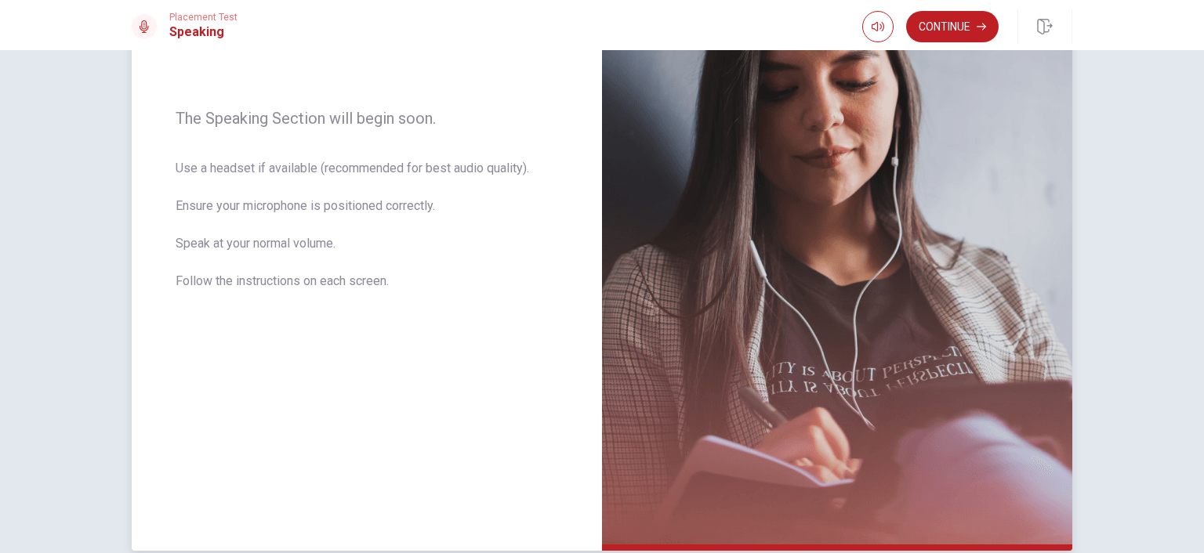
scroll to position [235, 0]
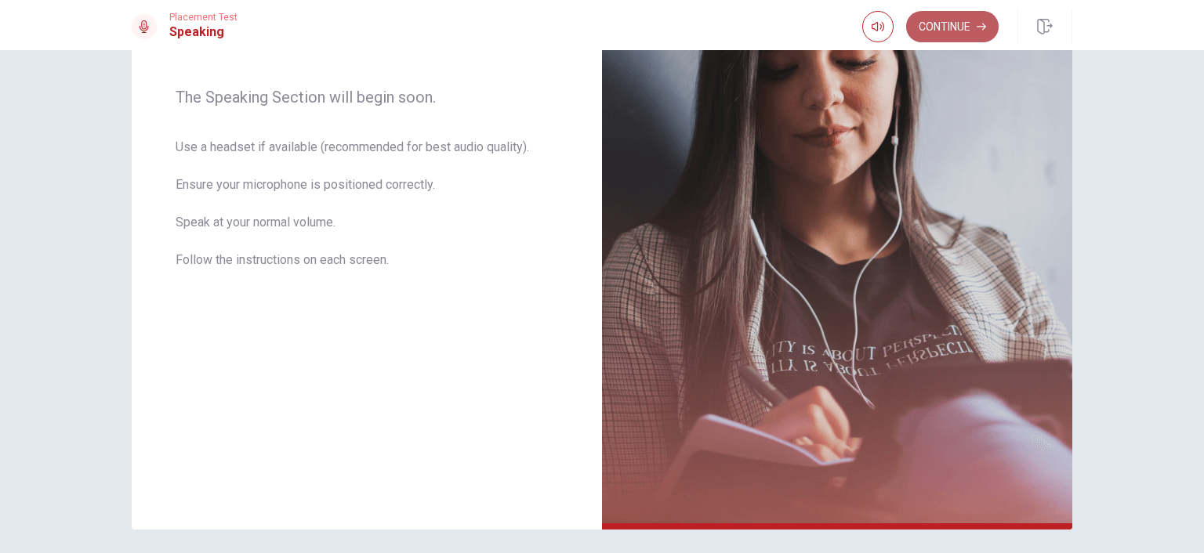
click at [959, 22] on button "Continue" at bounding box center [952, 26] width 92 height 31
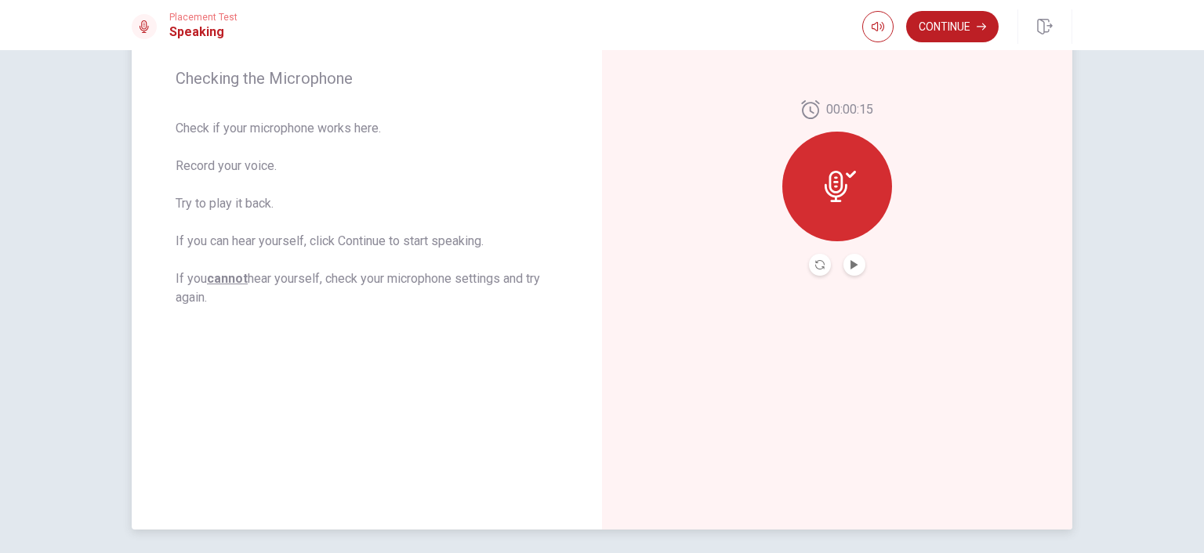
click at [854, 270] on button "Play Audio" at bounding box center [854, 265] width 22 height 22
click at [972, 32] on button "Continue" at bounding box center [952, 26] width 92 height 31
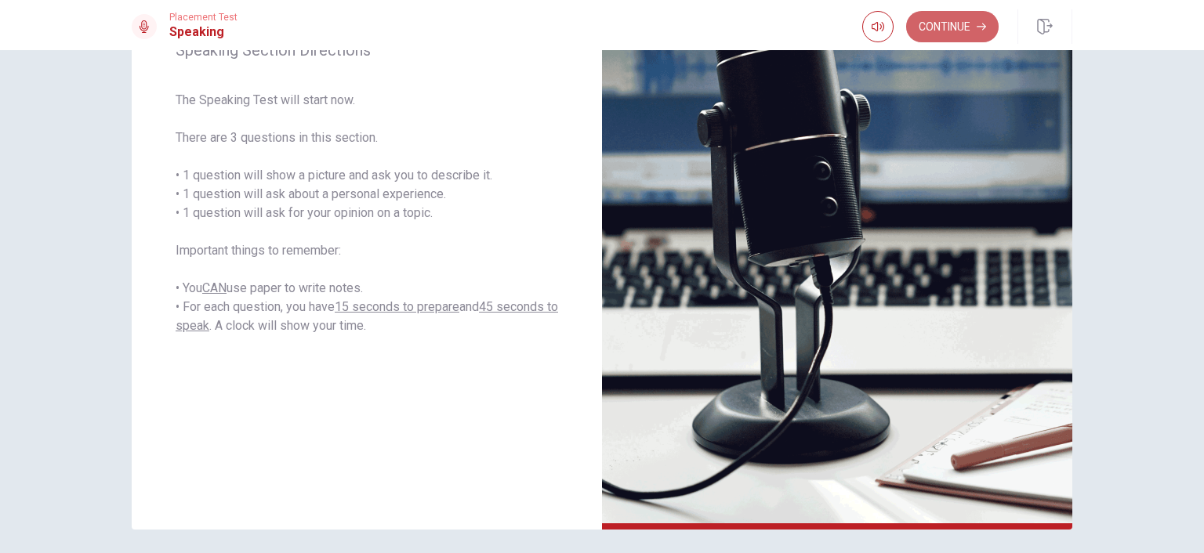
click at [940, 33] on button "Continue" at bounding box center [952, 26] width 92 height 31
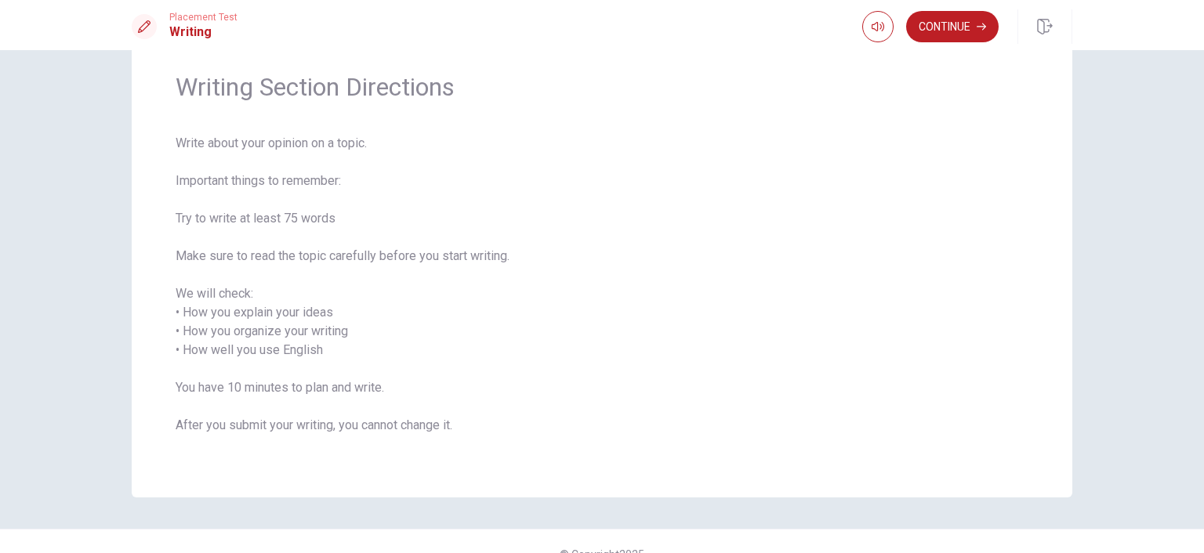
scroll to position [80, 0]
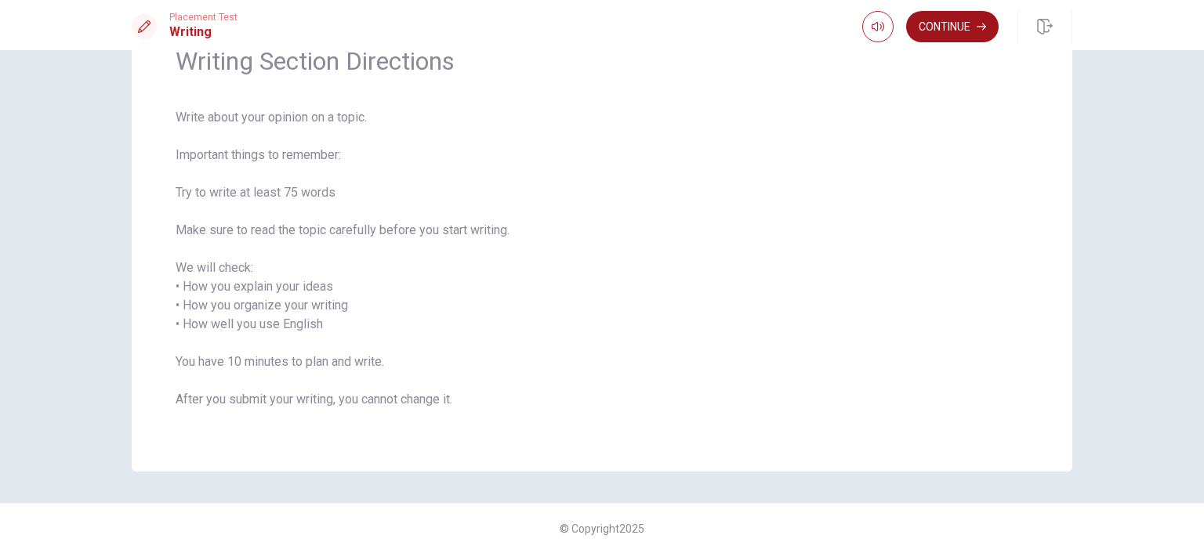
click at [987, 37] on button "Continue" at bounding box center [952, 26] width 92 height 31
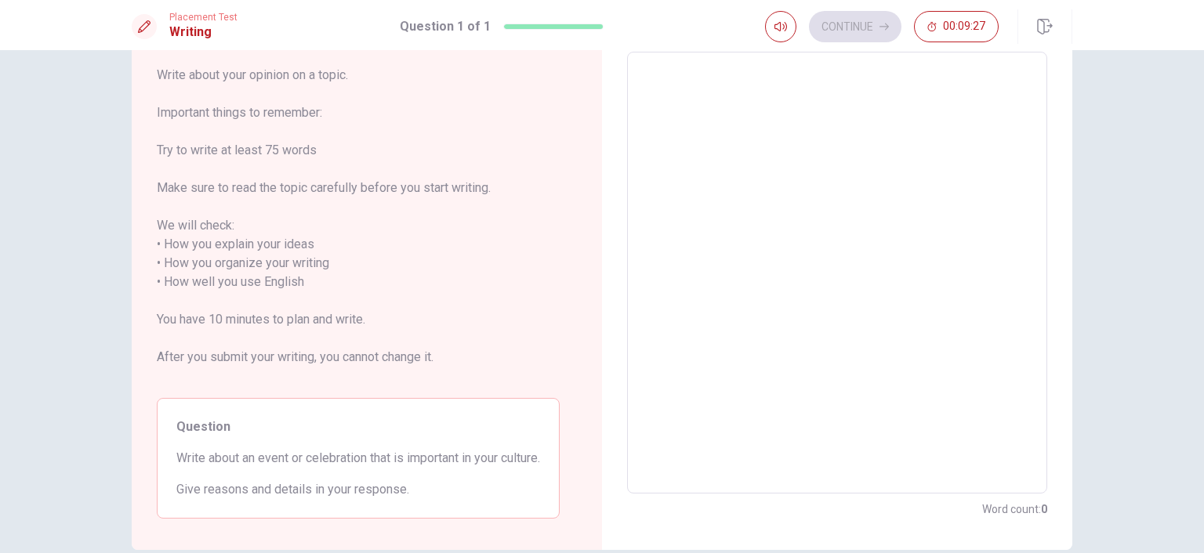
scroll to position [6, 0]
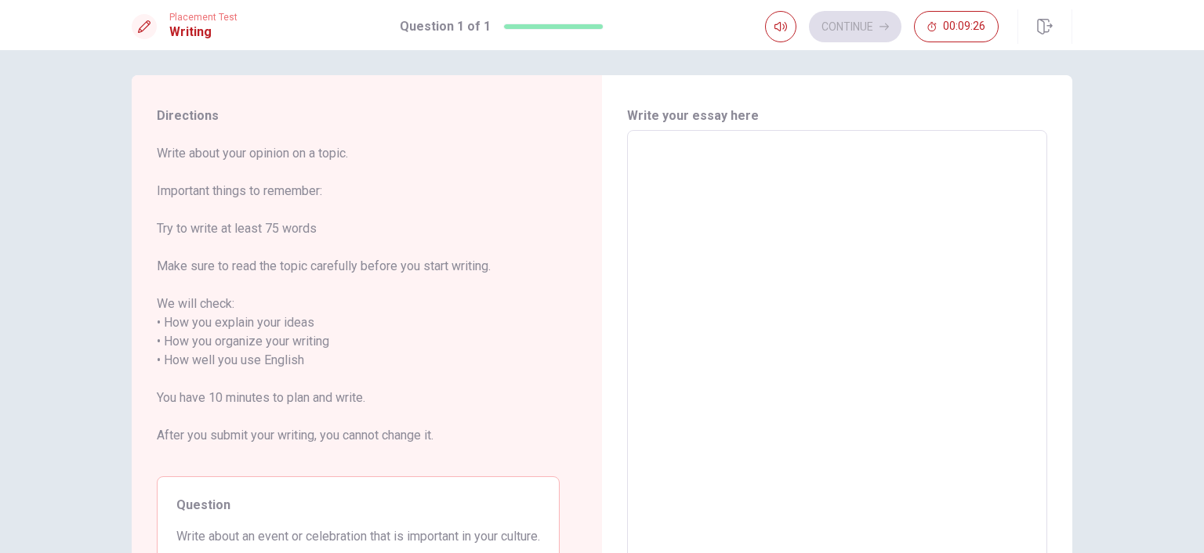
click at [800, 188] on textarea at bounding box center [837, 351] width 398 height 416
type textarea "I"
type textarea "x"
type textarea "I a"
type textarea "x"
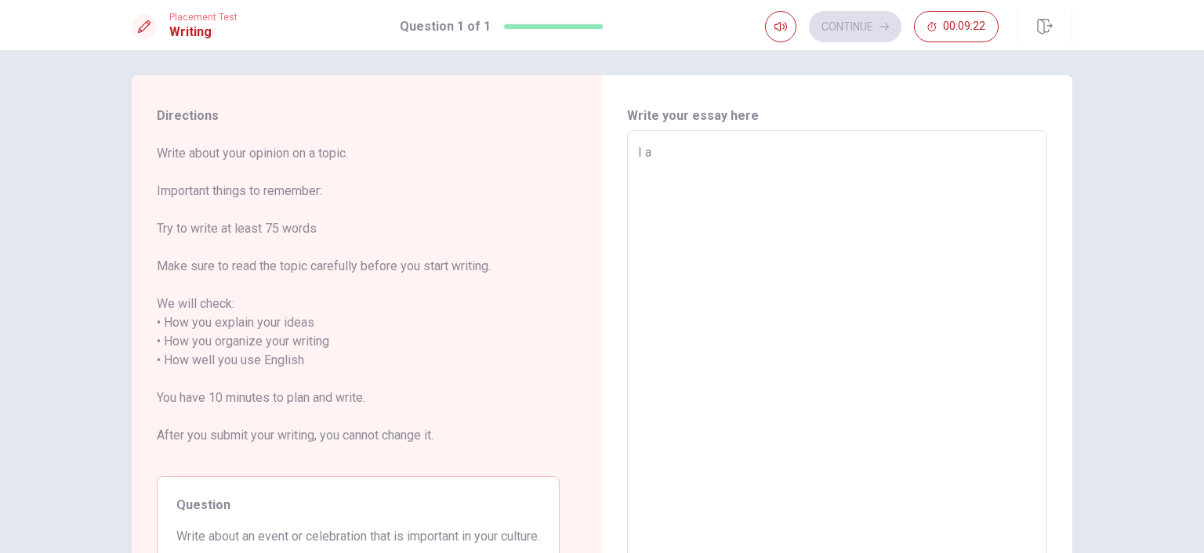
type textarea "I am"
type textarea "x"
type textarea "I am"
type textarea "x"
type textarea "I am T"
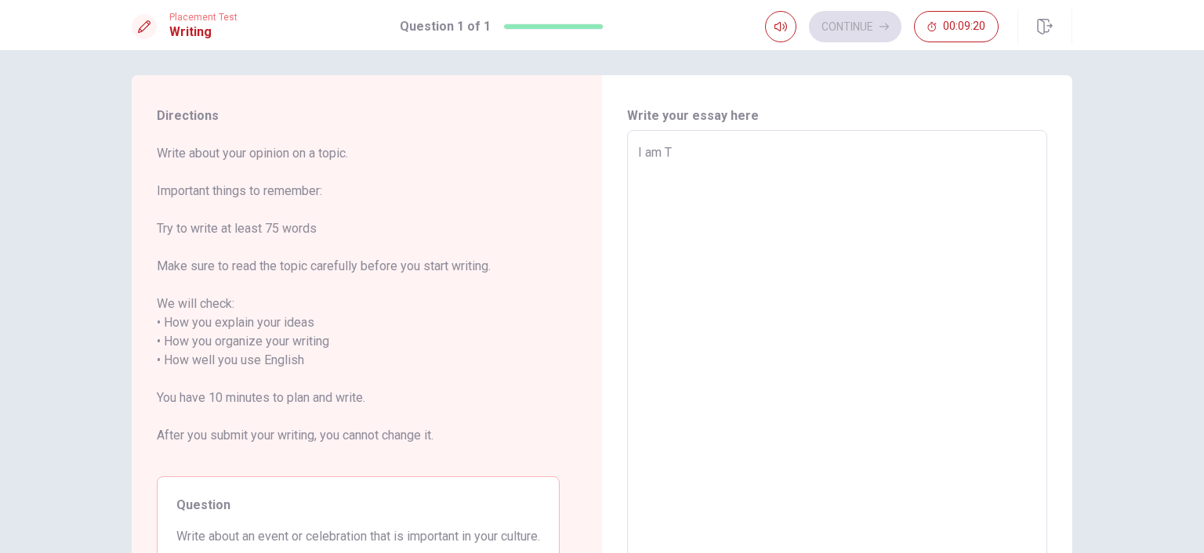
type textarea "x"
type textarea "I am Tr"
type textarea "x"
type textarea "I am Tru"
type textarea "x"
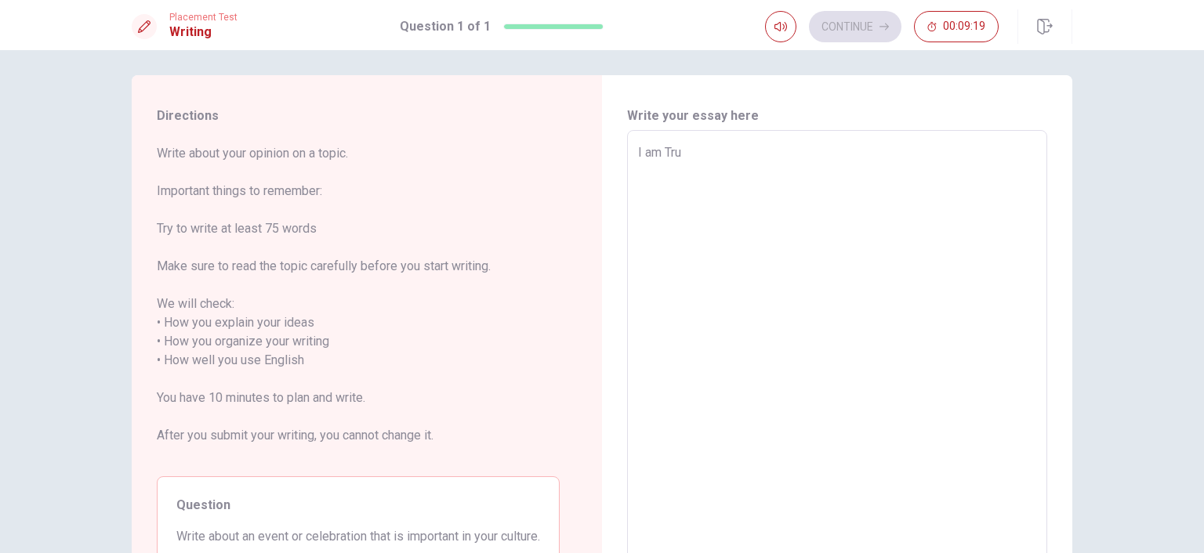
type textarea "I am Truk"
type textarea "x"
type textarea "I am Truki"
type textarea "x"
type textarea "I am Trukis"
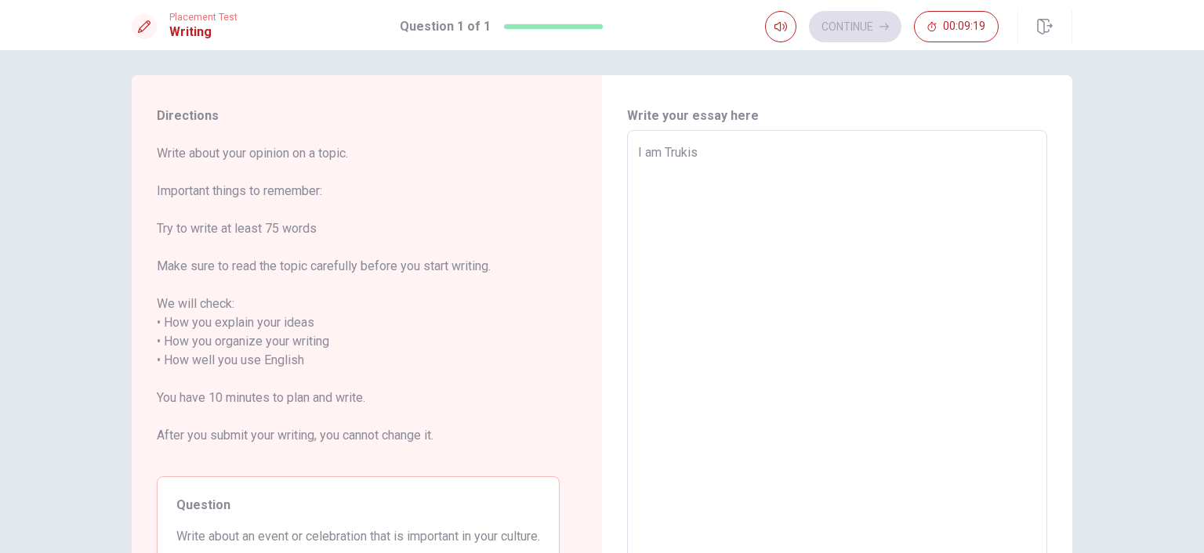
type textarea "x"
type textarea "I am Trukish"
type textarea "x"
type textarea "I am Trukish"
type textarea "x"
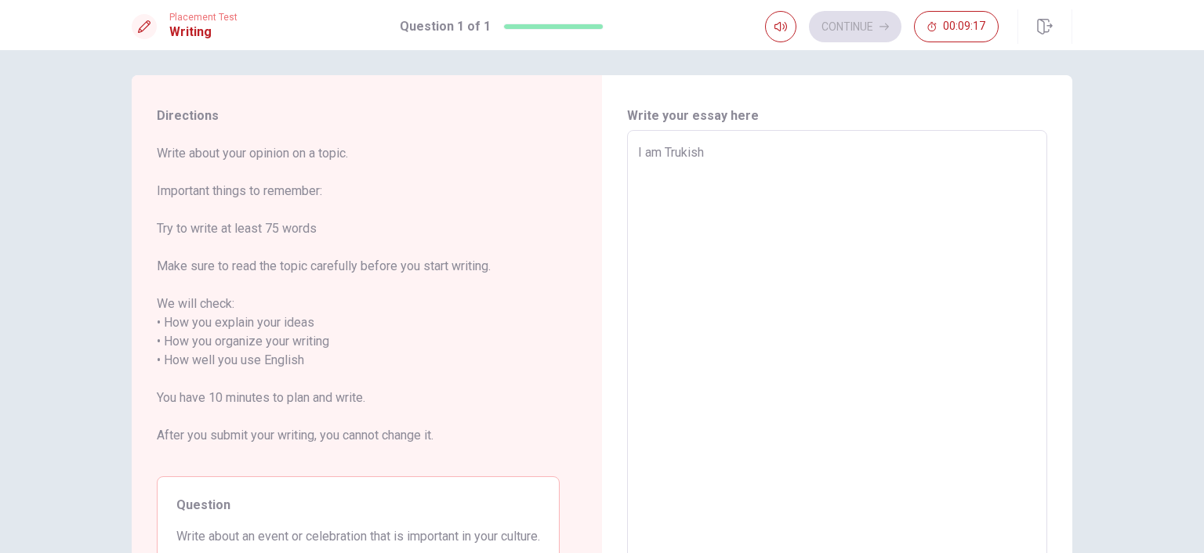
type textarea "I am Trukish"
type textarea "x"
type textarea "I am Trukis"
type textarea "x"
type textarea "I am Truki"
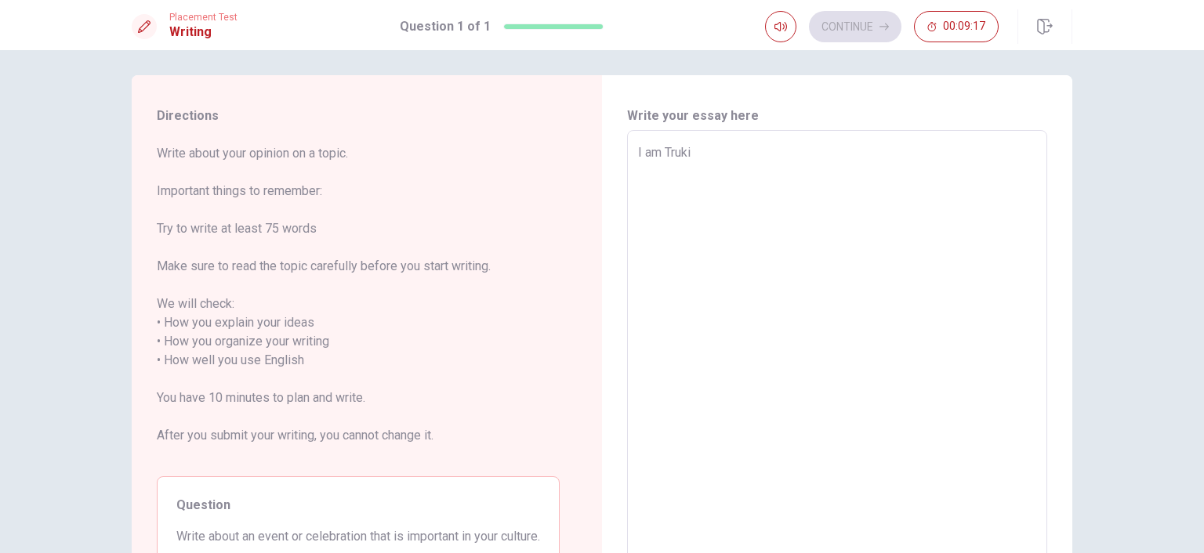
type textarea "x"
type textarea "I am Truk"
type textarea "x"
type textarea "I am Tru"
type textarea "x"
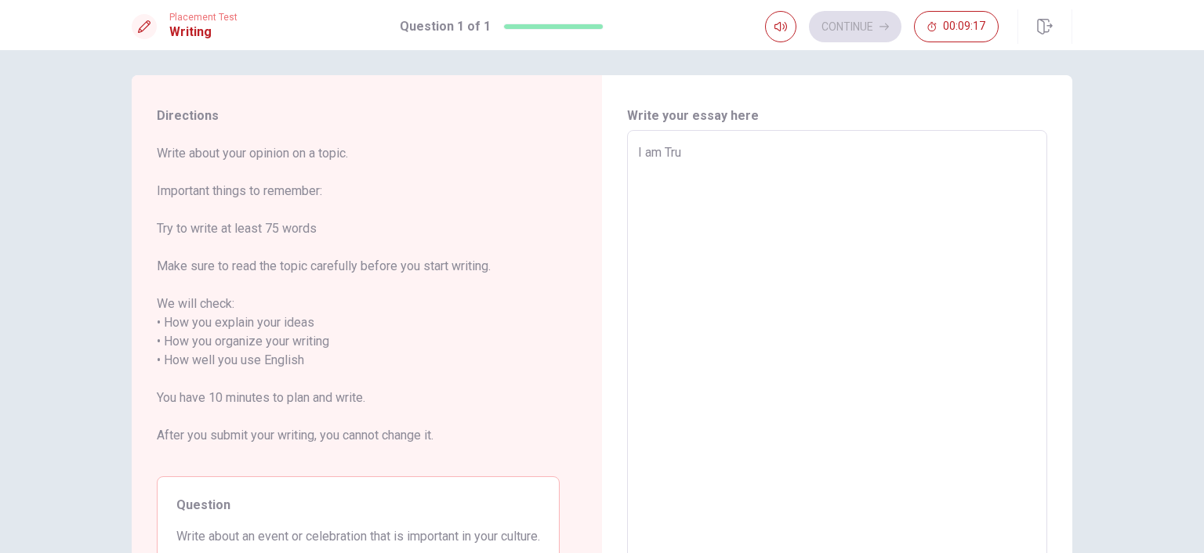
type textarea "I am Tr"
type textarea "x"
type textarea "I am T"
type textarea "x"
type textarea "I am Tu"
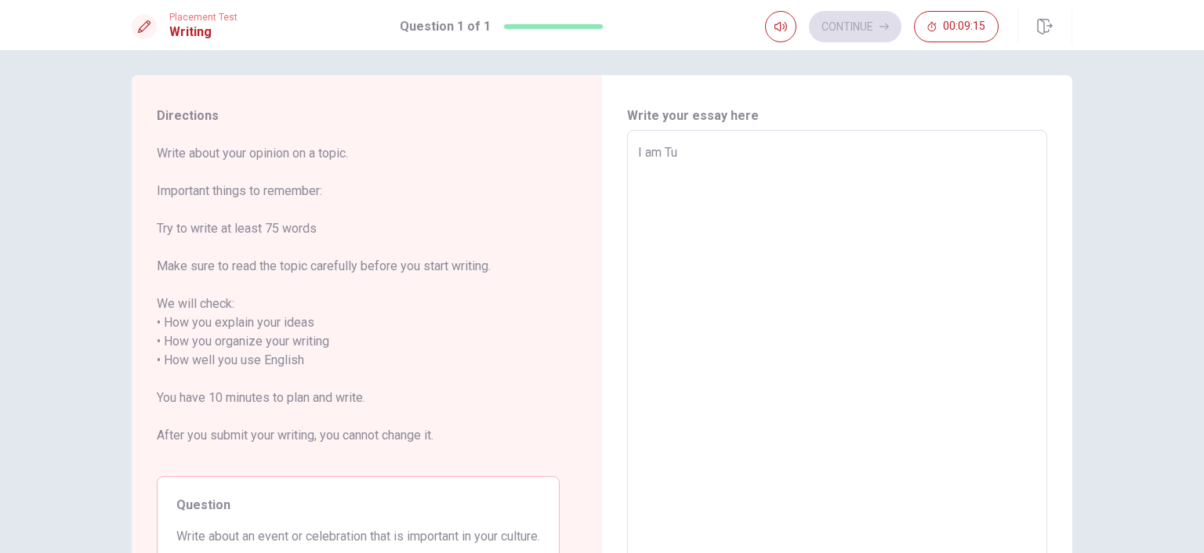
type textarea "x"
type textarea "I am Tur"
type textarea "x"
type textarea "I am Turk"
type textarea "x"
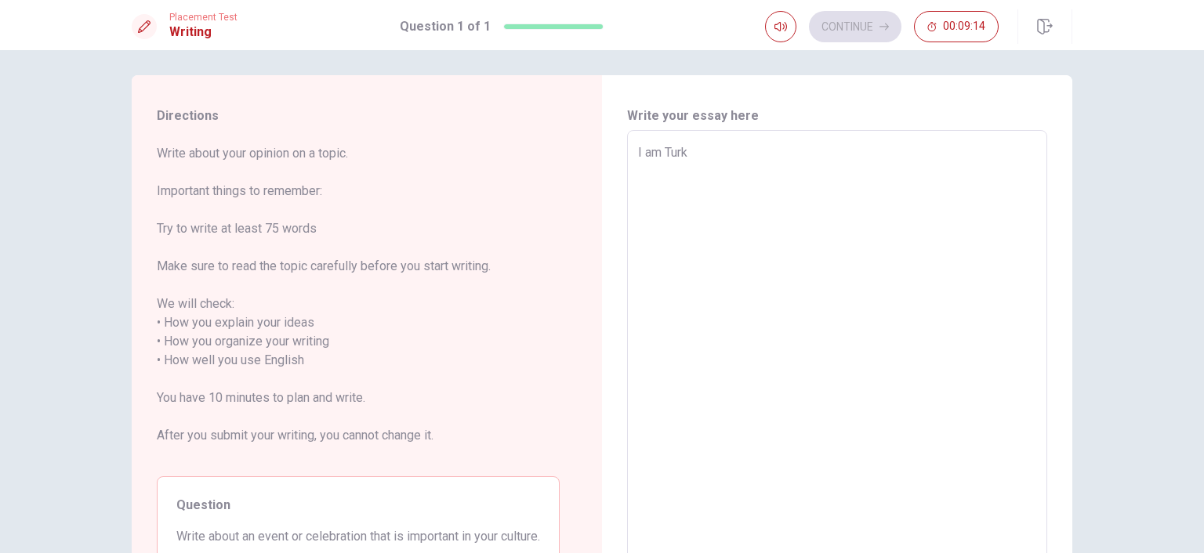
type textarea "I am [GEOGRAPHIC_DATA]"
type textarea "x"
type textarea "I am [DEMOGRAPHIC_DATA]"
type textarea "x"
type textarea "I am Turkish"
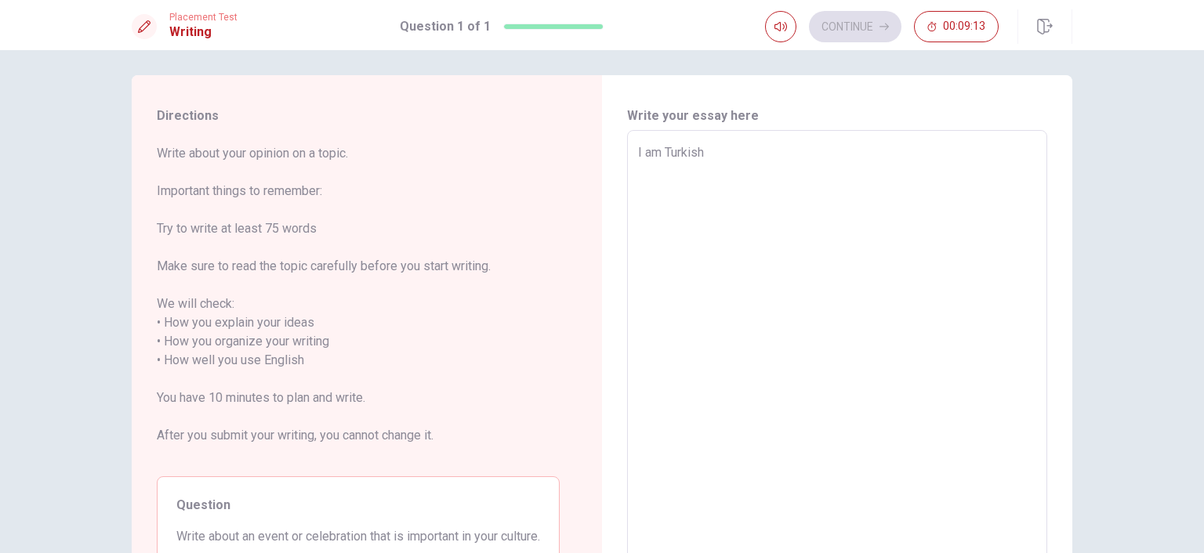
type textarea "x"
type textarea "I am Turkish."
type textarea "x"
type textarea "I am Turkish."
type textarea "x"
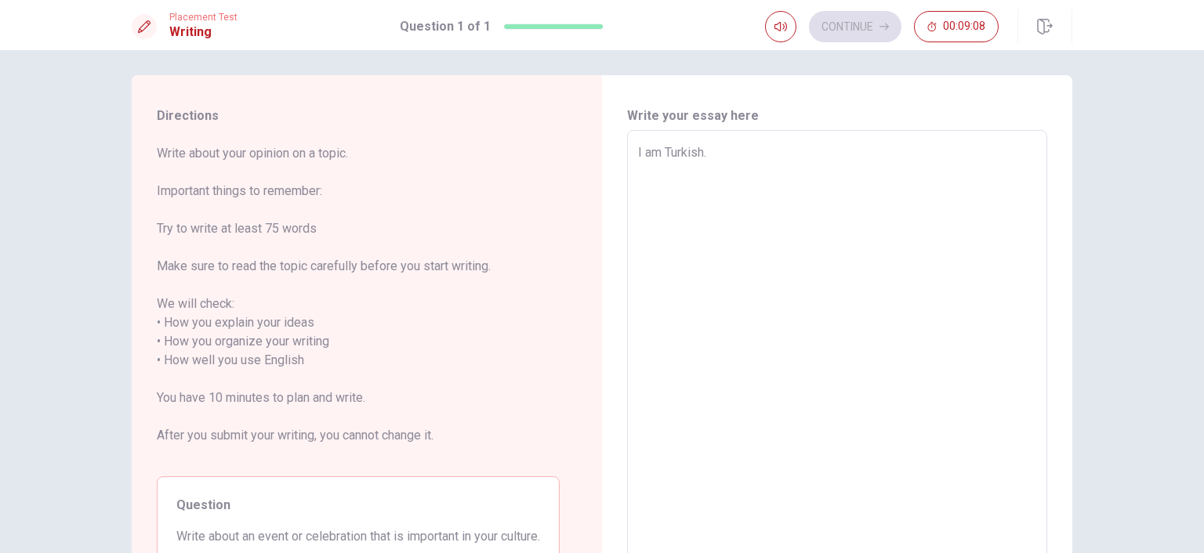
type textarea "I am Turkish. W"
type textarea "x"
type textarea "I am Turkish. WE"
type textarea "x"
type textarea "I am Turkish. WE"
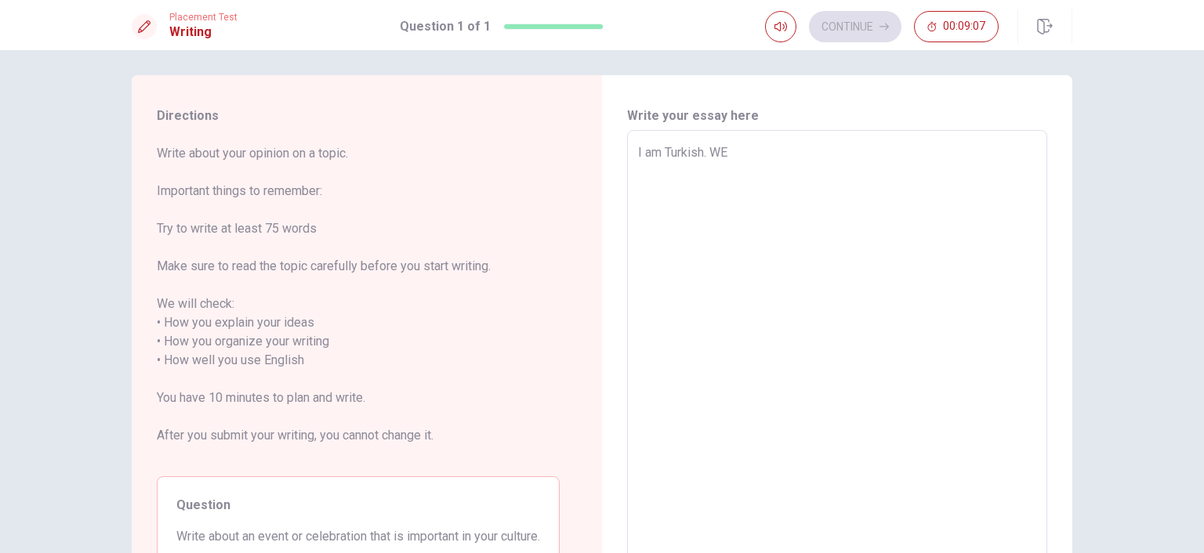
type textarea "x"
type textarea "I am Turkish. WE"
type textarea "x"
type textarea "I am Turkish. W"
type textarea "x"
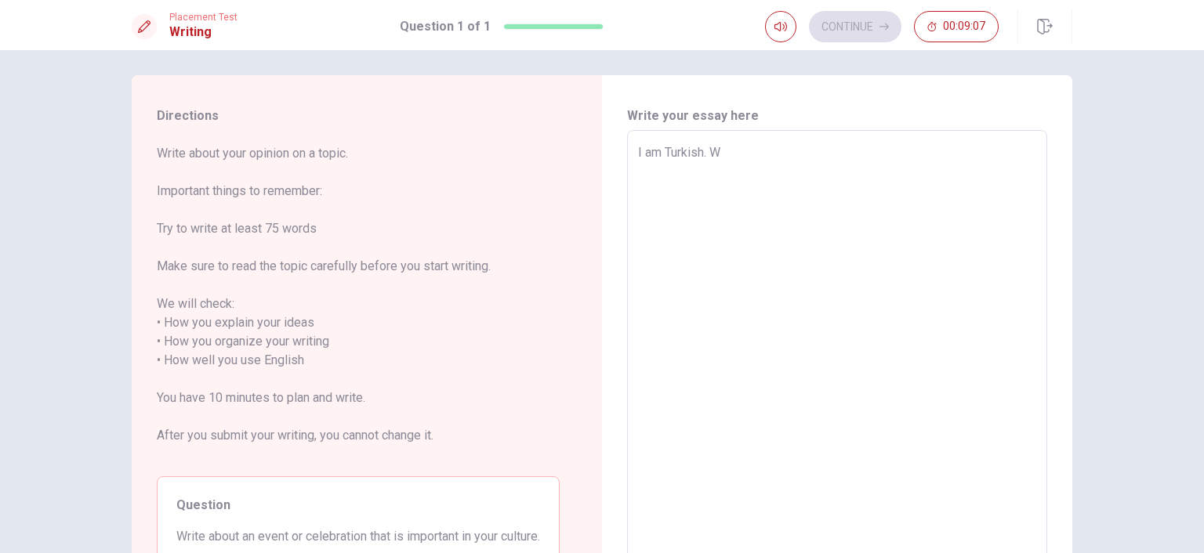
type textarea "I am Turkish. We"
type textarea "x"
type textarea "I am Turkish. We"
type textarea "x"
type textarea "I am Turkish. We"
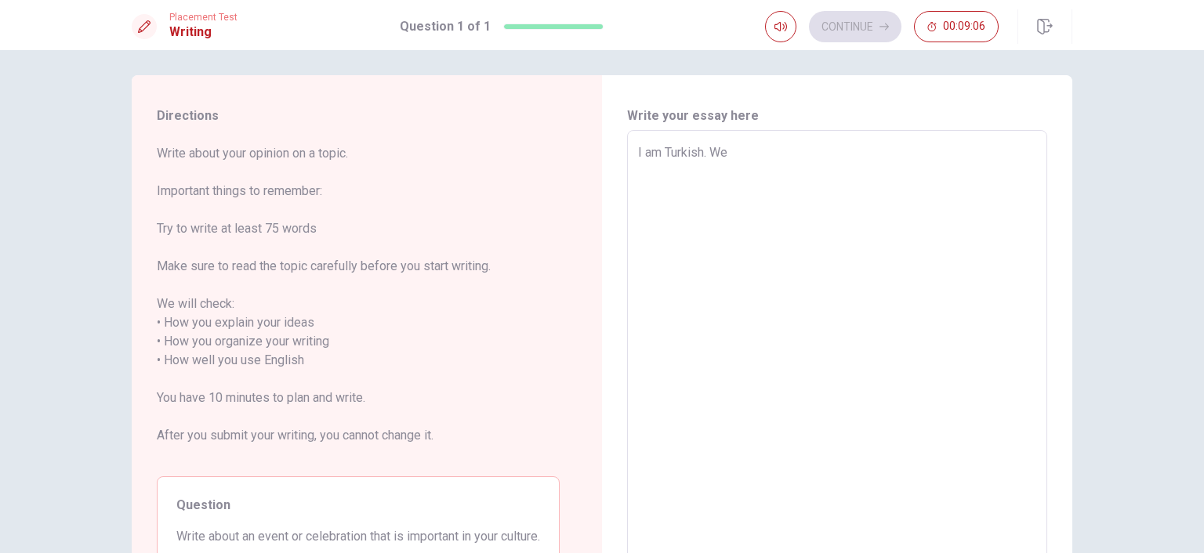
type textarea "x"
type textarea "I am Turkish."
type textarea "x"
type textarea "I am Turkish. I"
type textarea "x"
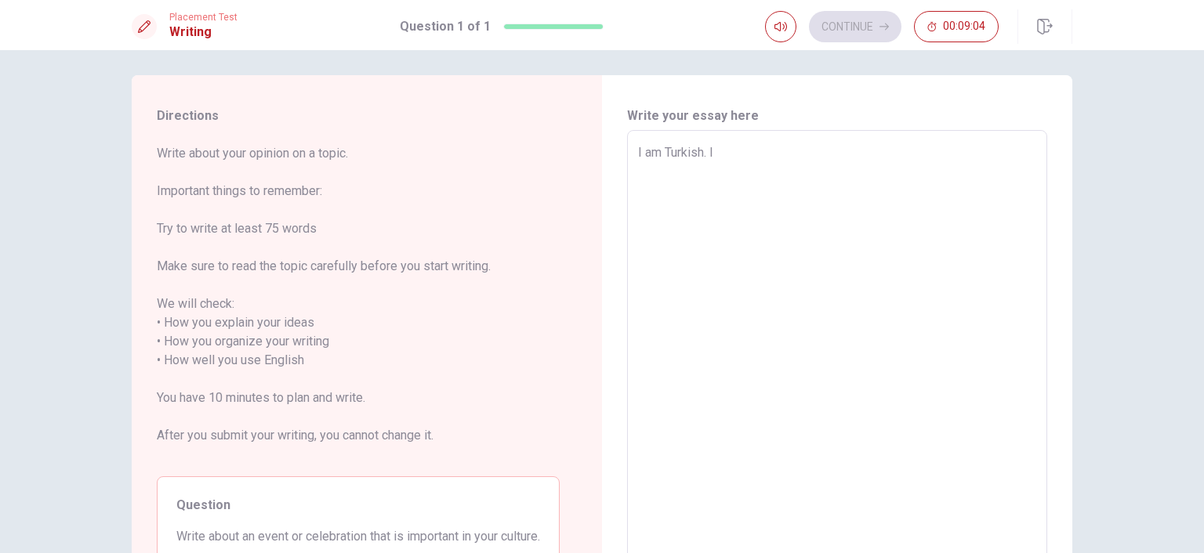
type textarea "I am Turkish. In"
type textarea "x"
type textarea "I am Turkish. In"
type textarea "x"
type textarea "I am Turkish. In o"
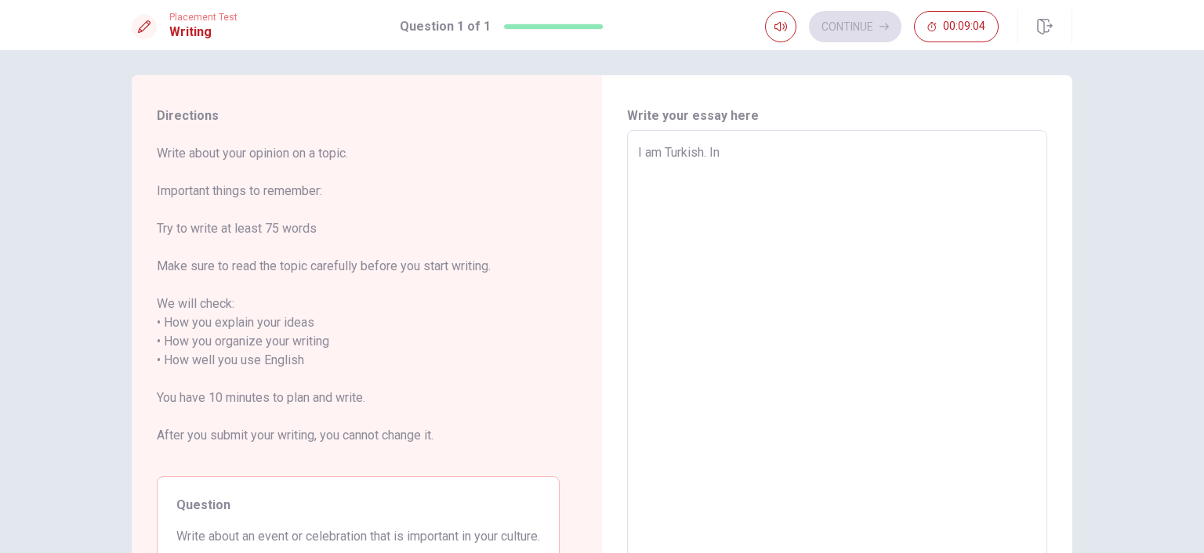
type textarea "x"
type textarea "I am Turkish. In ou"
type textarea "x"
type textarea "I am Turkish. In our"
type textarea "x"
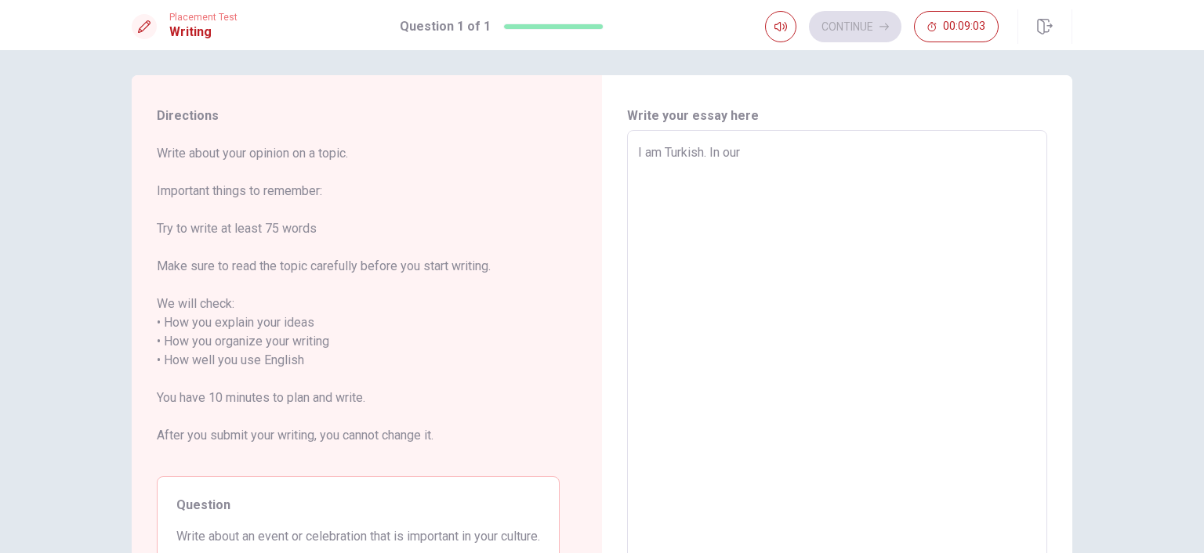
type textarea "I am Turkish. In our"
type textarea "x"
type textarea "I am Turkish. In our c"
type textarea "x"
type textarea "I am Turkish. In our co"
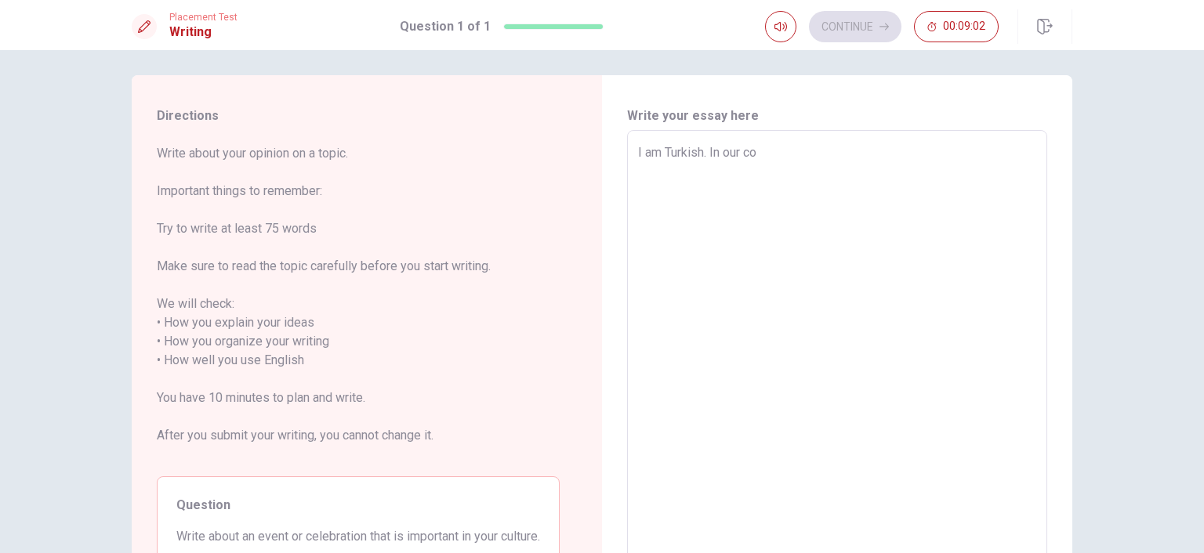
type textarea "x"
type textarea "I am Turkish. In our cou"
type textarea "x"
type textarea "I am Turkish. In our coun"
type textarea "x"
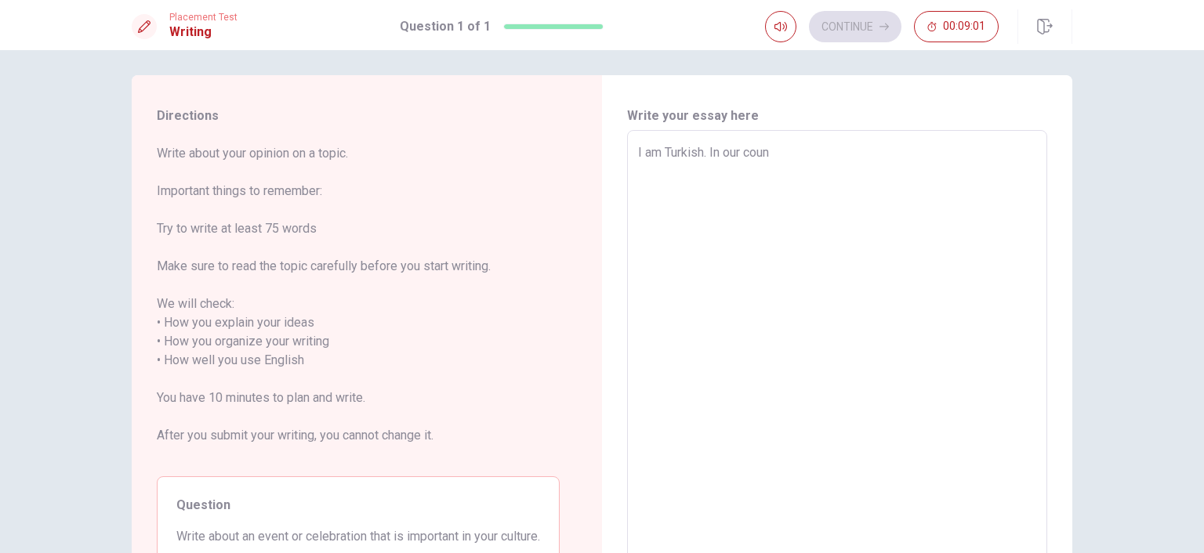
type textarea "I am Turkish. In our count"
type textarea "x"
type textarea "I am Turkish. In our countr"
type textarea "x"
type textarea "I am Turkish. In our country"
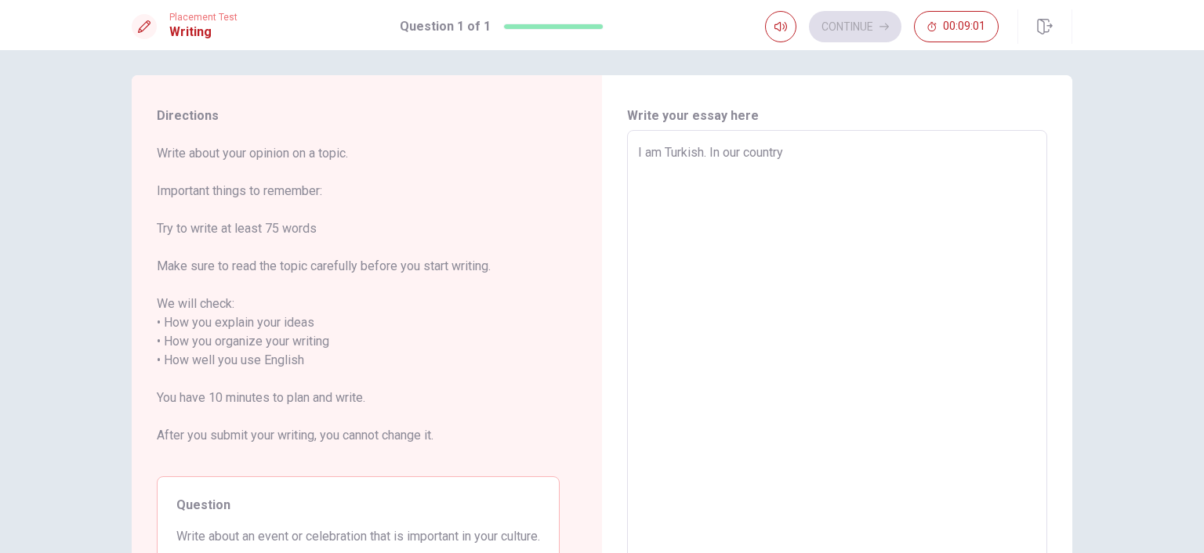
type textarea "x"
type textarea "I am Turkish. In our country"
type textarea "x"
type textarea "I am Turkish. In our country t"
type textarea "x"
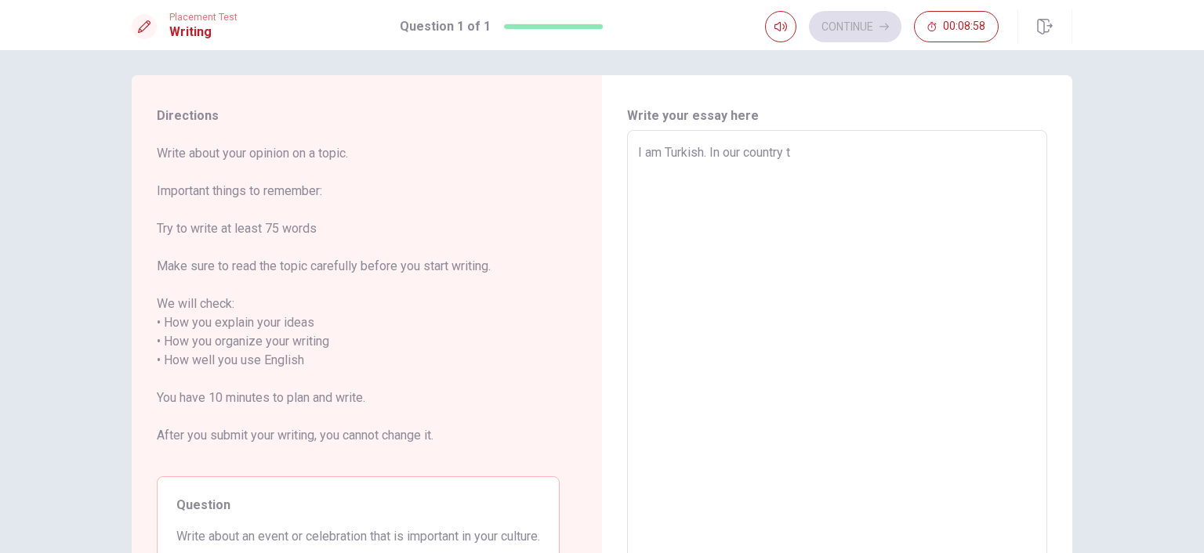
type textarea "I am Turkish. In our country th"
type textarea "x"
type textarea "I am Turkish. In our country the"
type textarea "x"
type textarea "I am Turkish. In our country ther"
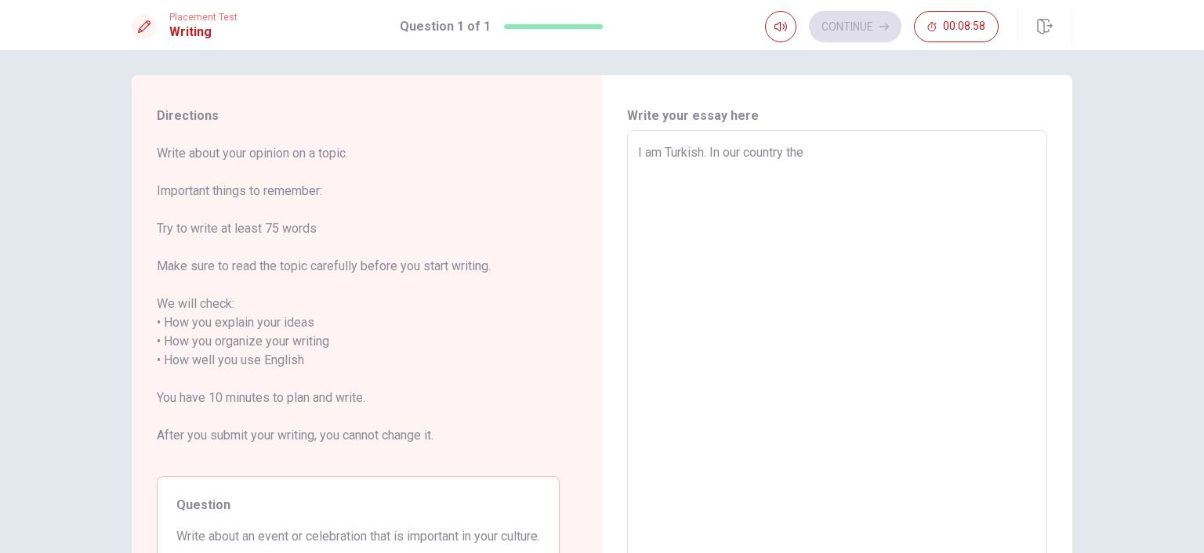
type textarea "x"
type textarea "I am Turkish. In our country there"
type textarea "x"
type textarea "I am Turkish. In our country there"
type textarea "x"
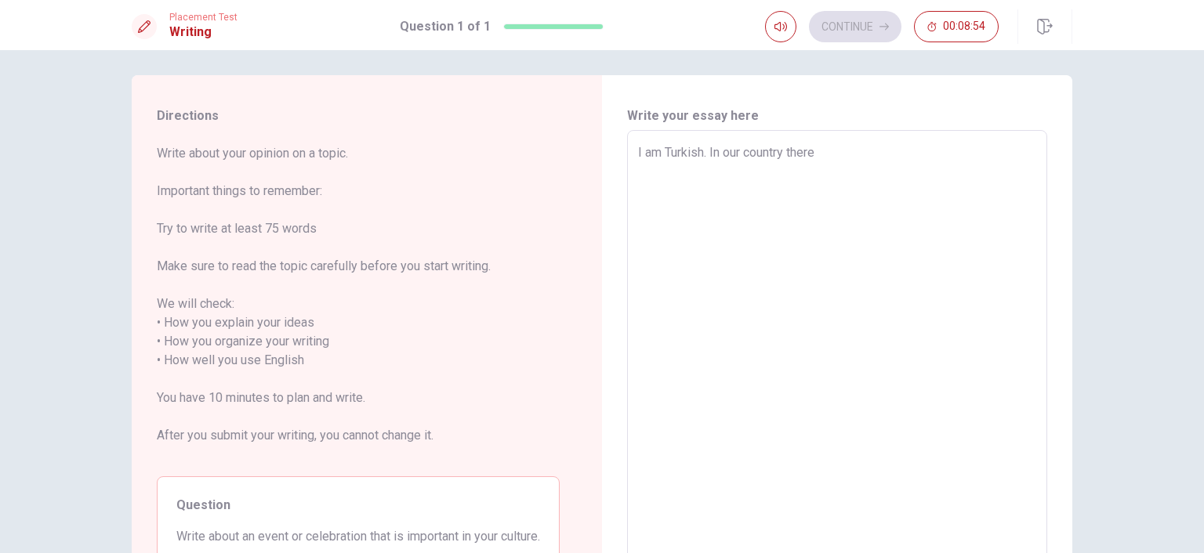
type textarea "I am Turkish. In our country there h"
type textarea "x"
type textarea "I am Turkish. In our country there ha"
type textarea "x"
type textarea "I am Turkish. In our country there has"
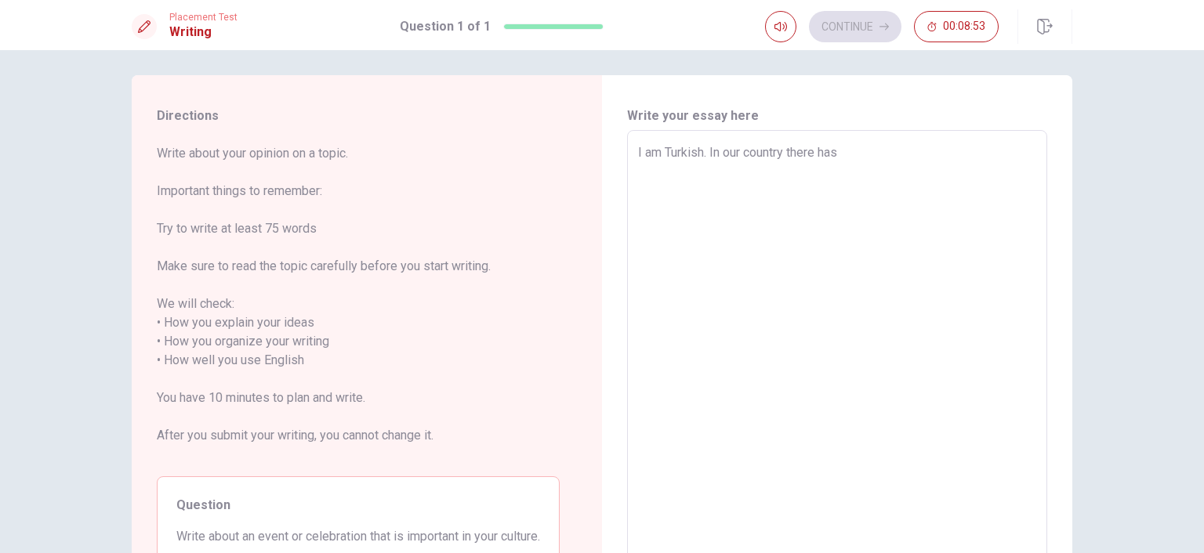
type textarea "x"
type textarea "I am Turkish. In our country there has"
type textarea "x"
type textarea "I am Turkish. In our country there has"
type textarea "x"
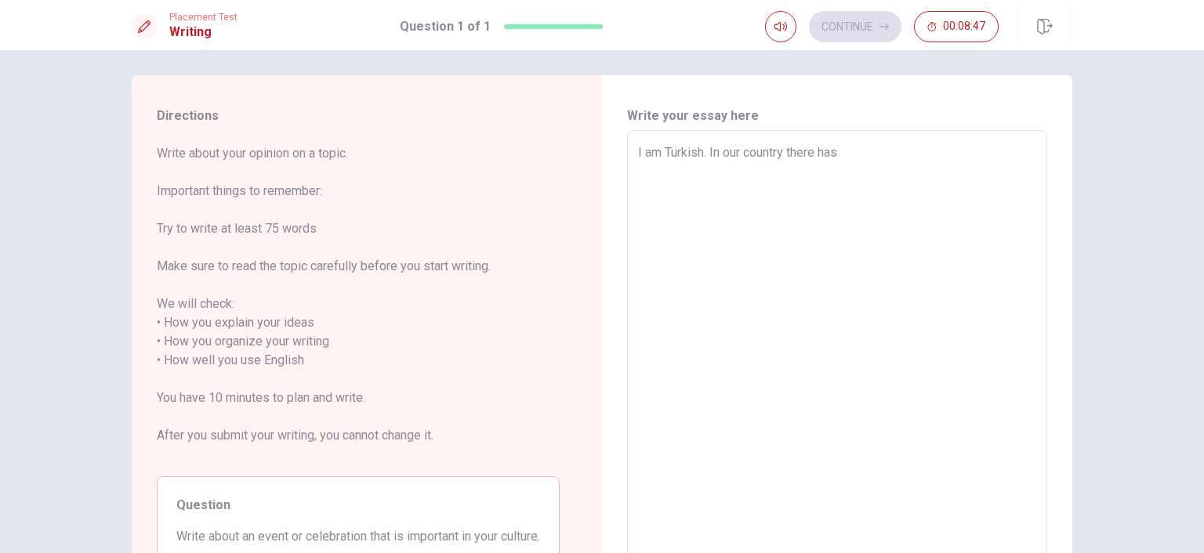
type textarea "I am Turkish. In our country there ha"
type textarea "x"
type textarea "I am Turkish. In our country there h"
type textarea "x"
type textarea "I am Turkish. In our country there"
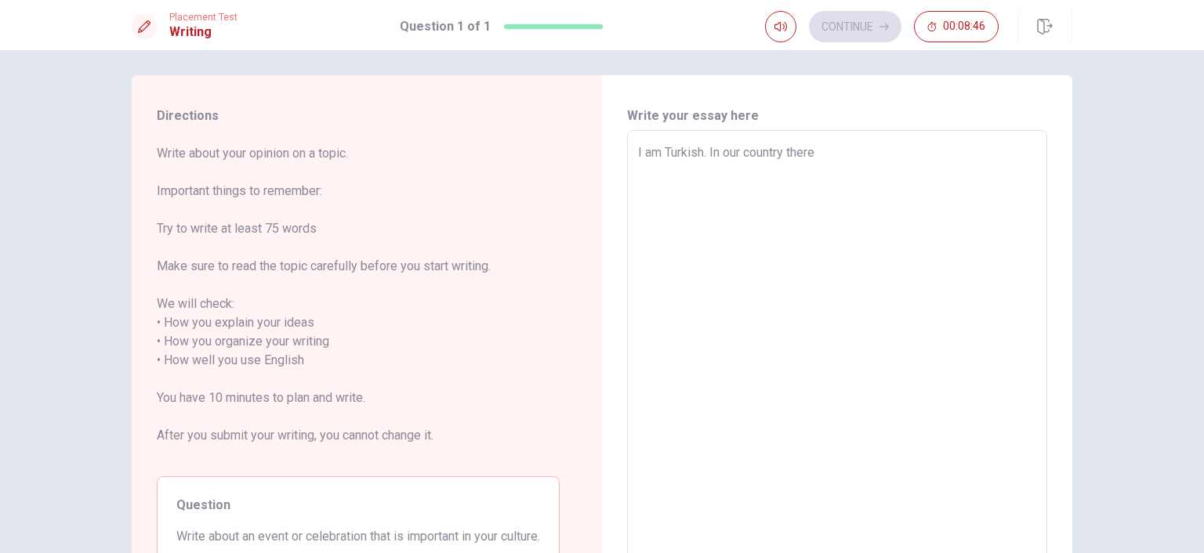
type textarea "x"
type textarea "I am Turkish. In our country there"
type textarea "x"
type textarea "I am Turkish. In our country ther"
type textarea "x"
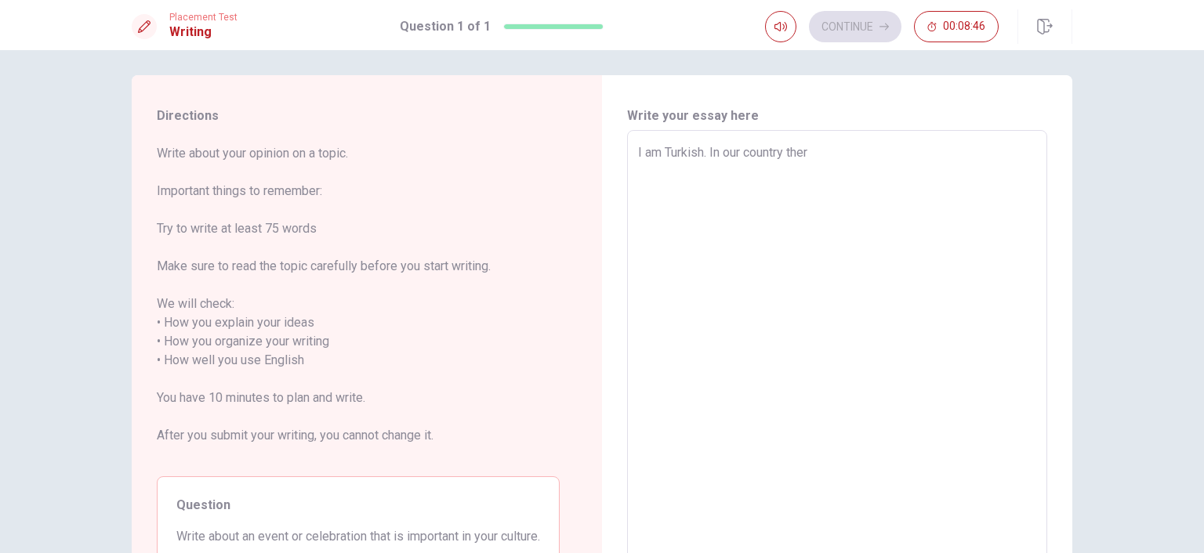
type textarea "I am Turkish. In our country the"
type textarea "x"
type textarea "I am Turkish. In our country th"
type textarea "x"
type textarea "I am Turkish. In our country t"
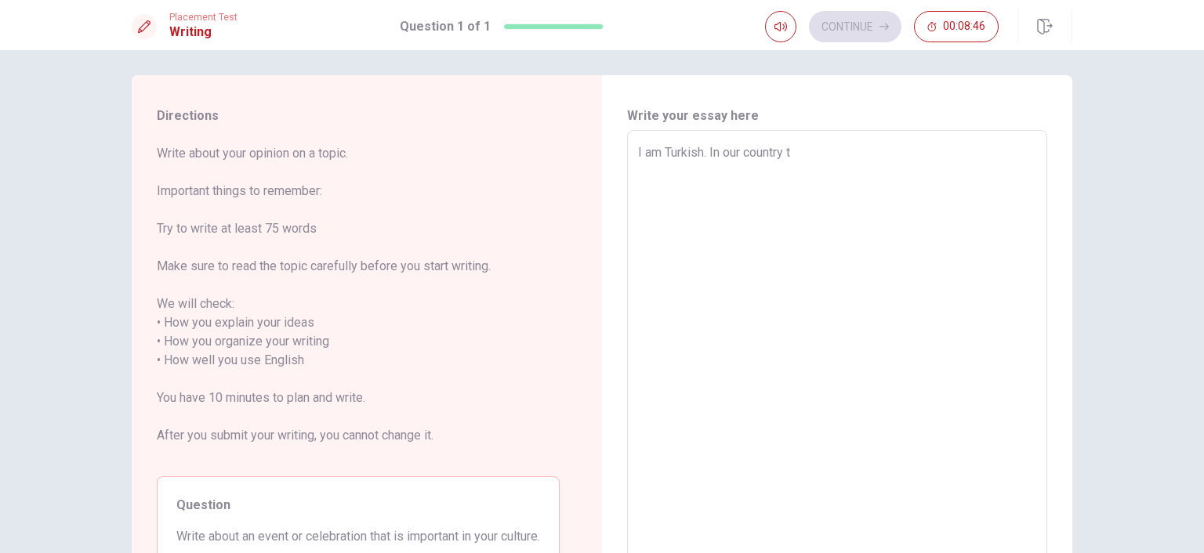
type textarea "x"
type textarea "I am Turkish. In our country"
type textarea "x"
type textarea "I am Turkish. In our country"
type textarea "x"
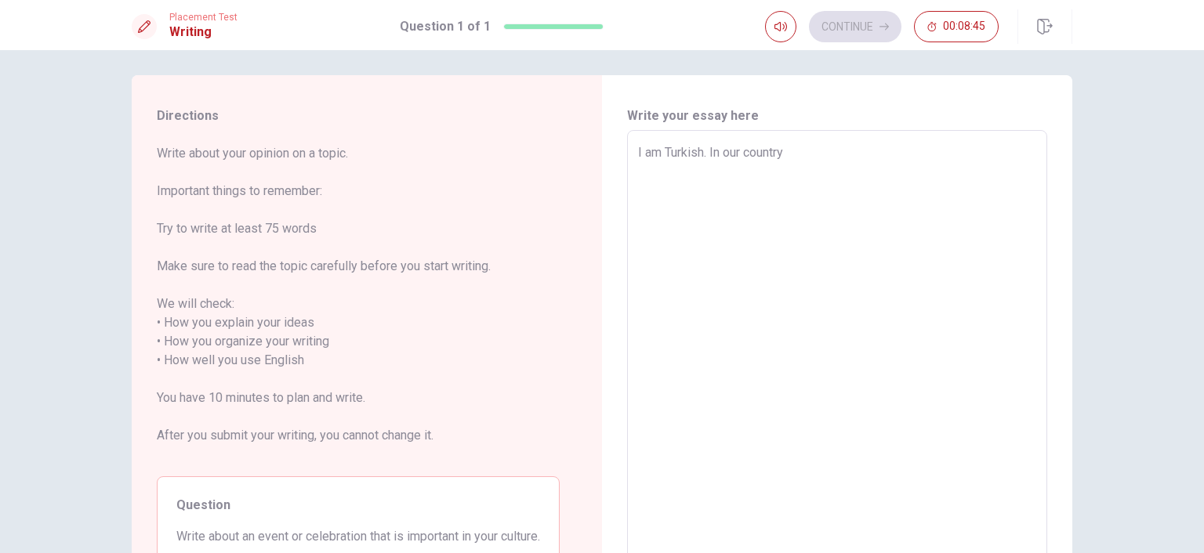
type textarea "I am Turkish. In our country w"
type textarea "x"
type textarea "I am Turkish. In our country we"
type textarea "x"
type textarea "I am Turkish. In our country we"
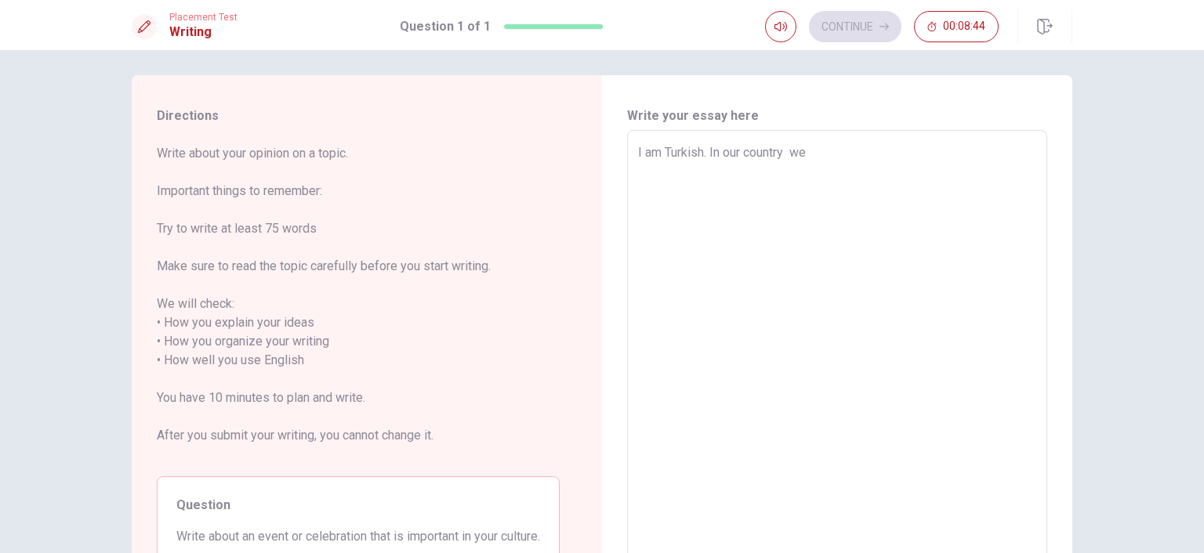
type textarea "x"
type textarea "I am Turkish. In our country we h"
type textarea "x"
type textarea "I am Turkish. In our country we hV"
type textarea "x"
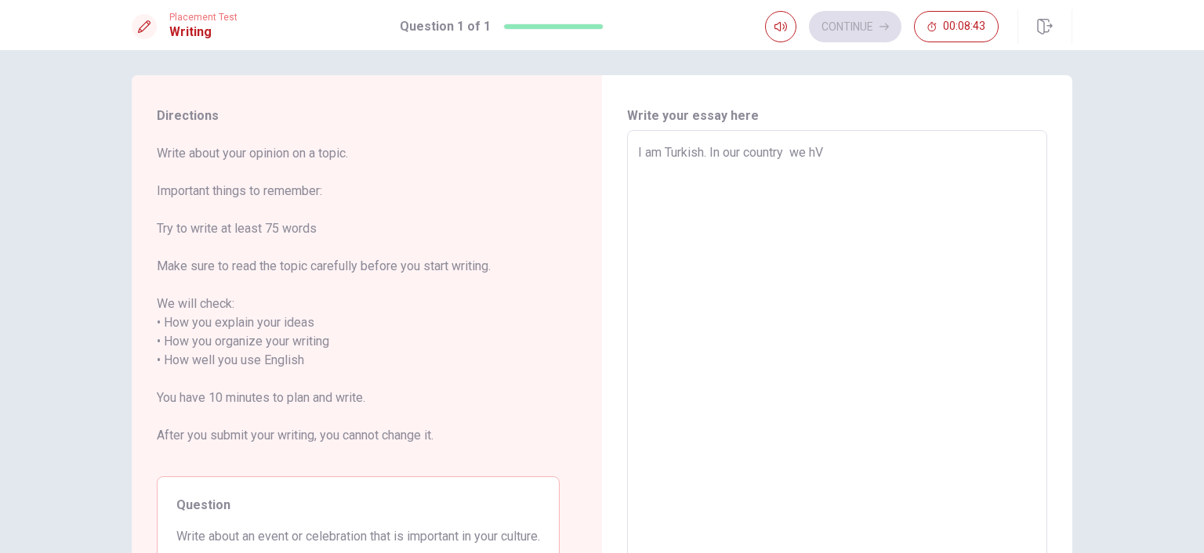
type textarea "I am Turkish. In our country we hVE"
type textarea "x"
type textarea "I am Turkish. In our country we hVE"
type textarea "x"
type textarea "I am Turkish. In our country we hVE"
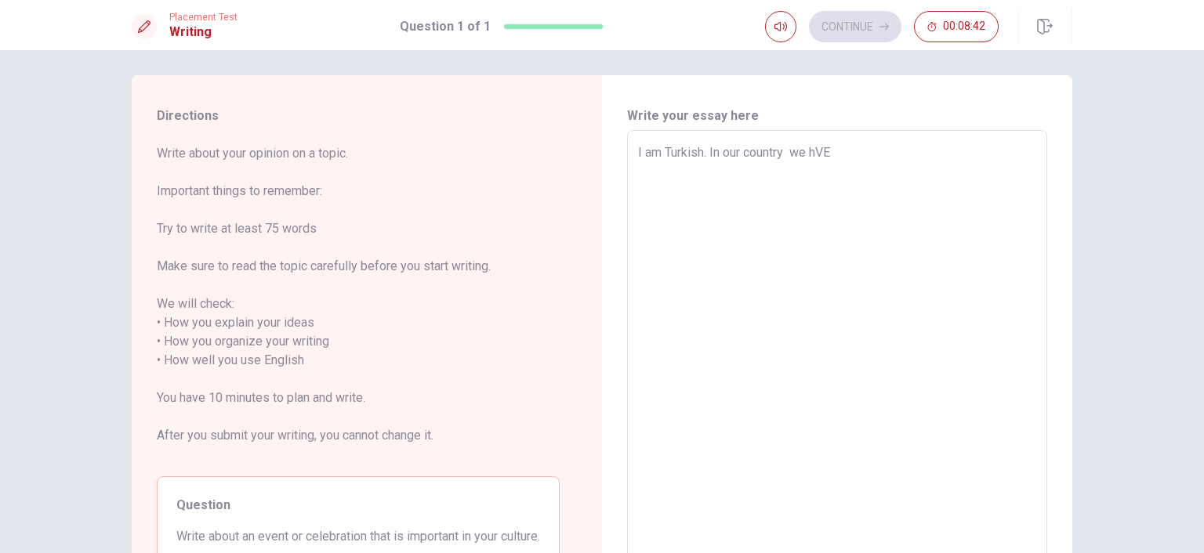
type textarea "x"
type textarea "I am Turkish. In our country we hV"
type textarea "x"
type textarea "I am Turkish. In our country we h"
type textarea "x"
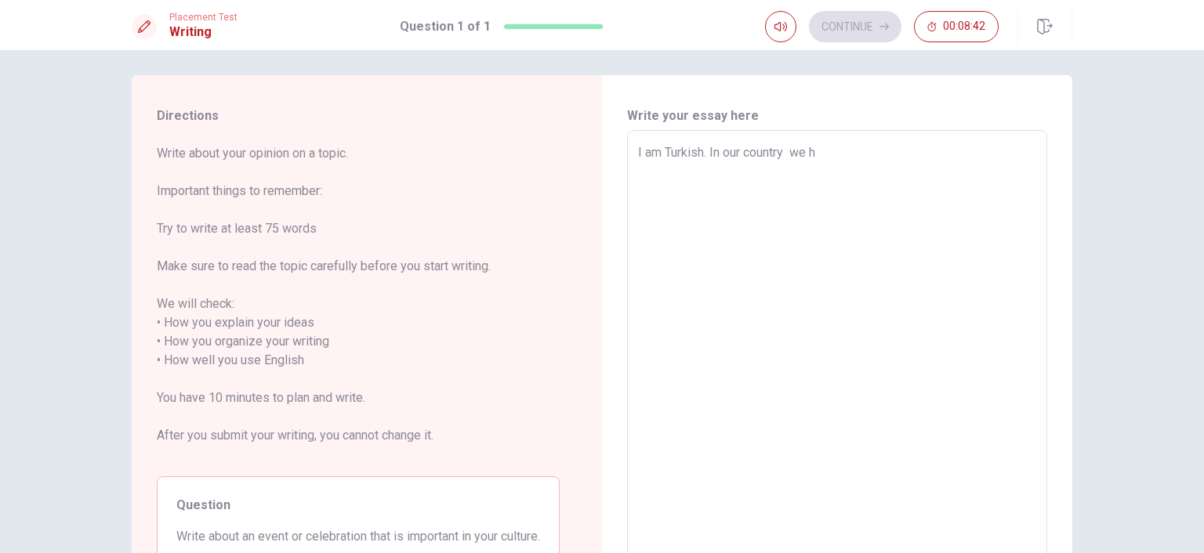
type textarea "I am Turkish. In our country we"
type textarea "x"
type textarea "I am Turkish. In our country we a"
type textarea "x"
type textarea "I am Turkish. In our country we"
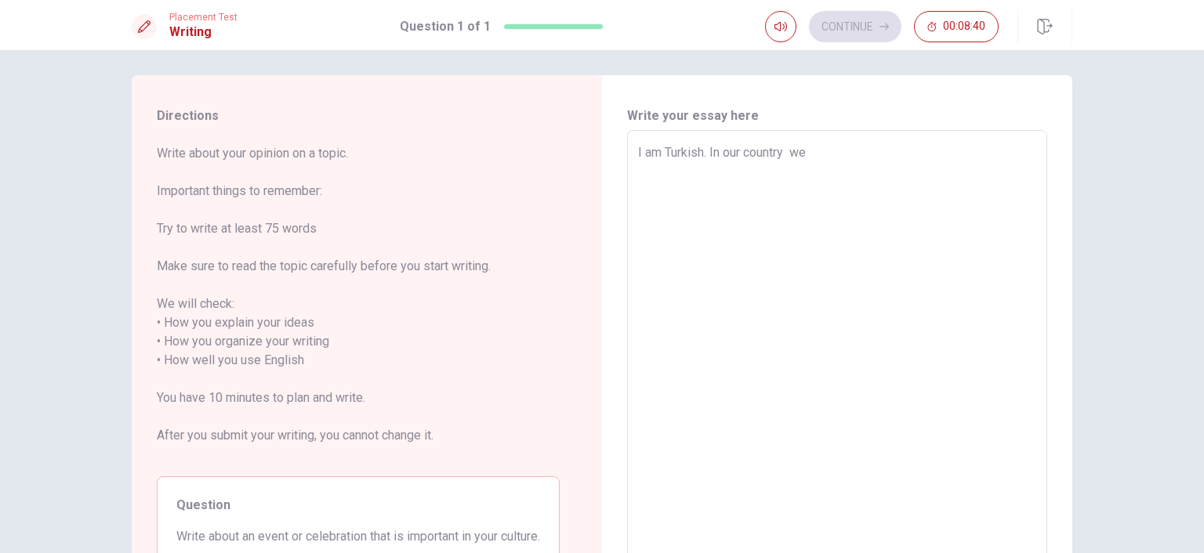
type textarea "x"
type textarea "I am Turkish. In our country we h"
type textarea "x"
type textarea "I am Turkish. In our country we ha"
type textarea "x"
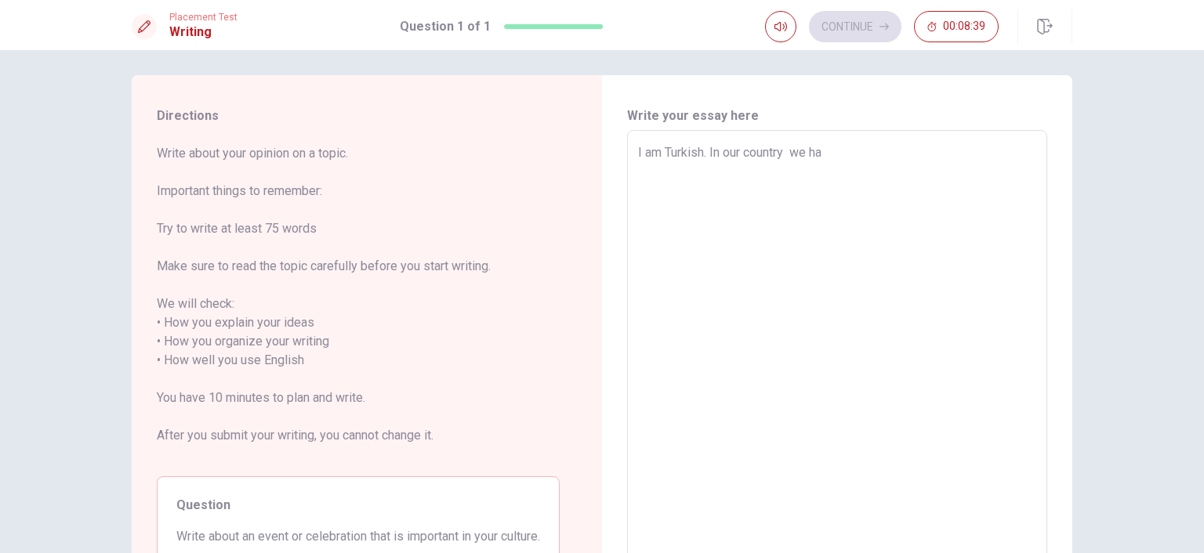
type textarea "I am Turkish. In our country we hav"
type textarea "x"
type textarea "I am Turkish. In our country we have"
type textarea "x"
type textarea "I am Turkish. In our country we have"
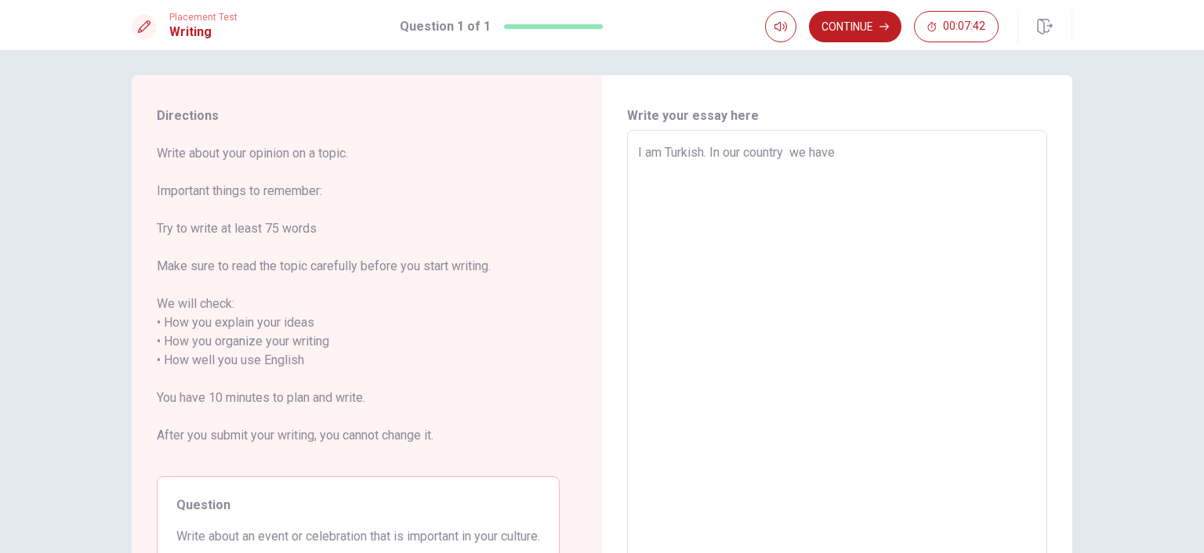
type textarea "x"
type textarea "I am Turkish. In our country we have c"
type textarea "x"
type textarea "I am Turkish. In our country we have"
type textarea "x"
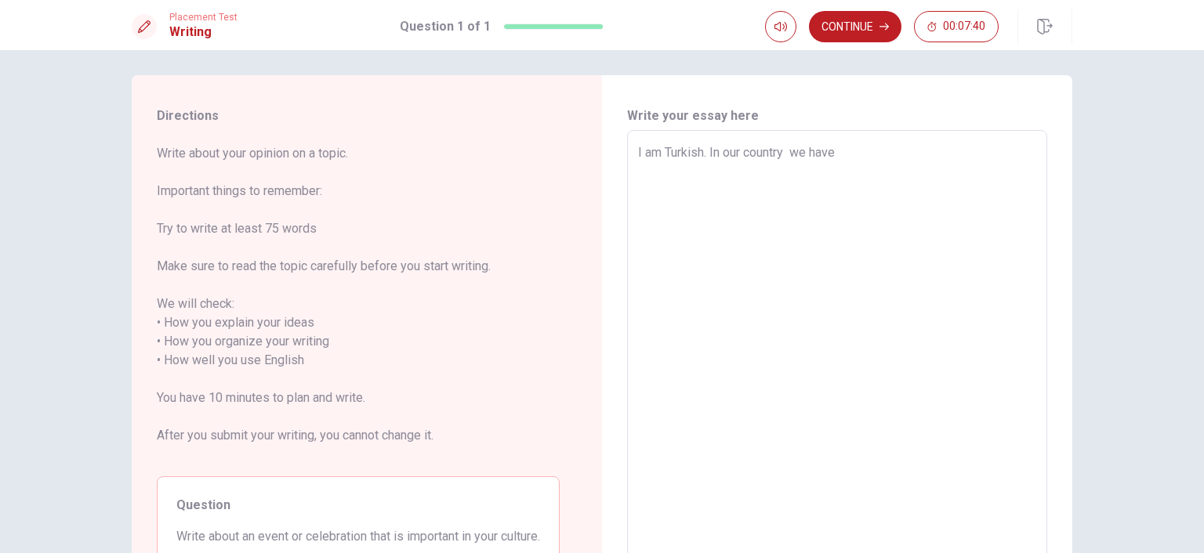
type textarea "I am Turkish. In our country we have a"
type textarea "x"
type textarea "I am Turkish. In our country we have a"
type textarea "x"
type textarea "I am Turkish. In our country we have a c"
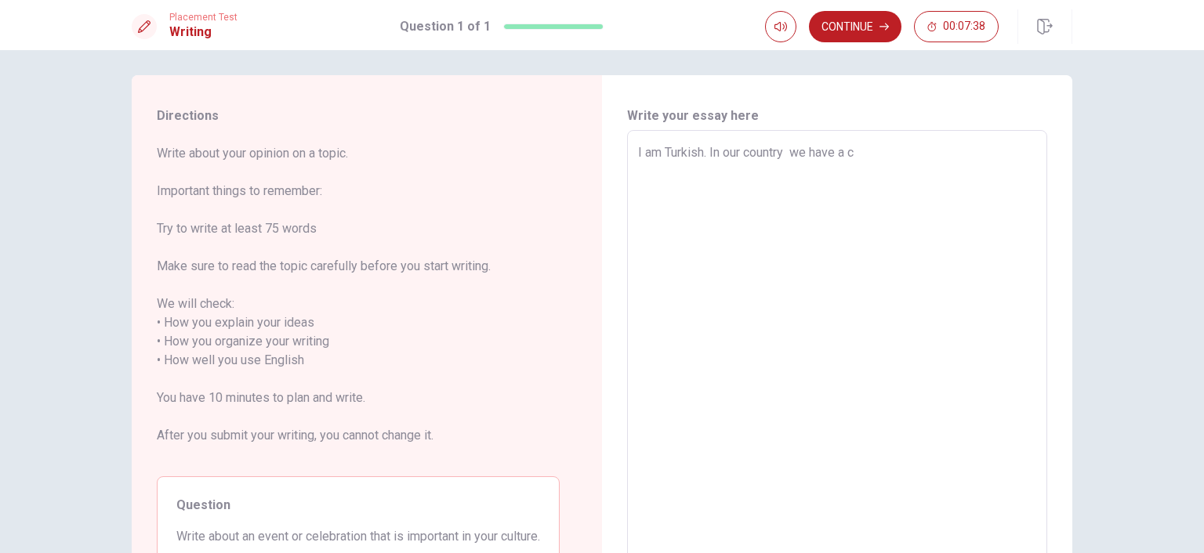
type textarea "x"
type textarea "I am Turkish. In our country we have a ce"
type textarea "x"
type textarea "I am Turkish. In our country we have a cele"
type textarea "x"
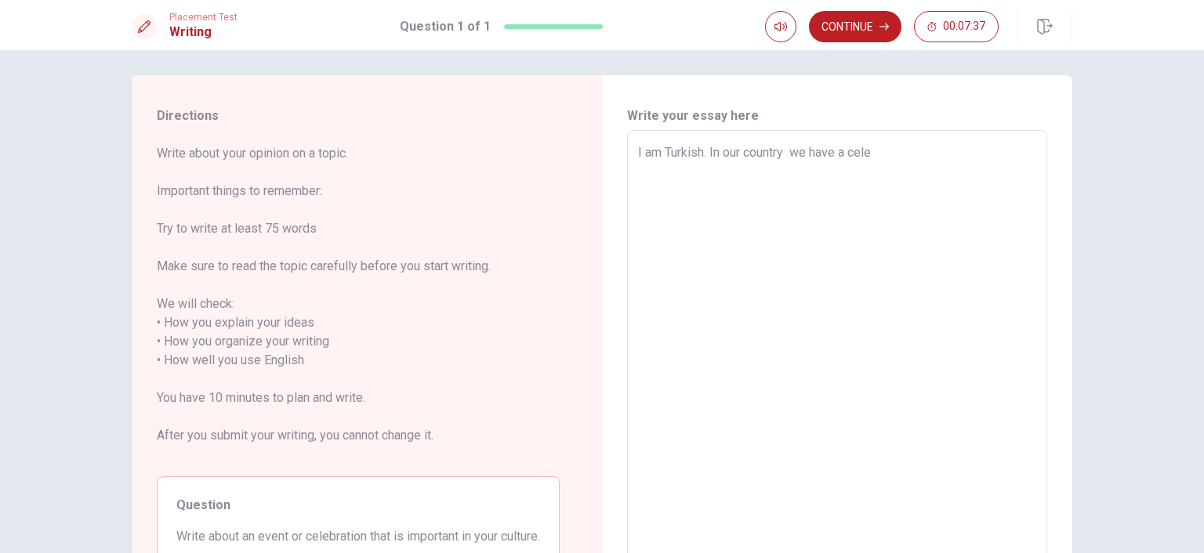
type textarea "I am Turkish. In our country we have a celeb"
type textarea "x"
click at [921, 172] on textarea "I am Turkish. In our country we have a celebration for kids . Our national lead…" at bounding box center [837, 351] width 398 height 416
click at [686, 197] on textarea "I am Turkish. In our country we have a celebration for kids . Our national lead…" at bounding box center [837, 351] width 398 height 416
click at [753, 194] on textarea "I am Turkish. In our country we have a celebration for kids . Our national lead…" at bounding box center [837, 351] width 398 height 416
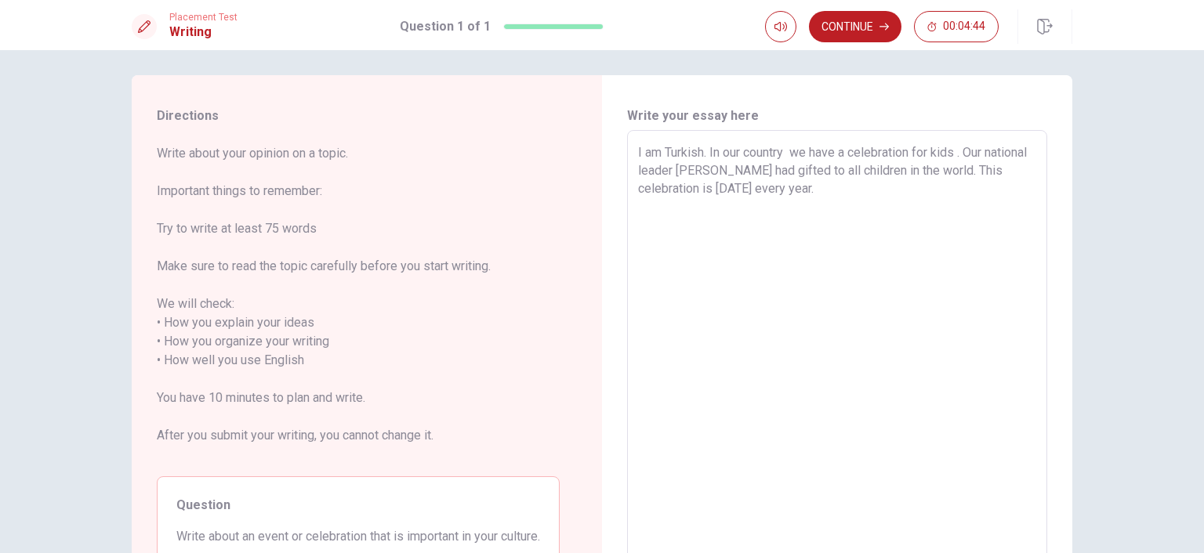
click at [799, 187] on textarea "I am Turkish. In our country we have a celebration for kids . Our national lead…" at bounding box center [837, 351] width 398 height 416
click at [990, 186] on textarea "I am Turkish. In our country we have a celebration for kids . Our national lead…" at bounding box center [837, 351] width 398 height 416
click at [709, 208] on textarea "I am Turkish. In our country we have a celebration for kids . Our national lead…" at bounding box center [837, 351] width 398 height 416
click at [900, 210] on textarea "I am Turkish. In our country we have a celebration for kids . Our national lead…" at bounding box center [837, 351] width 398 height 416
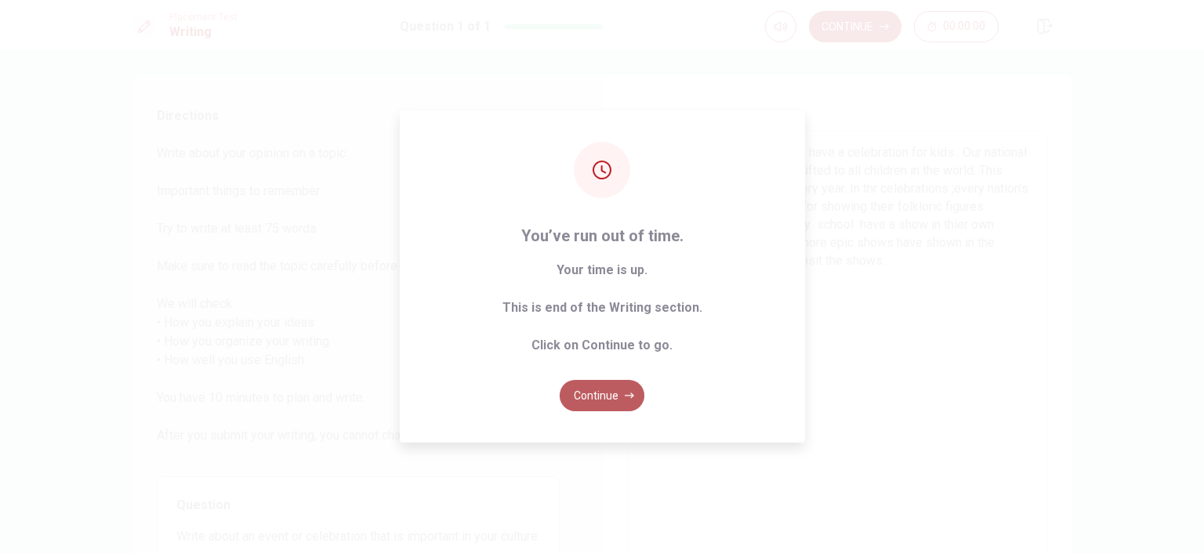
click at [600, 397] on button "Continue" at bounding box center [601, 395] width 85 height 31
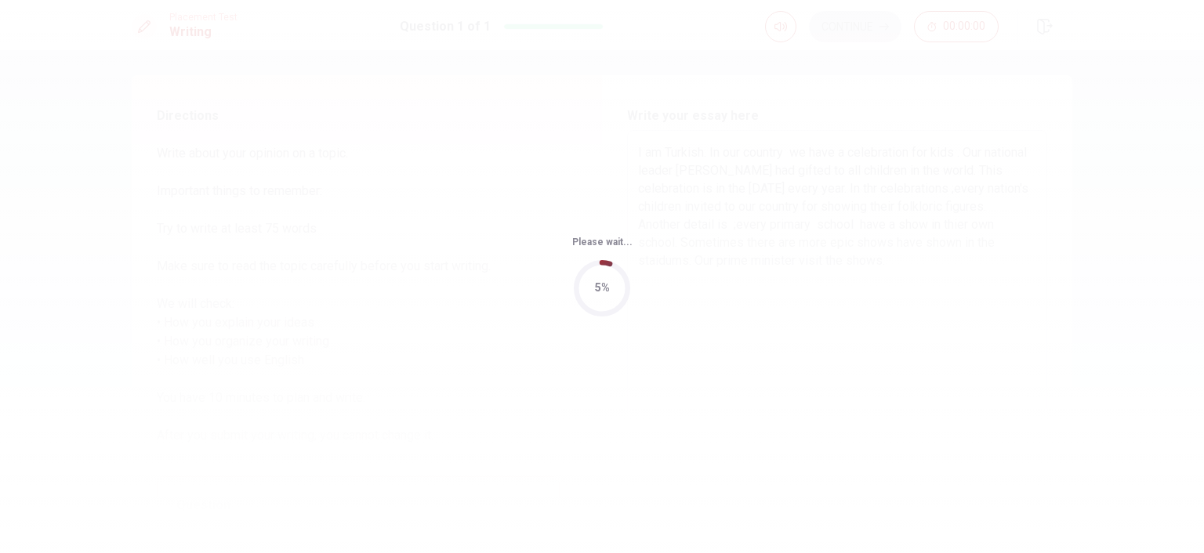
scroll to position [0, 0]
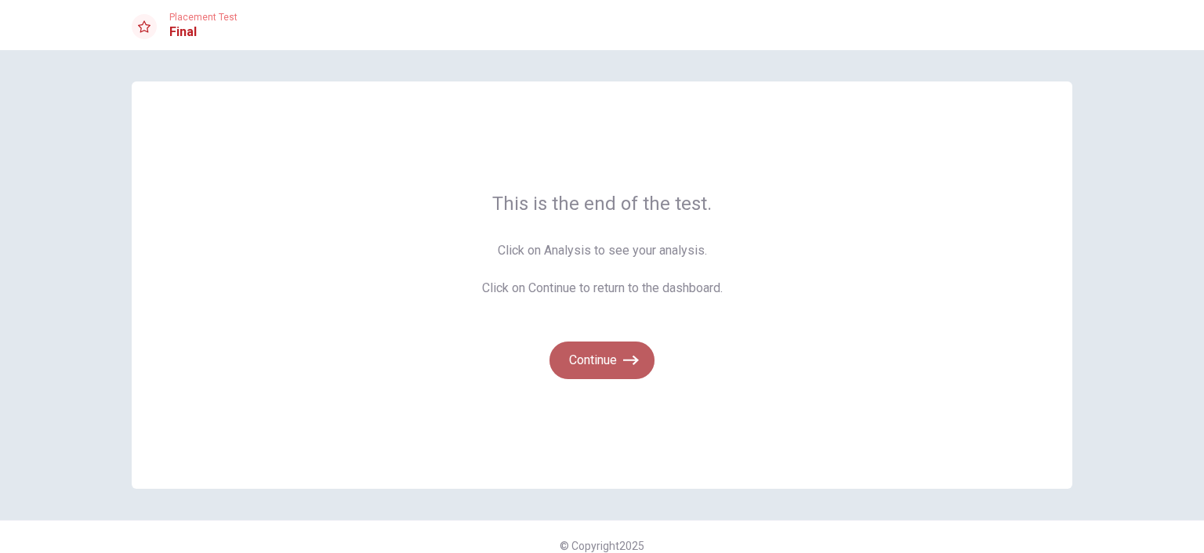
click at [628, 375] on button "Continue" at bounding box center [601, 361] width 105 height 38
